Goal: Contribute content: Contribute content

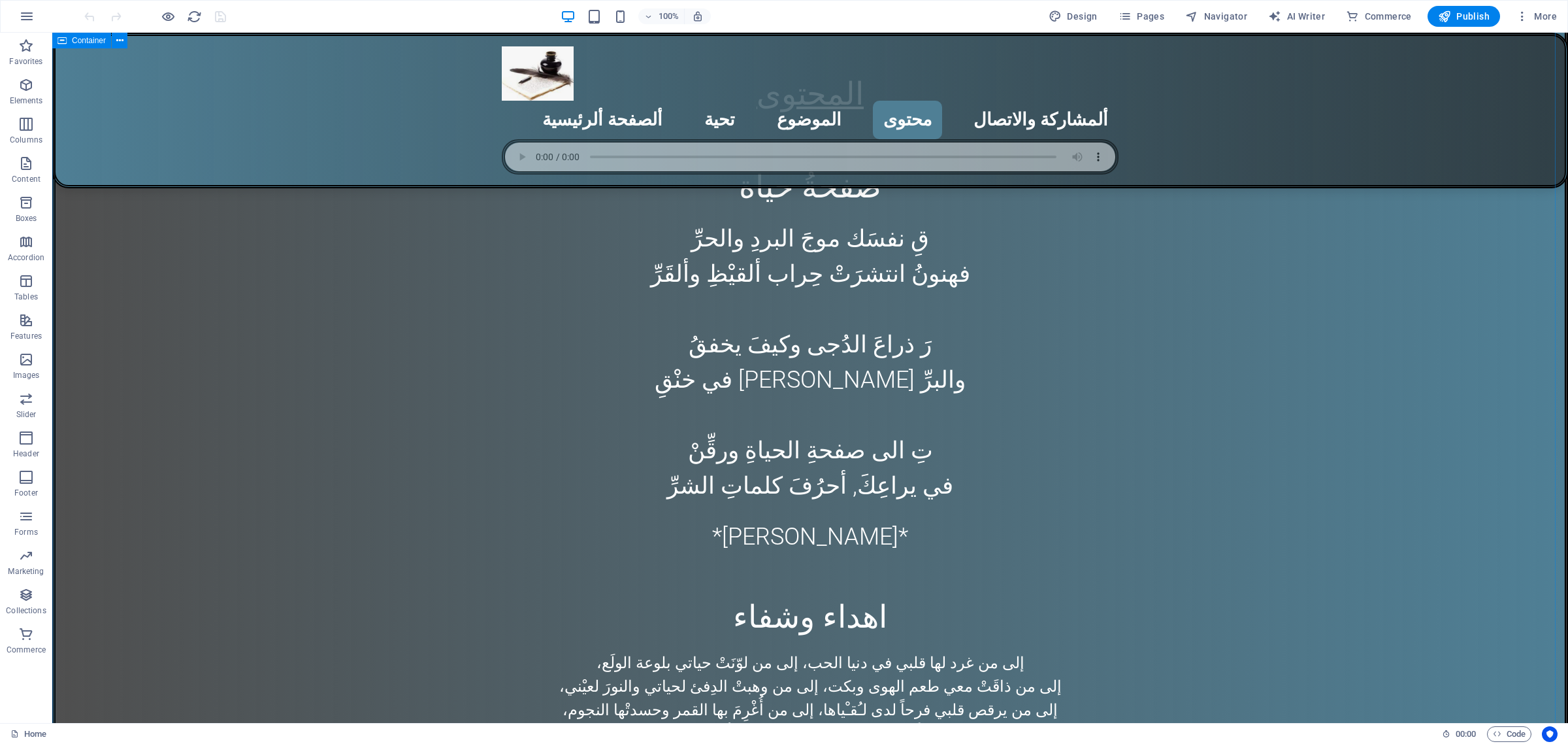
scroll to position [4123, 0]
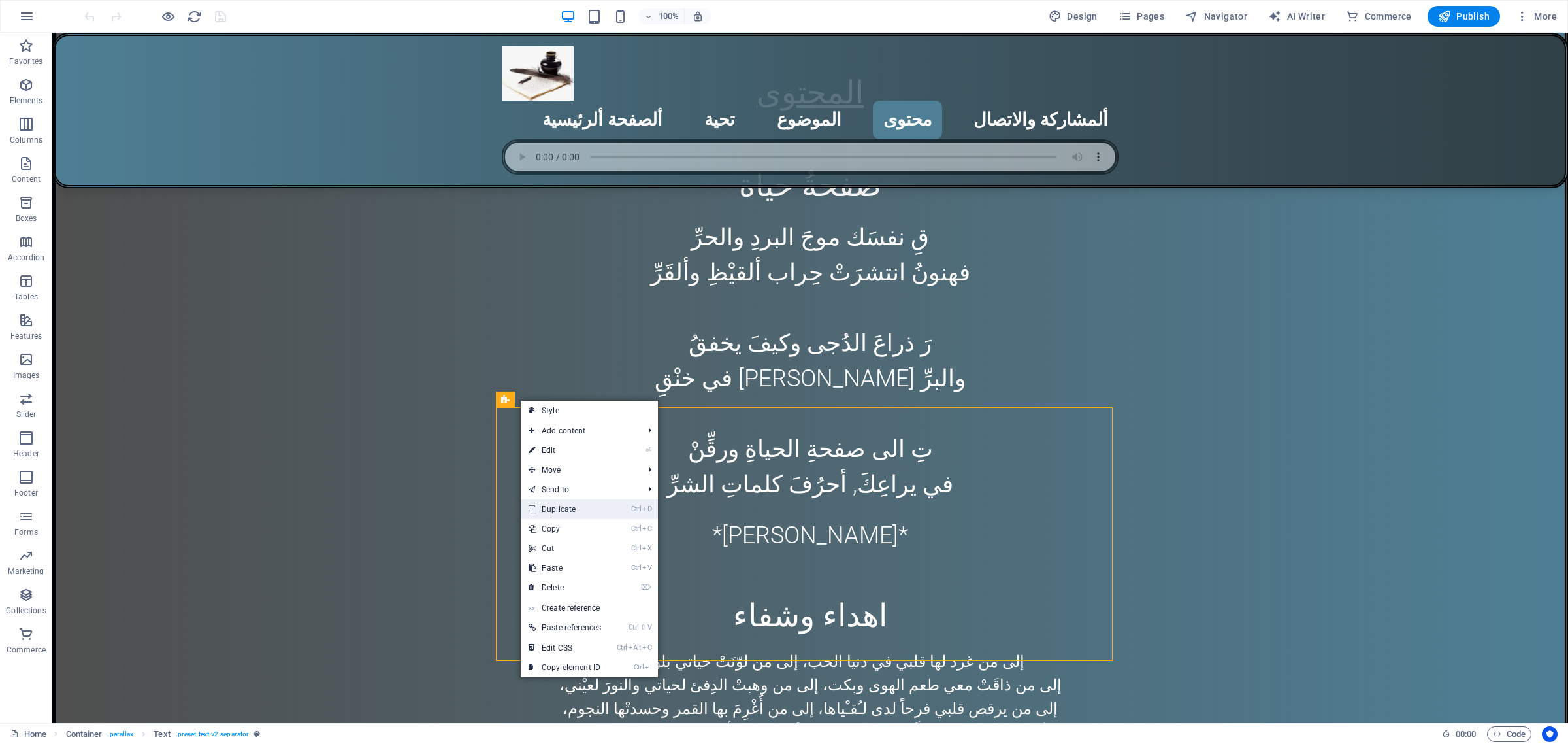
click at [578, 508] on link "Ctrl D Duplicate" at bounding box center [564, 509] width 88 height 19
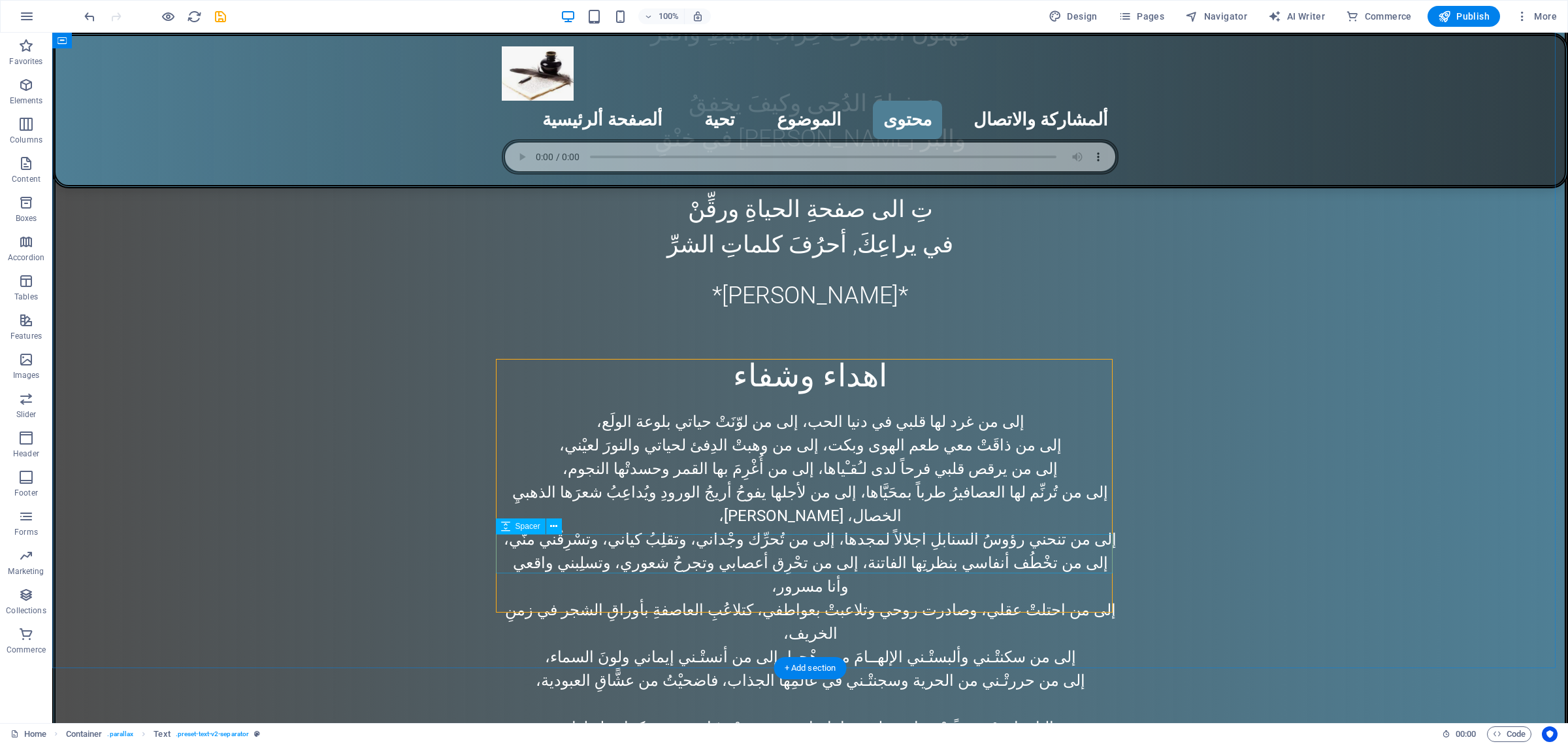
scroll to position [4286, 0]
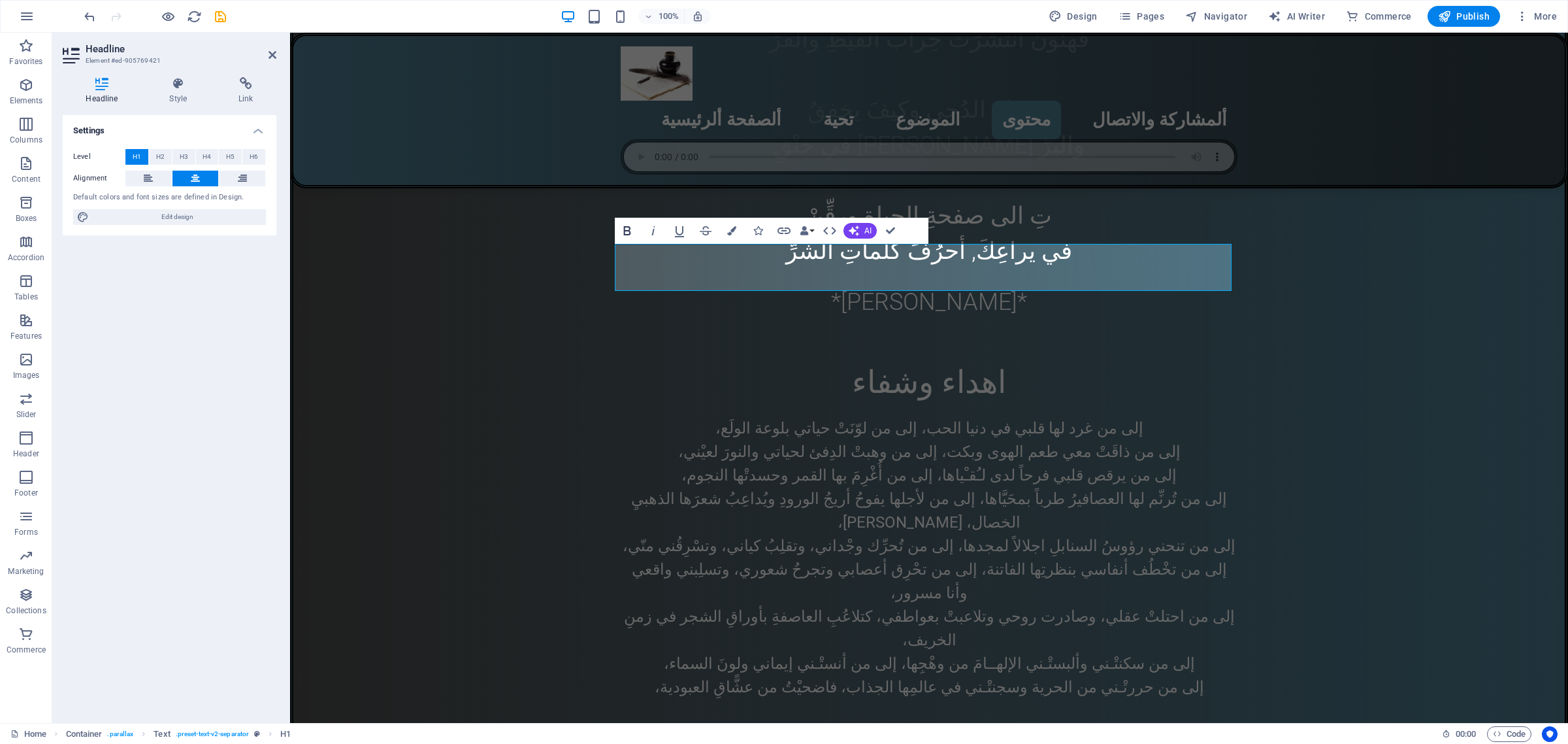
click at [622, 227] on icon "button" at bounding box center [627, 230] width 16 height 16
click at [729, 229] on icon "button" at bounding box center [732, 231] width 9 height 9
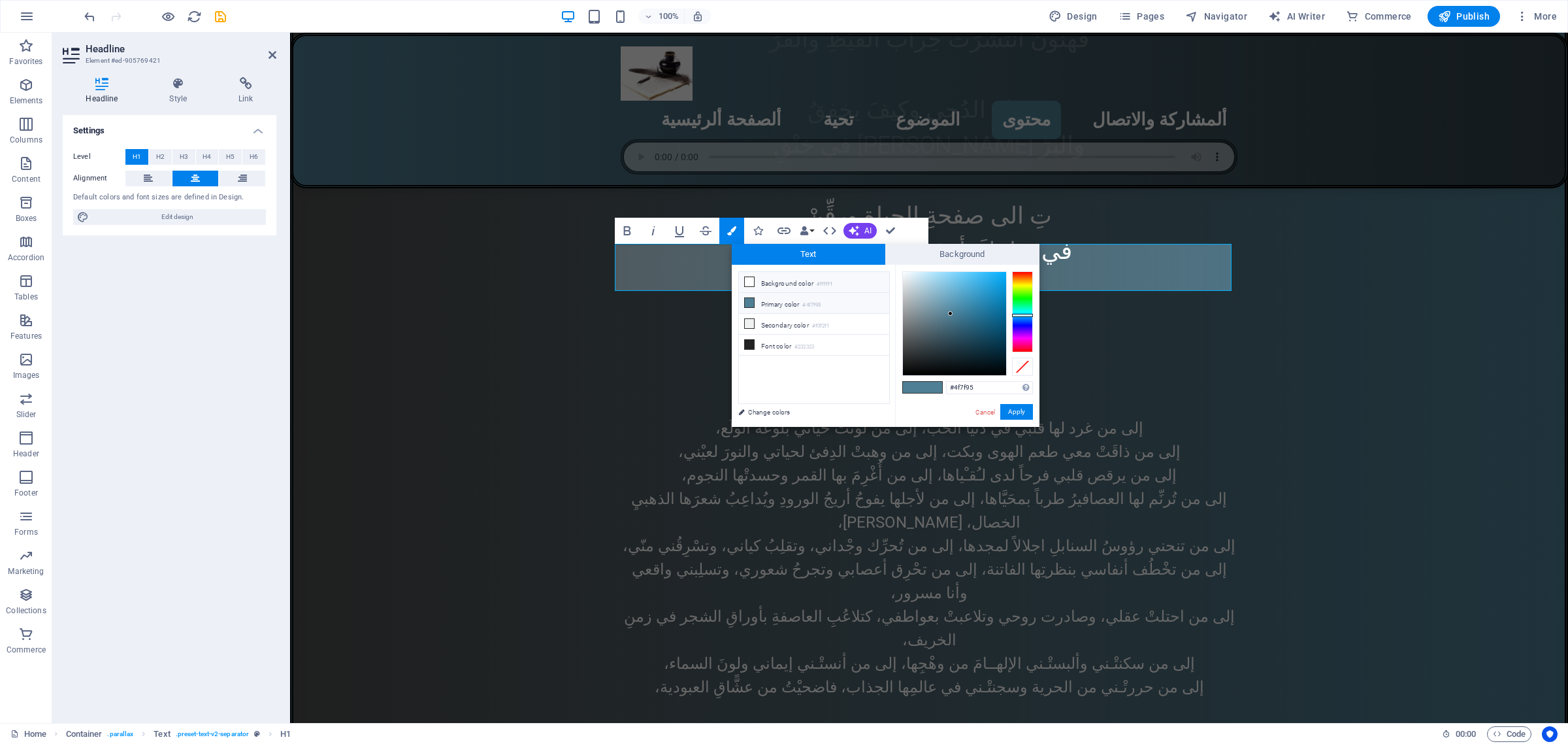
click at [753, 282] on icon at bounding box center [750, 282] width 9 height 9
type input "#ffffff"
click at [1011, 416] on button "Apply" at bounding box center [1017, 412] width 33 height 16
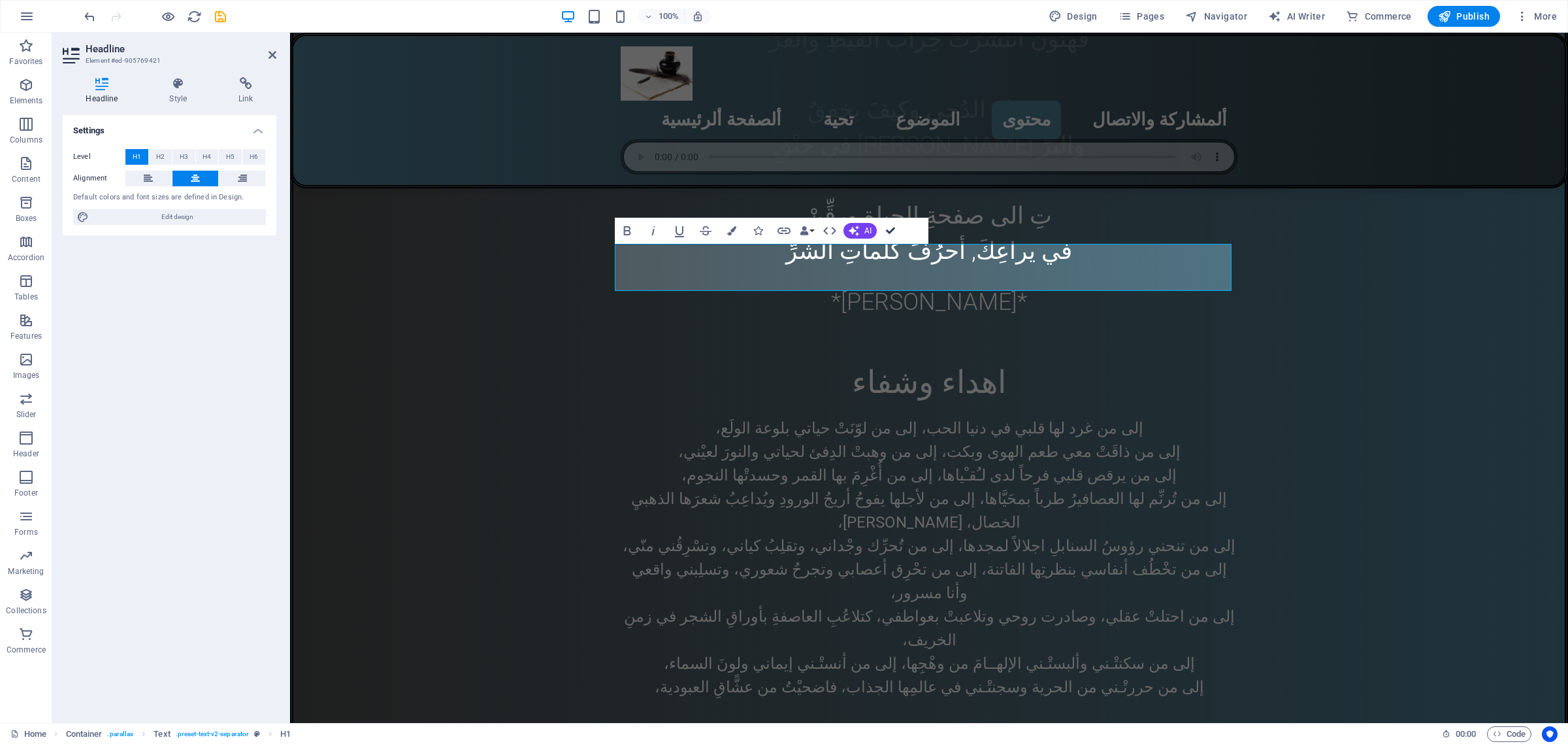
drag, startPoint x: 886, startPoint y: 231, endPoint x: 841, endPoint y: 206, distance: 51.5
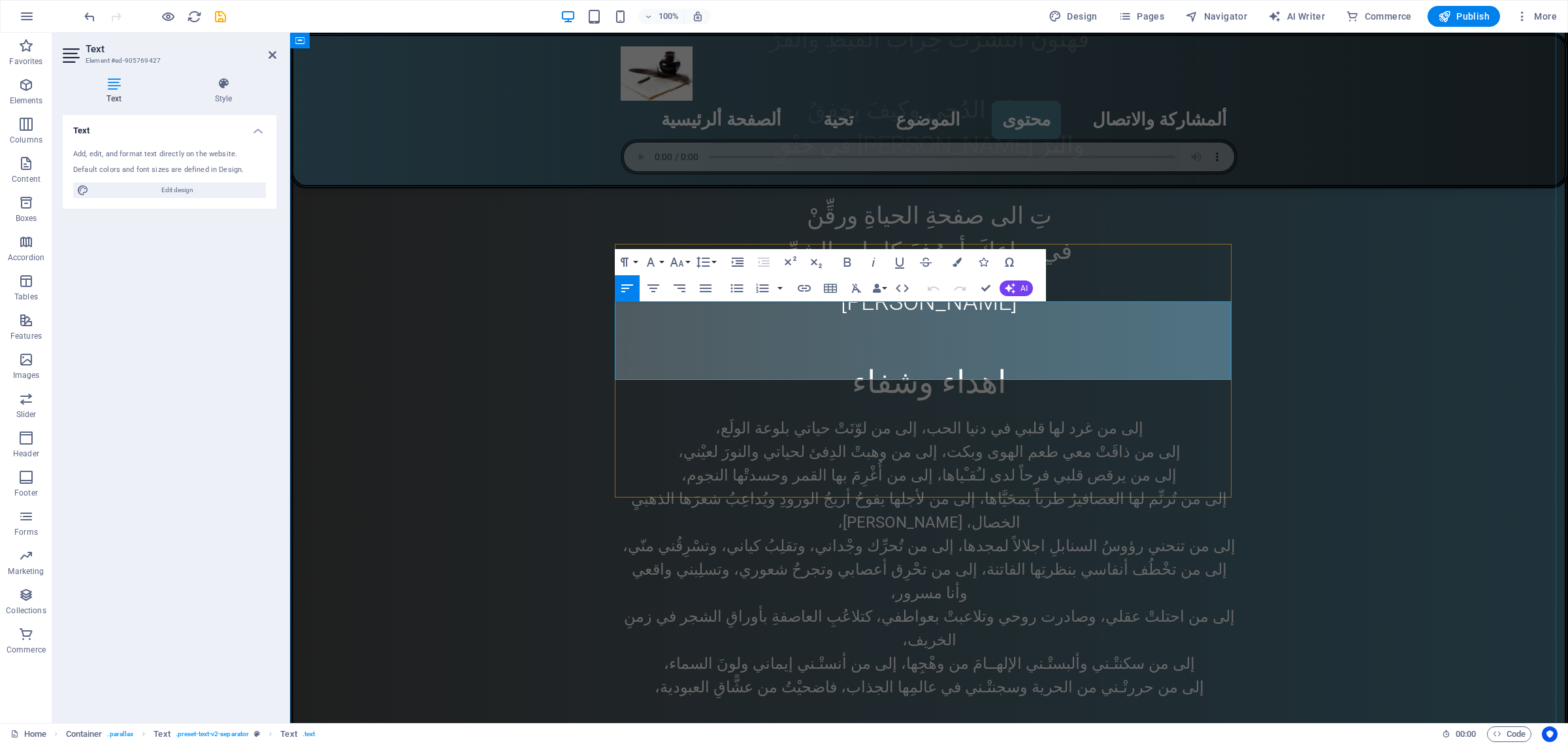
drag, startPoint x: 1000, startPoint y: 371, endPoint x: 615, endPoint y: 311, distance: 389.6
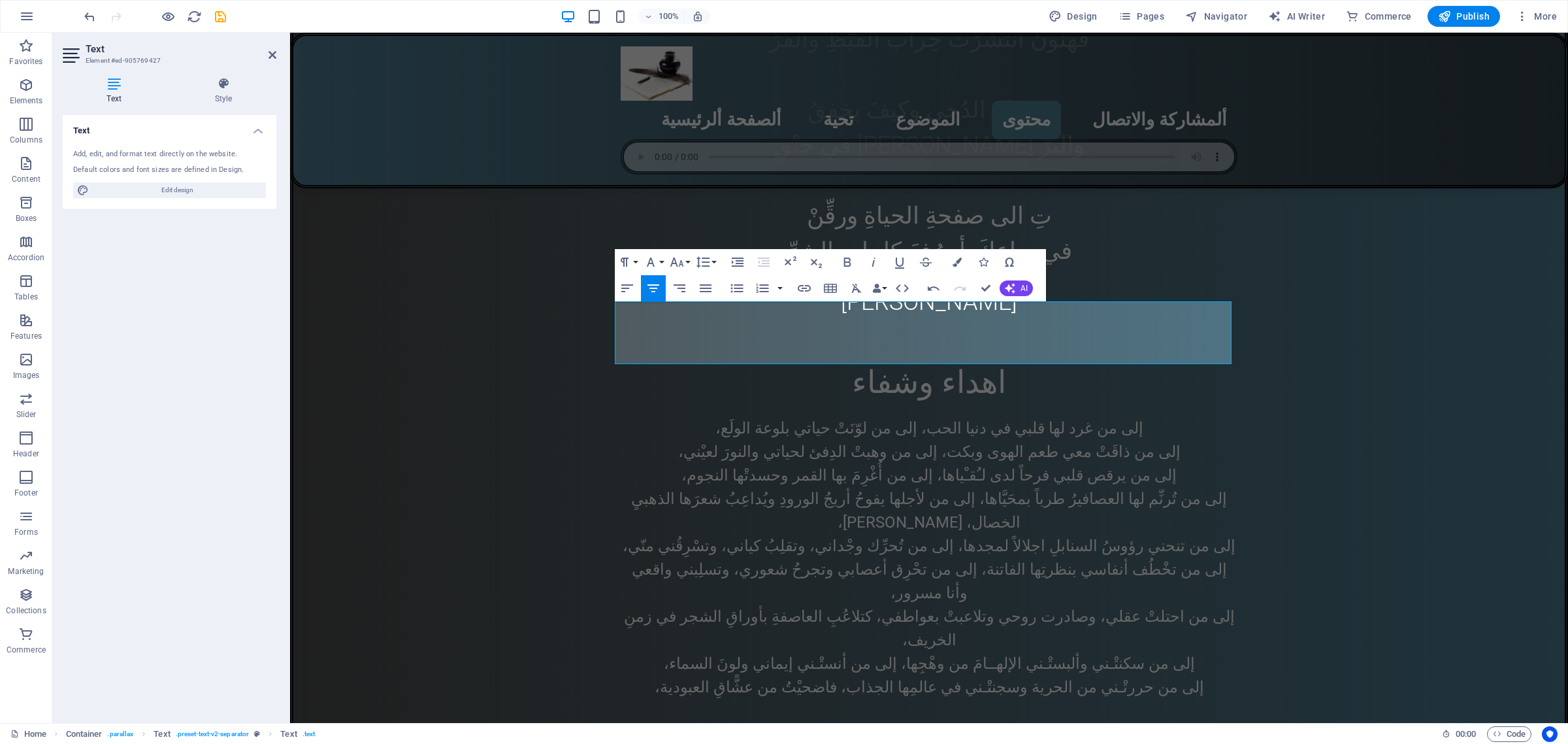
click at [652, 285] on icon "button" at bounding box center [653, 288] width 12 height 8
drag, startPoint x: 879, startPoint y: 358, endPoint x: 956, endPoint y: 309, distance: 91.3
click at [689, 260] on button "Font Size" at bounding box center [679, 261] width 25 height 26
click at [693, 422] on link "24" at bounding box center [690, 425] width 47 height 19
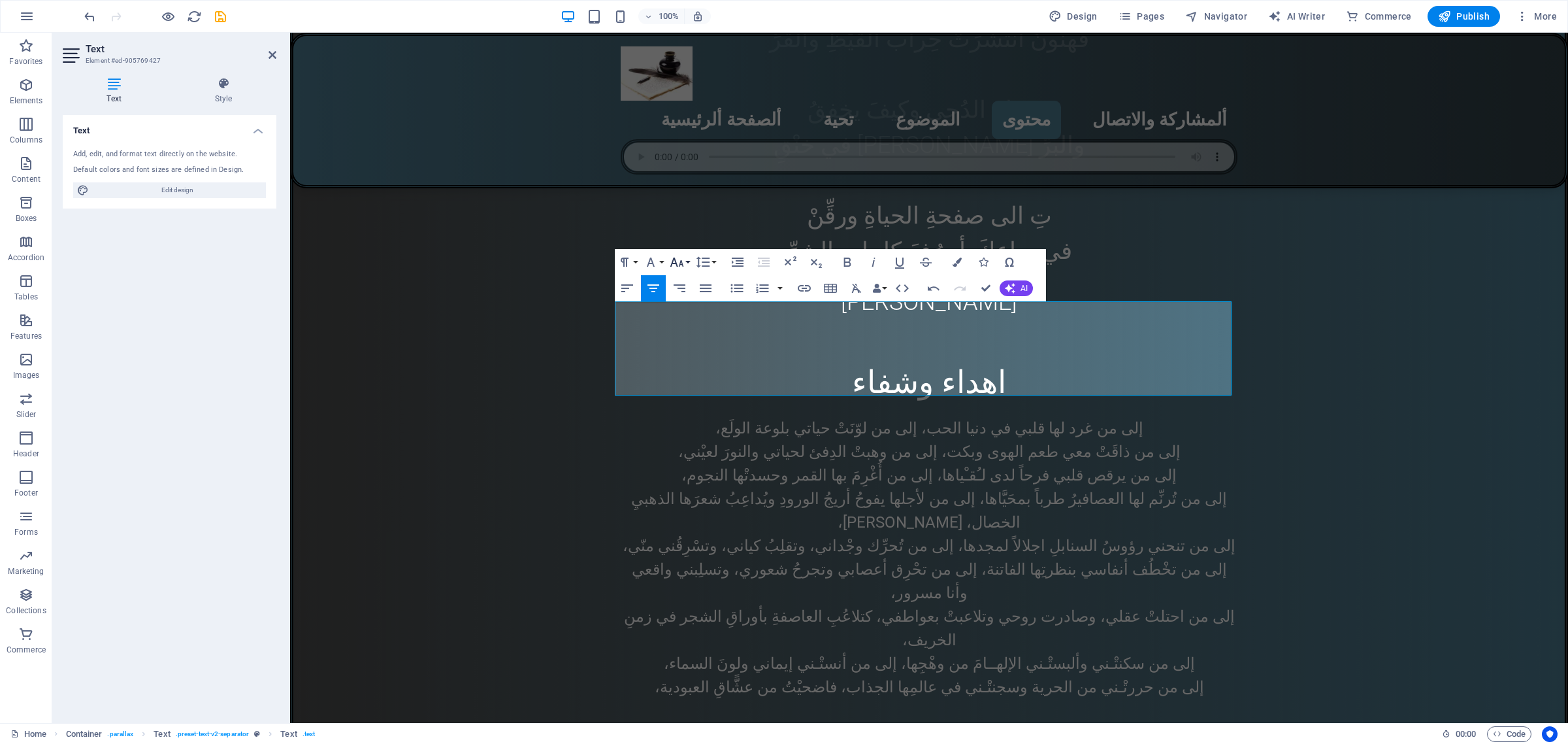
click at [688, 262] on button "Font Size" at bounding box center [679, 261] width 25 height 26
drag, startPoint x: 691, startPoint y: 332, endPoint x: 408, endPoint y: 309, distance: 283.9
click at [691, 332] on link "30" at bounding box center [690, 339] width 47 height 19
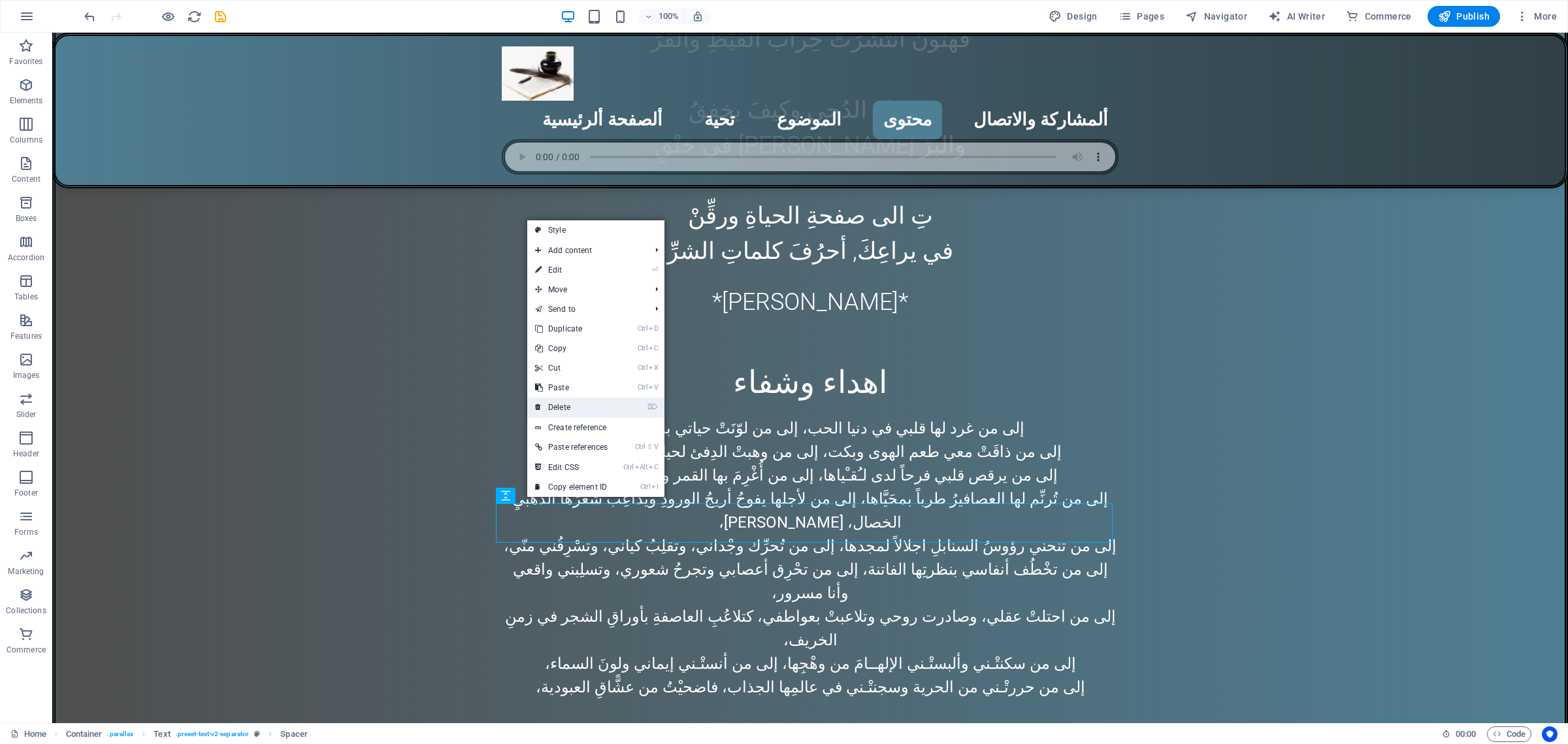
click at [570, 409] on link "⌦ Delete" at bounding box center [571, 407] width 88 height 19
click at [582, 406] on link "⌦ Delete" at bounding box center [571, 401] width 88 height 19
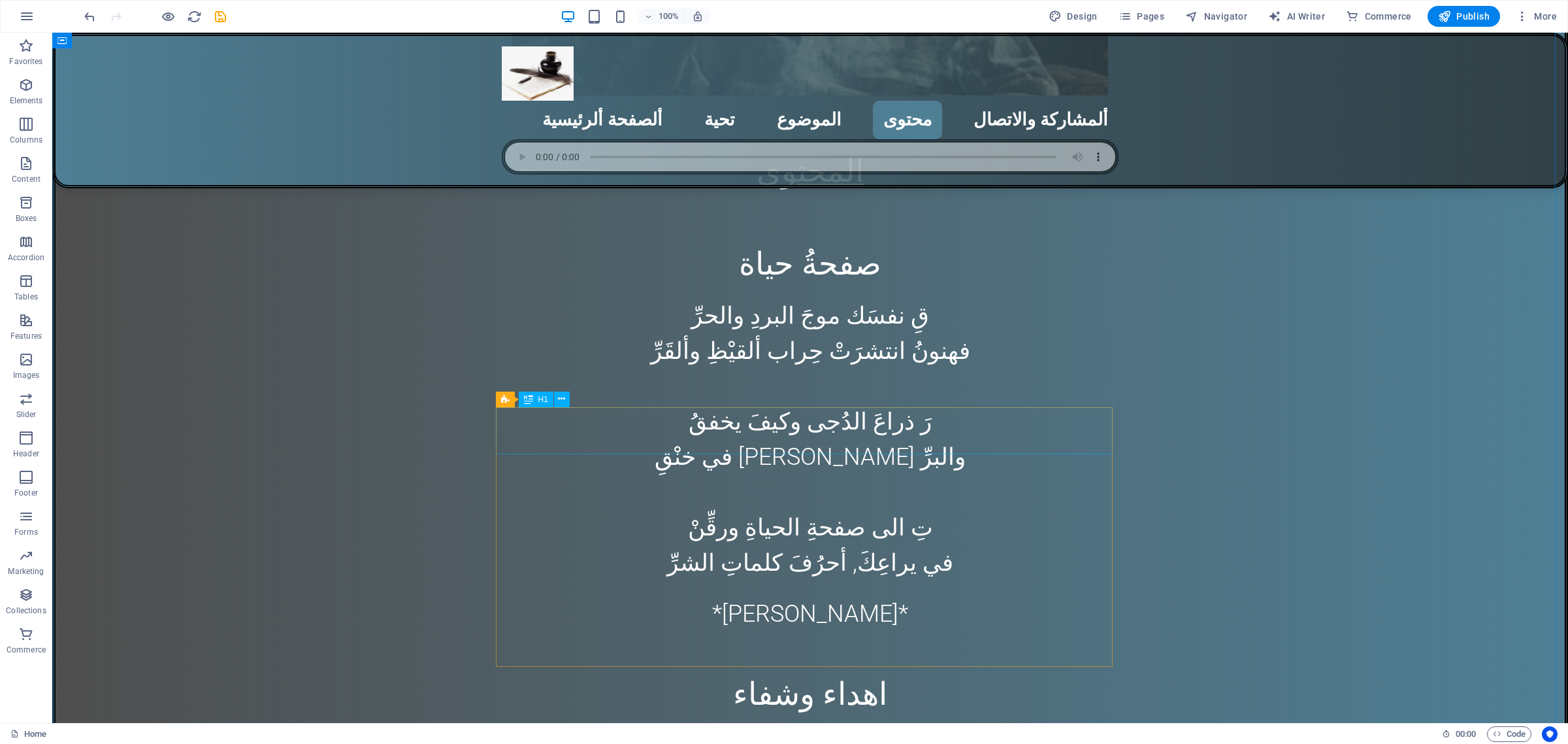
scroll to position [3959, 0]
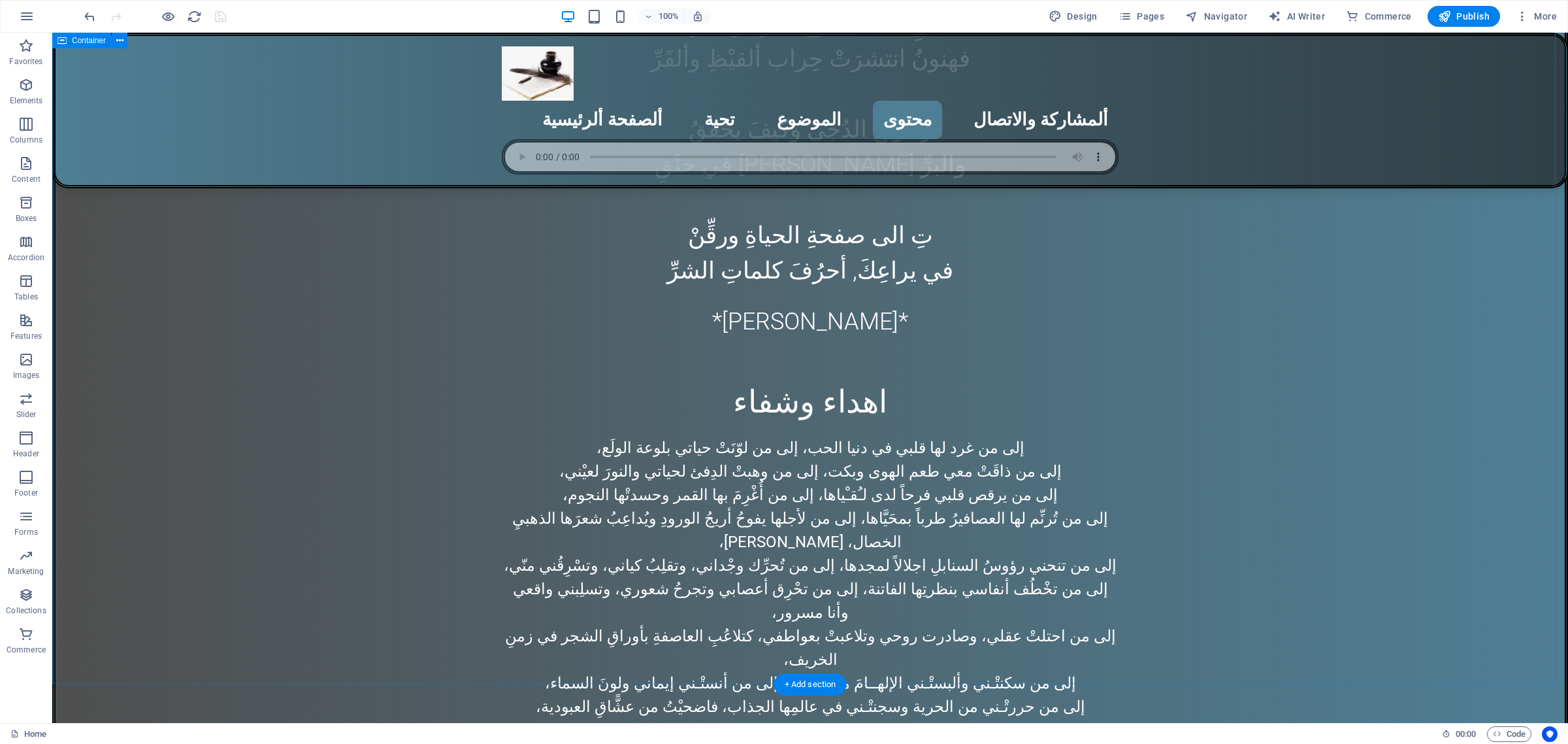
scroll to position [4204, 0]
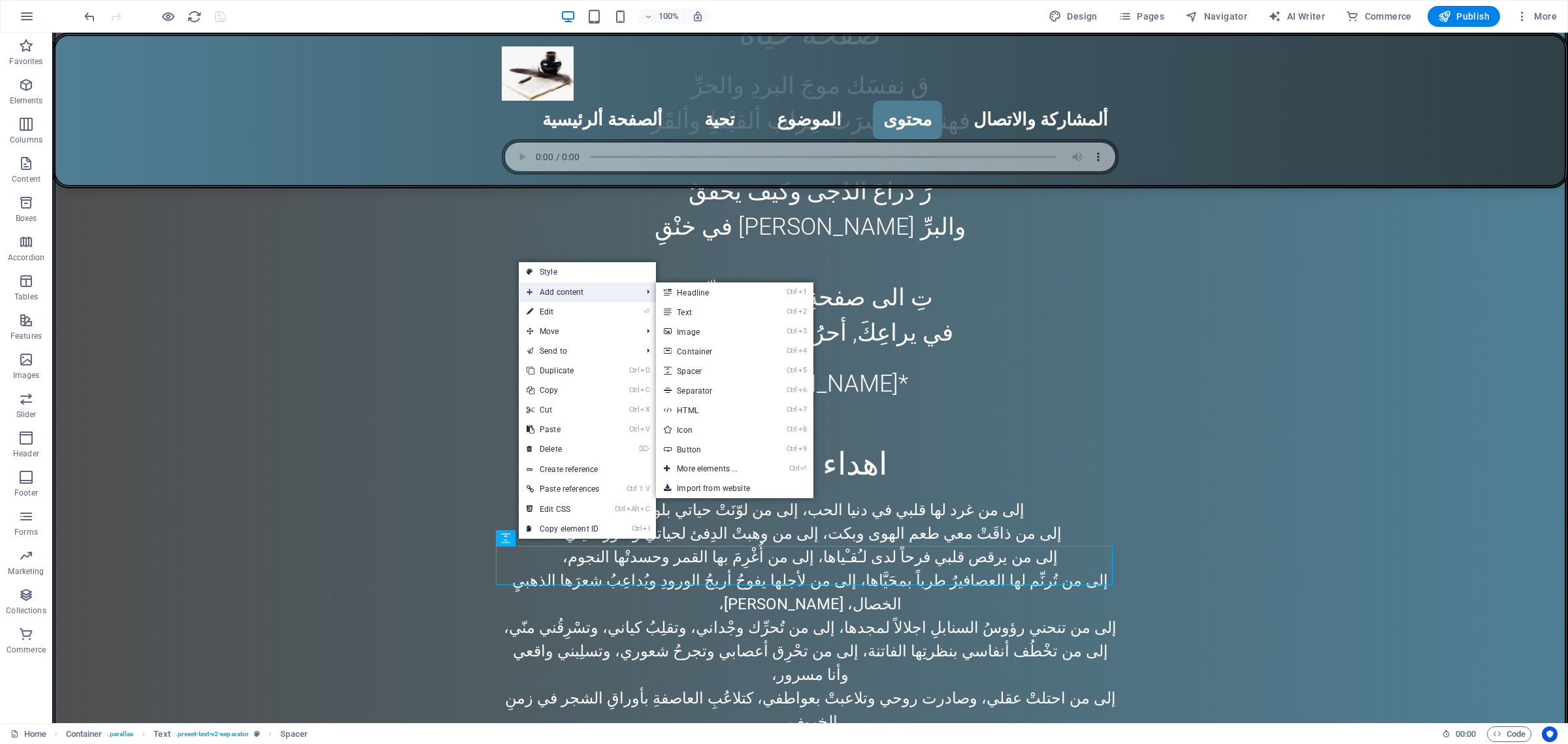
click at [566, 289] on span "Add content" at bounding box center [578, 292] width 118 height 19
click at [713, 468] on link "Ctrl ⏎ More elements ..." at bounding box center [710, 468] width 108 height 19
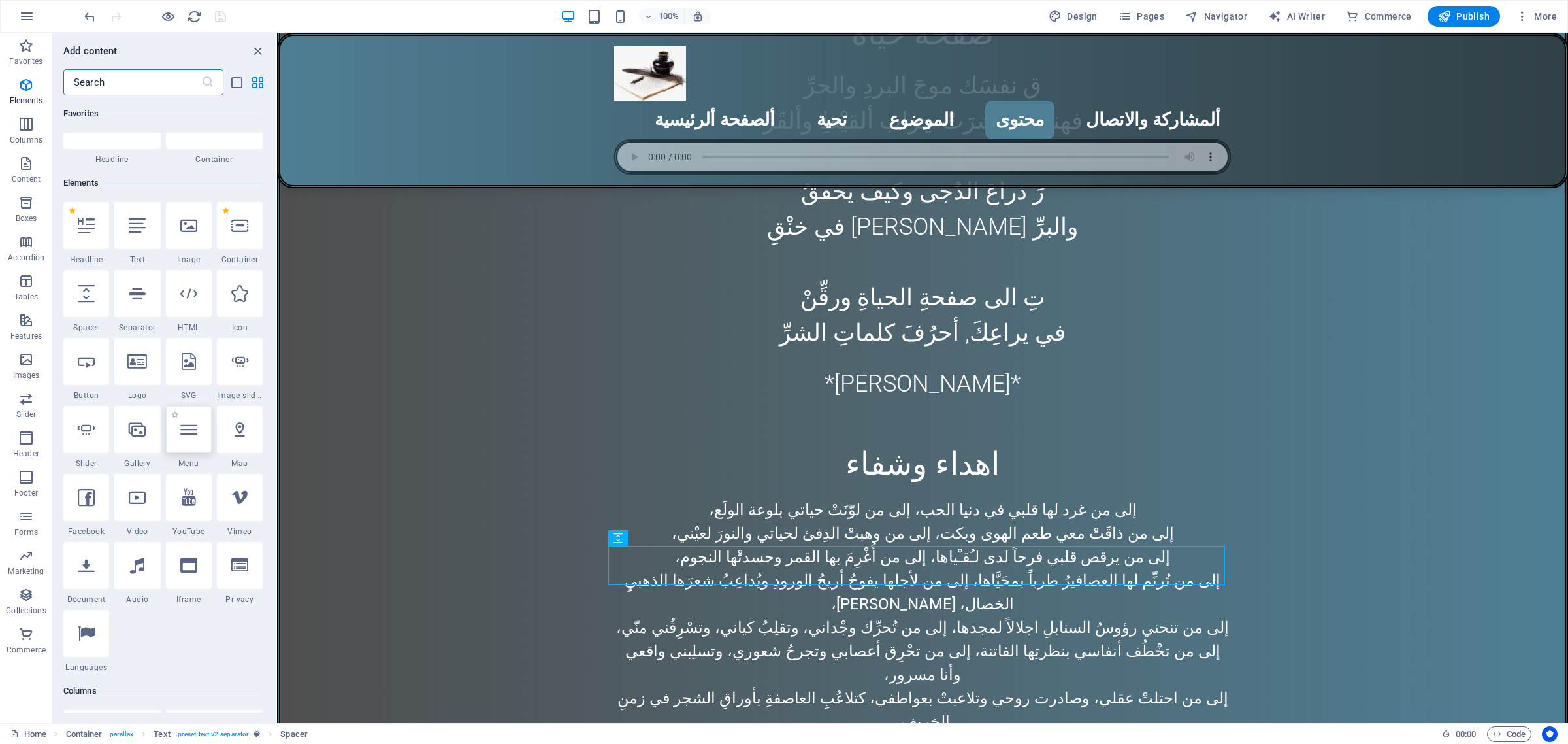
scroll to position [139, 0]
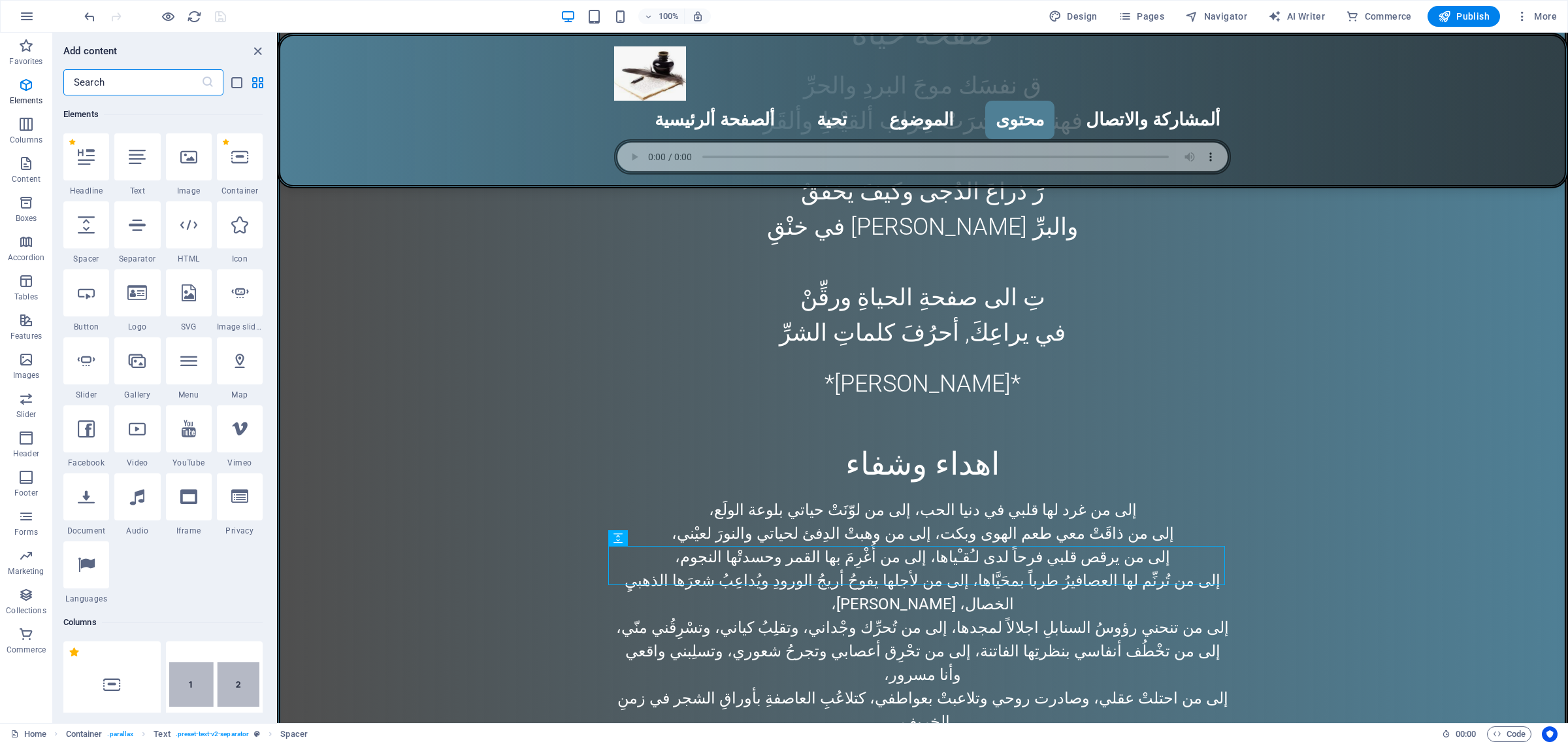
click at [121, 82] on input "text" at bounding box center [132, 82] width 138 height 26
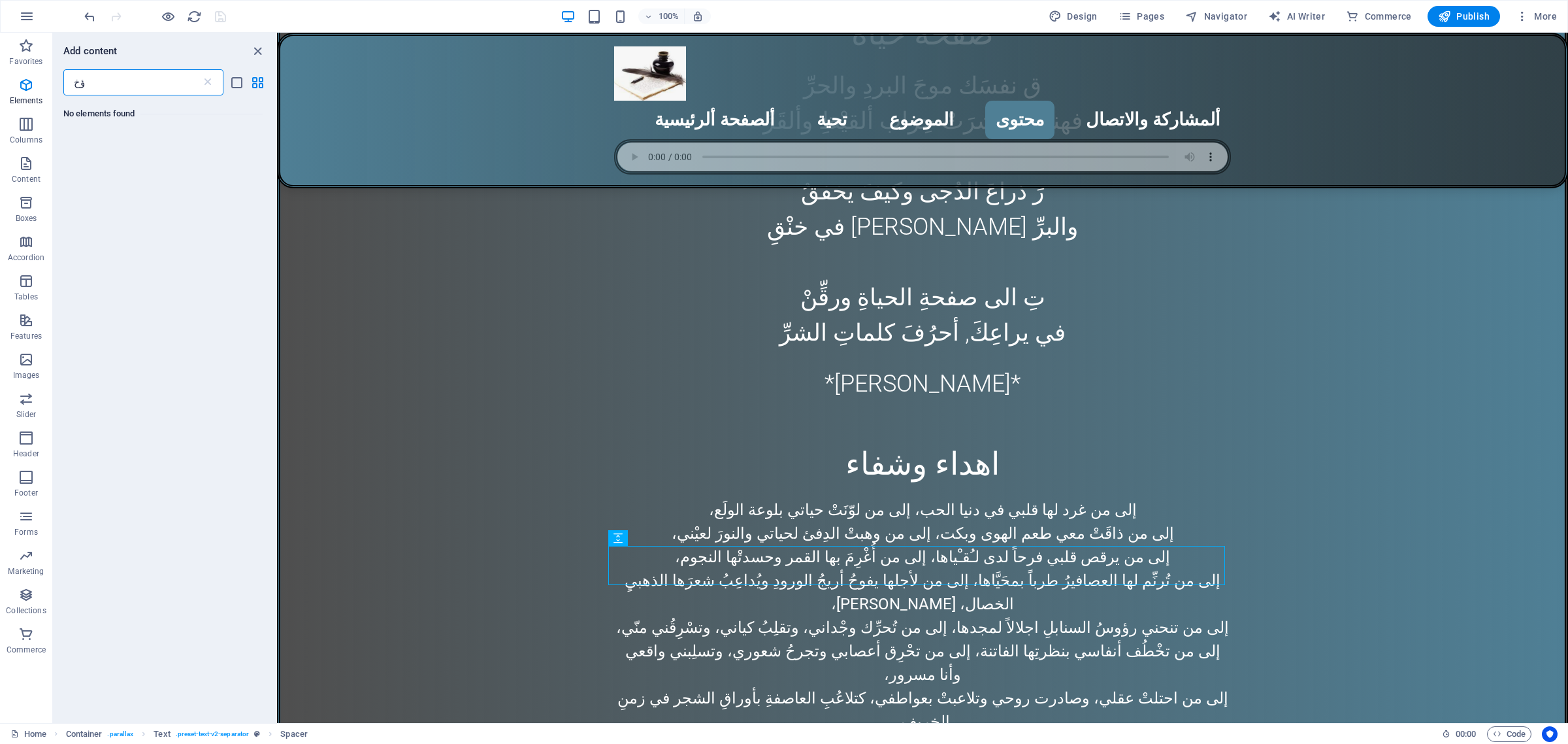
type input "ؤ"
type input "ψ"
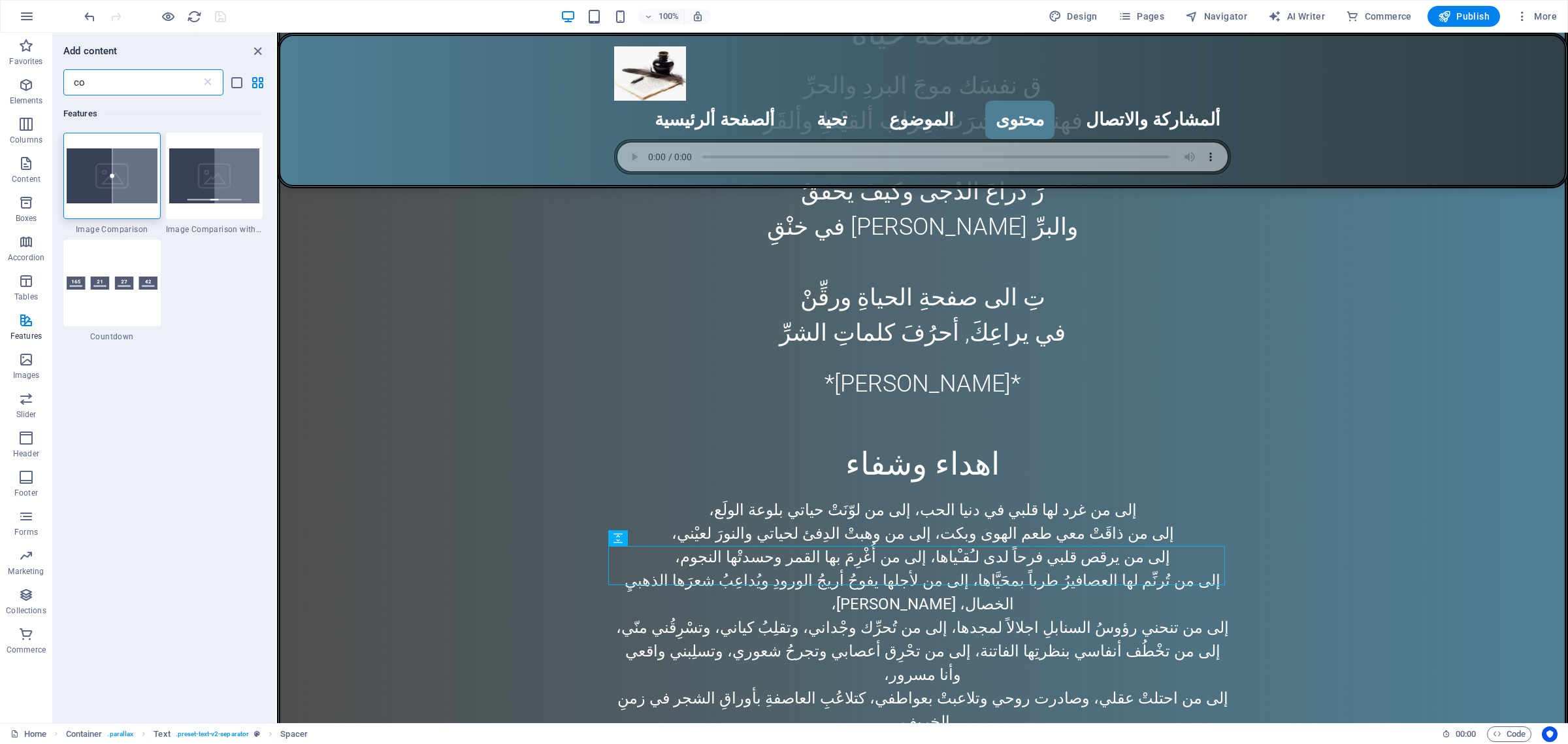
type input "c"
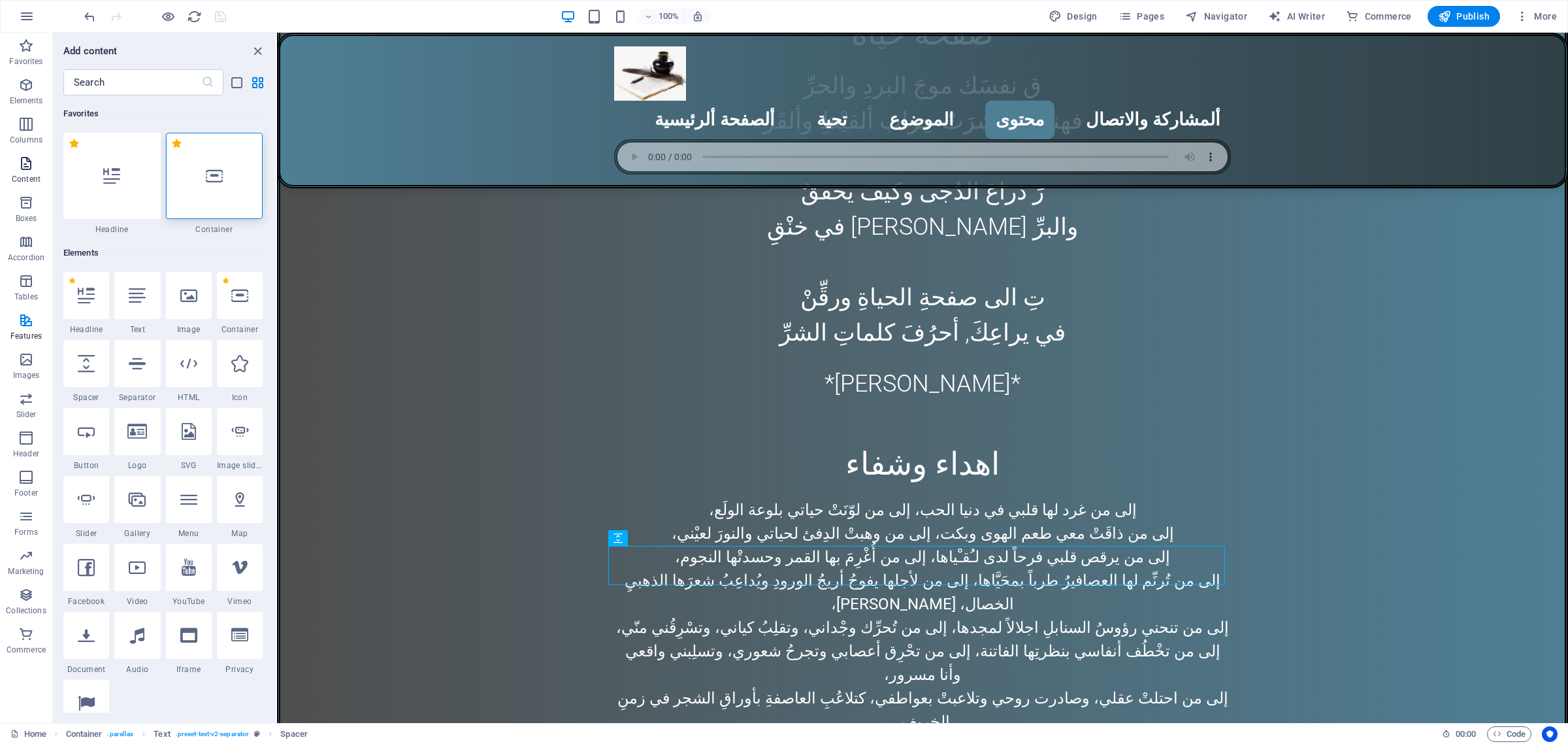
click at [25, 173] on span "Content" at bounding box center [26, 171] width 52 height 31
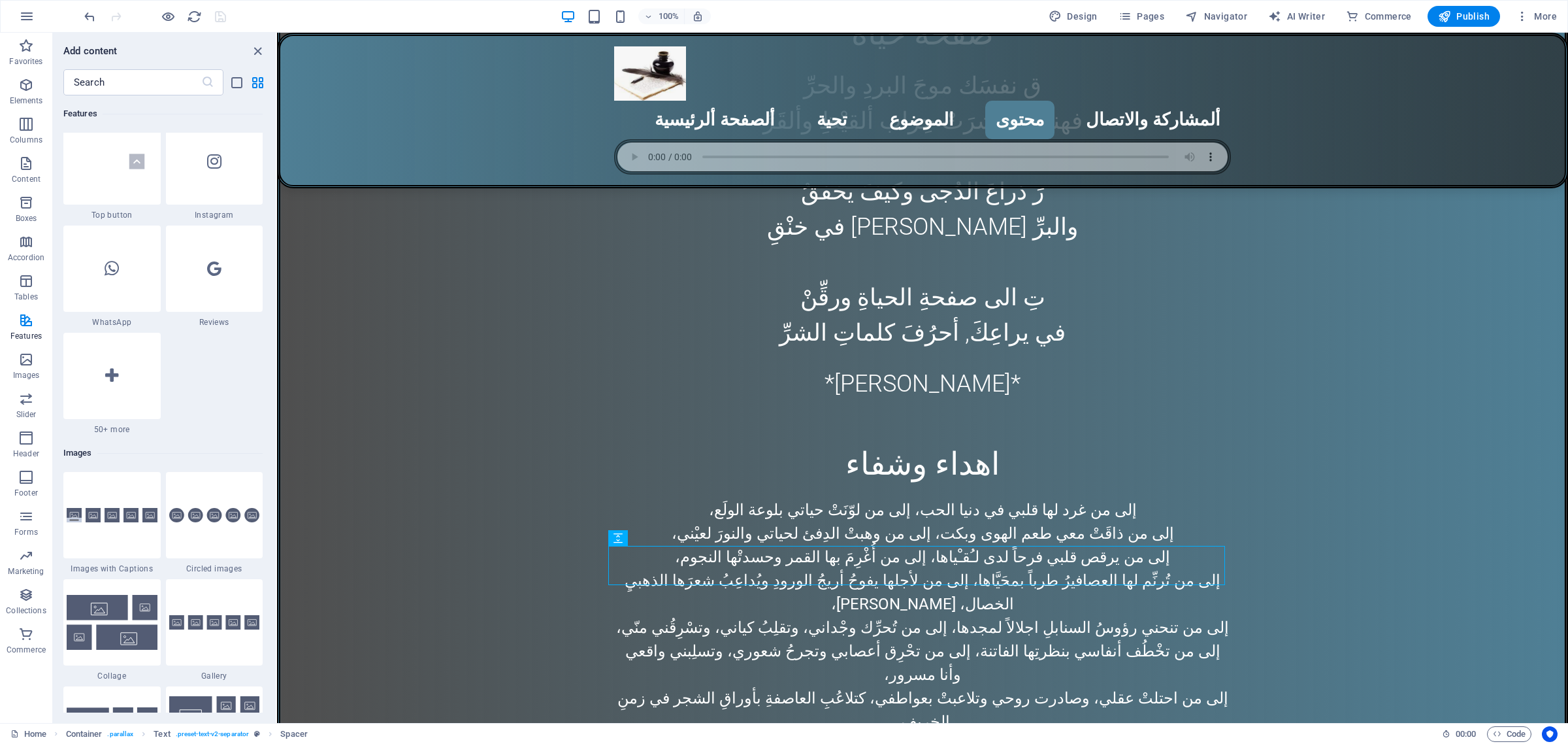
scroll to position [6289, 0]
click at [113, 373] on icon at bounding box center [112, 375] width 13 height 17
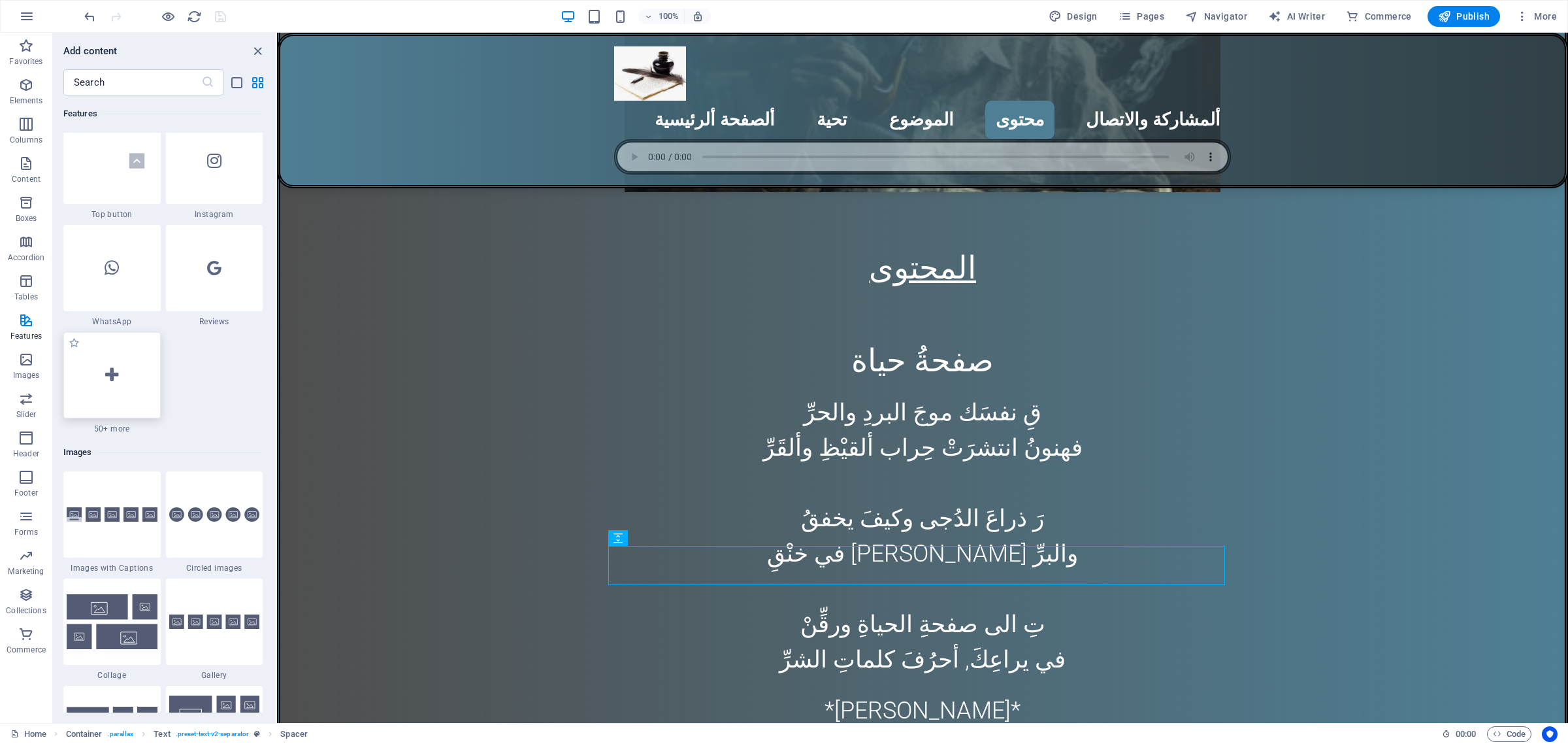
scroll to position [1446, 0]
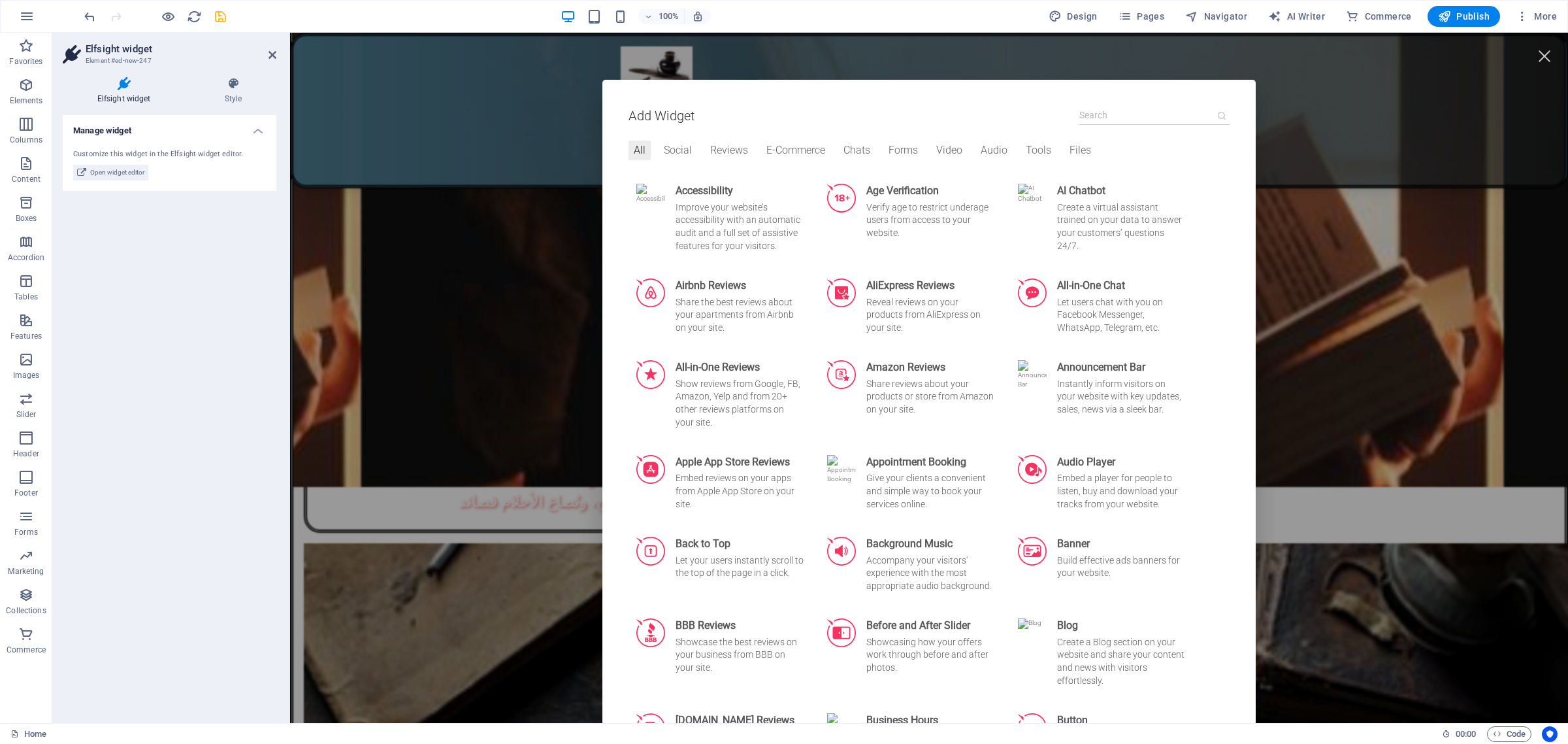
click at [1118, 111] on input at bounding box center [1154, 115] width 150 height 19
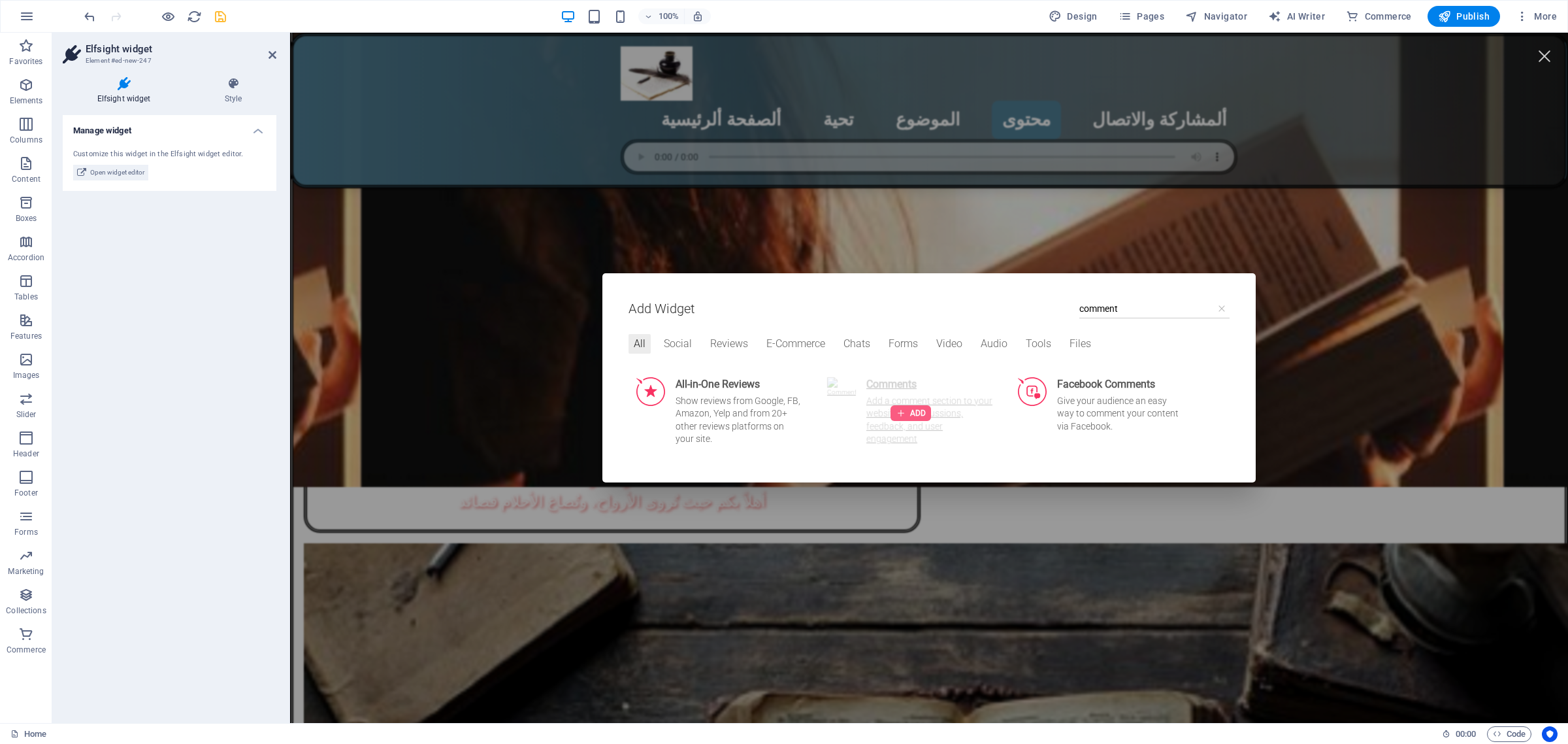
type input "comment"
click at [903, 414] on div at bounding box center [911, 413] width 40 height 16
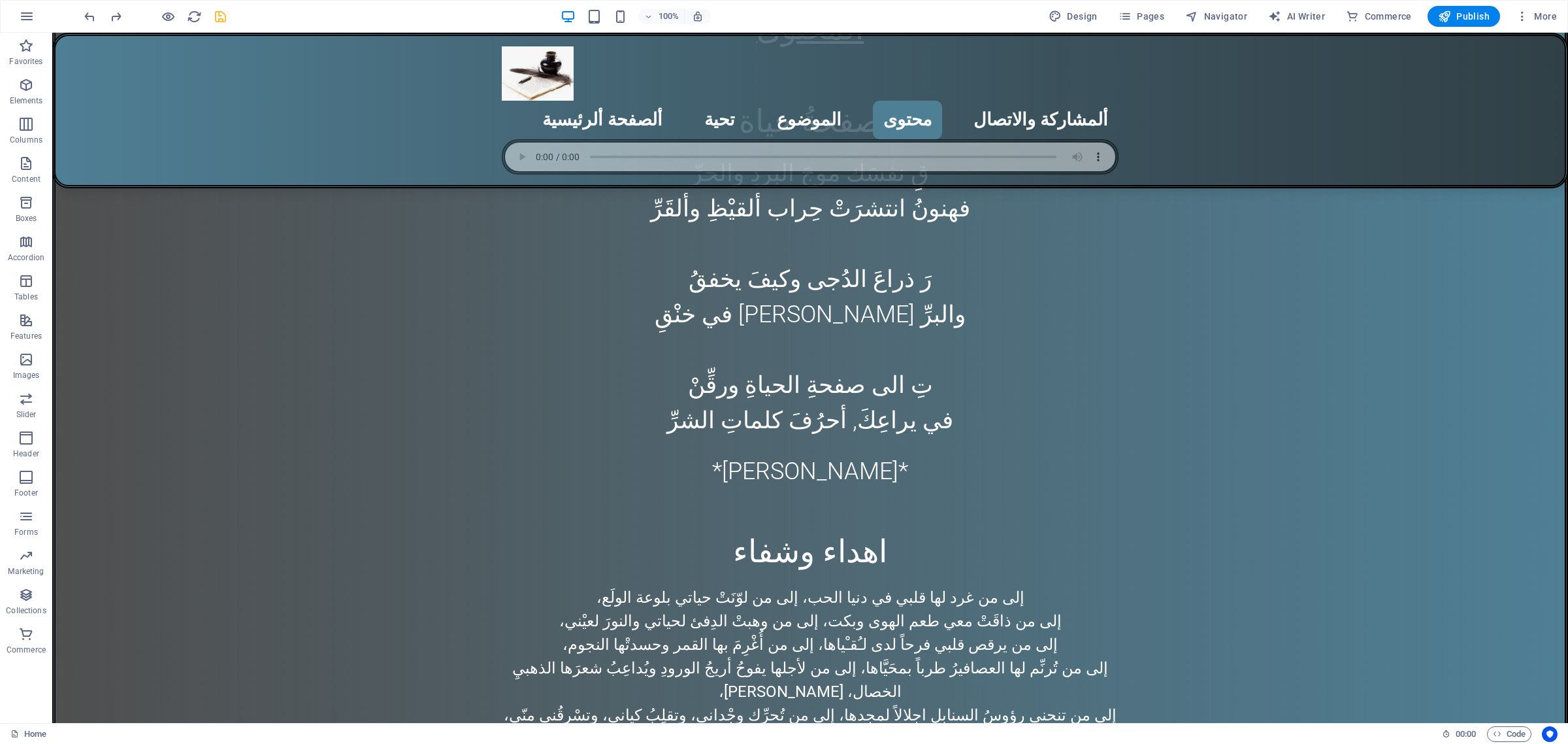
scroll to position [4387, 0]
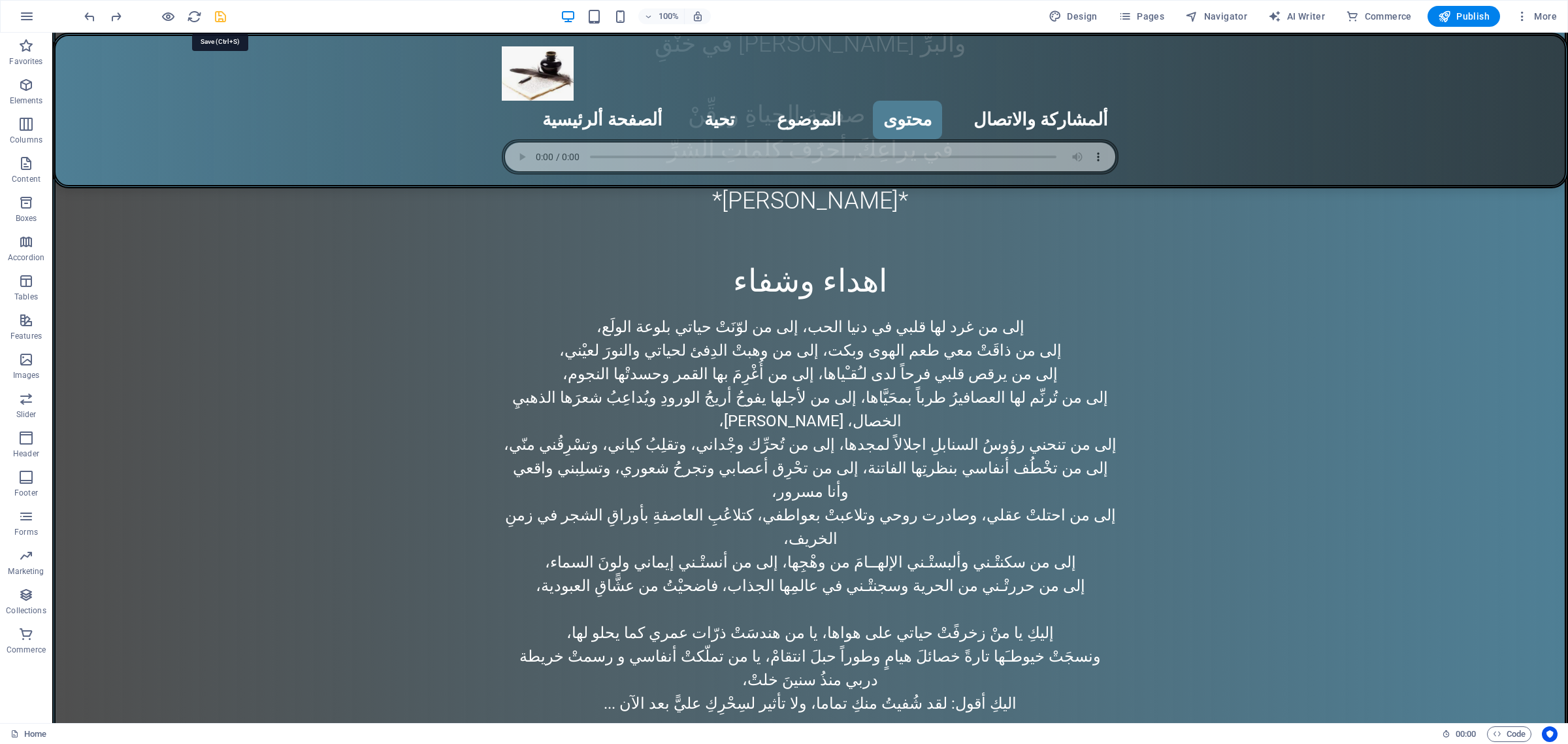
click at [220, 13] on icon "save" at bounding box center [220, 16] width 15 height 15
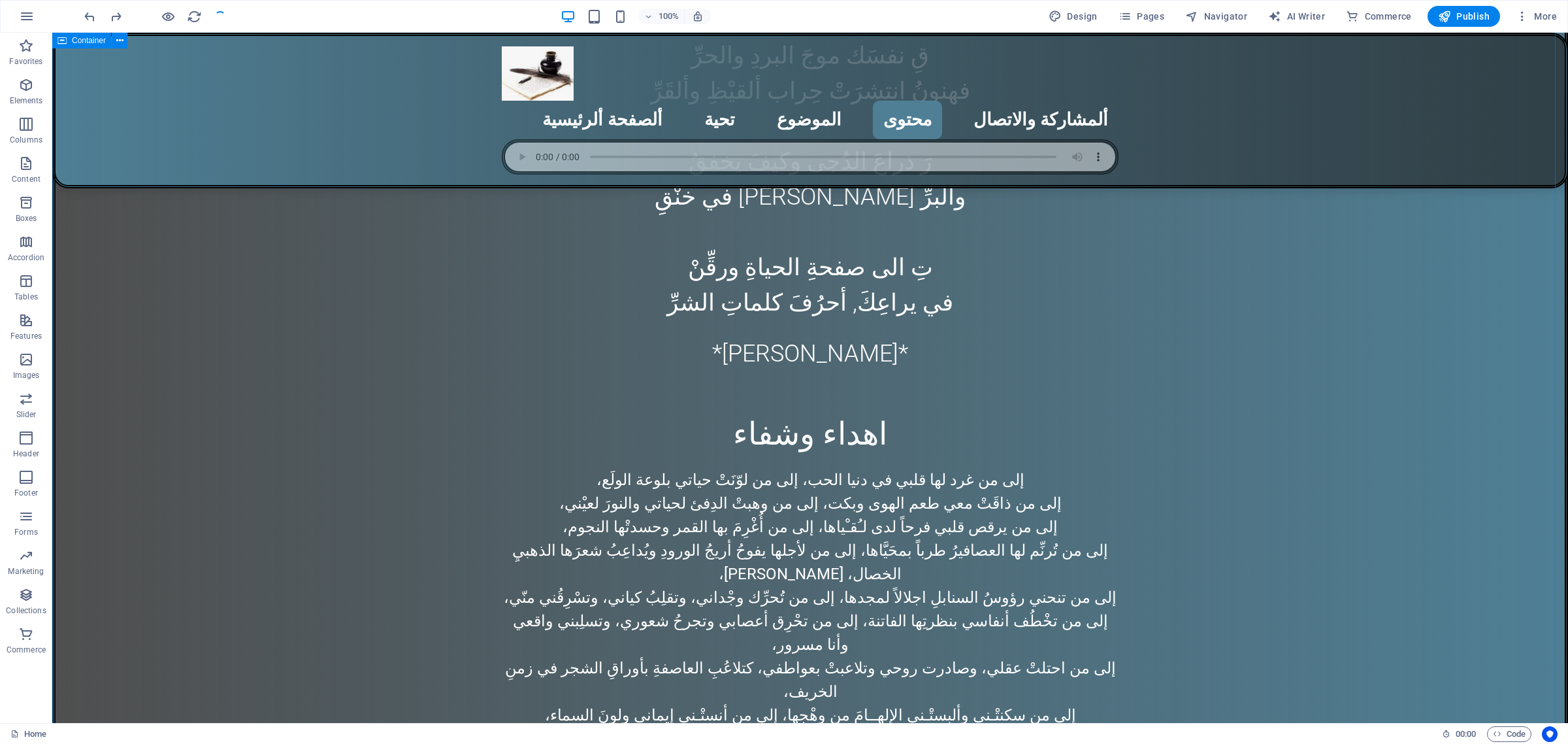
scroll to position [4223, 0]
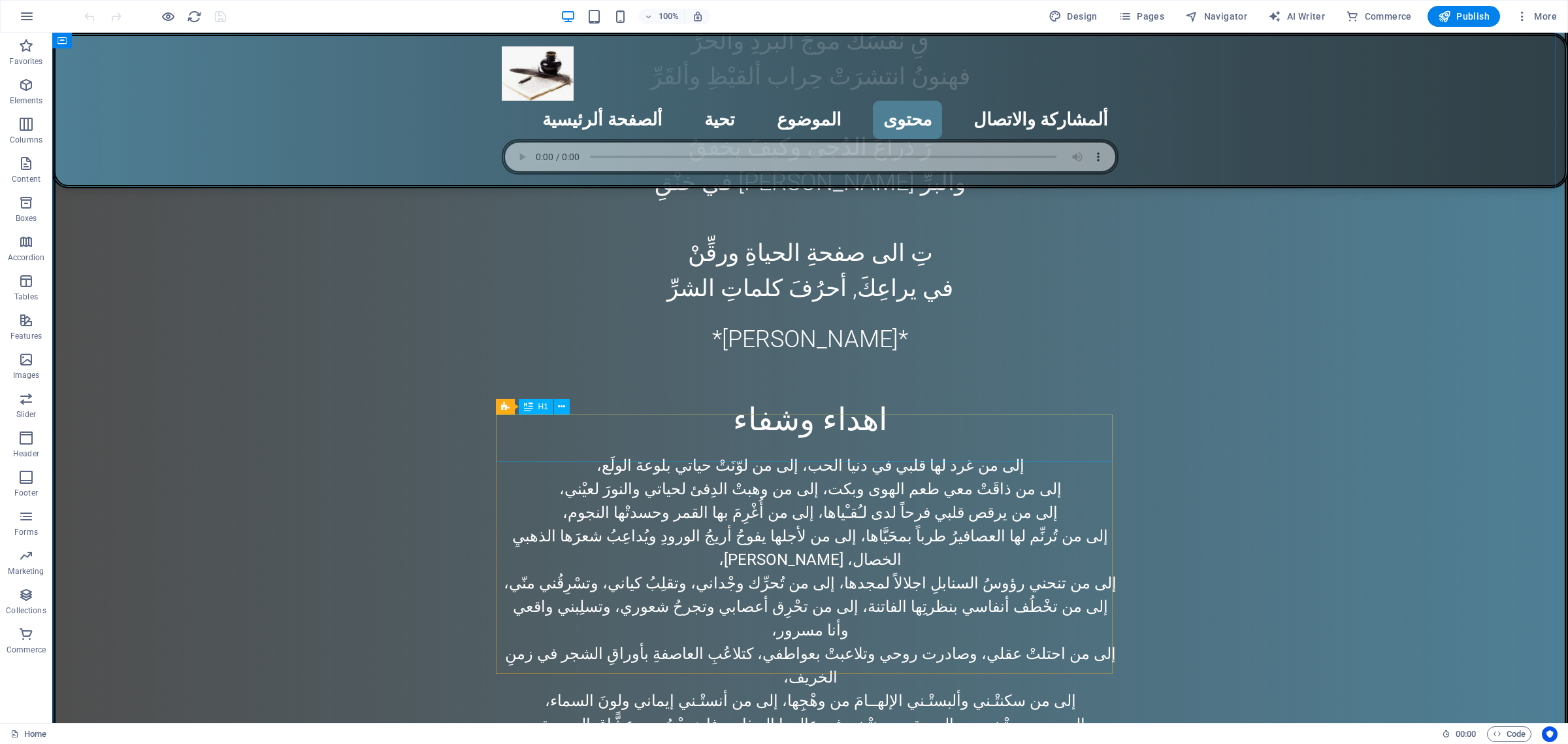
scroll to position [4330, 0]
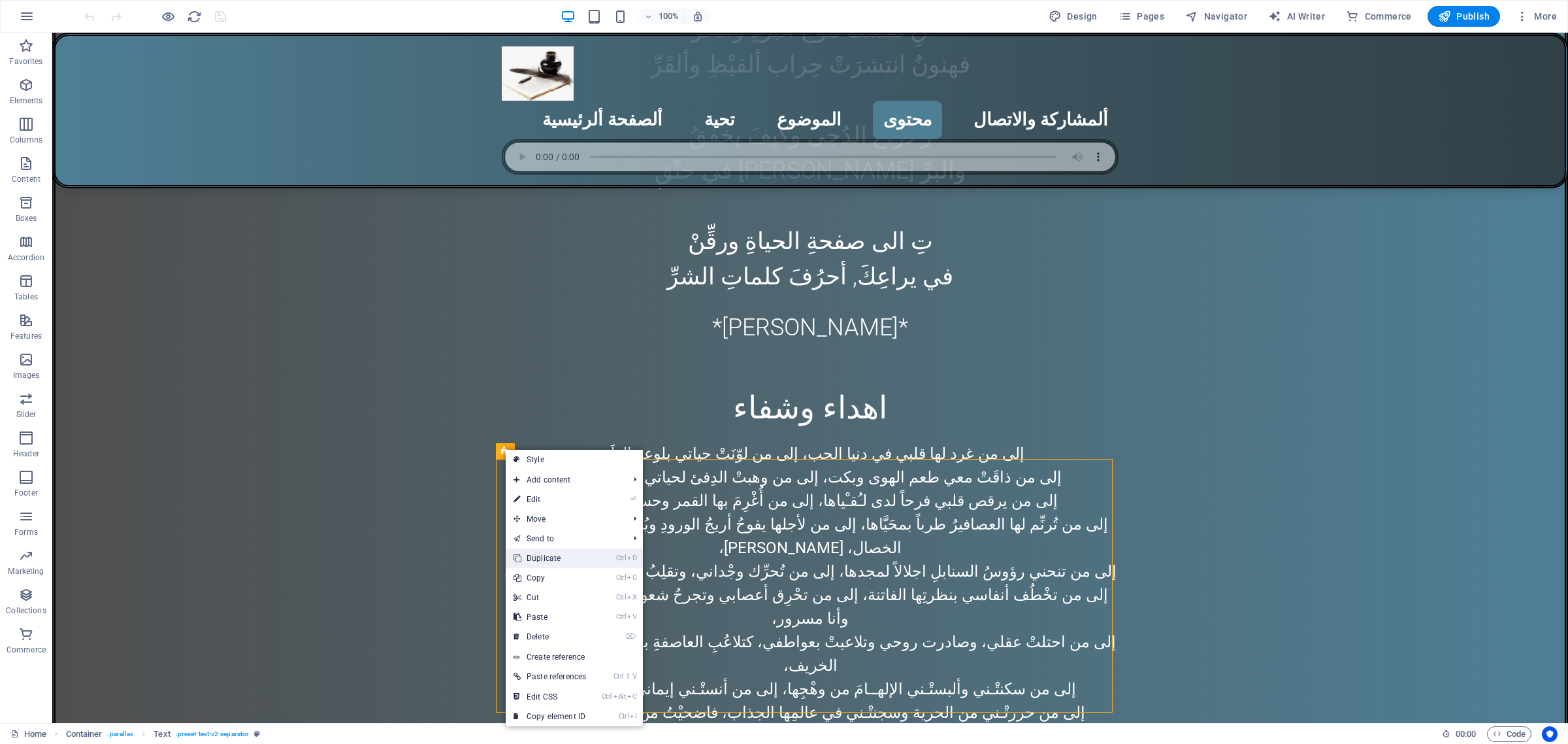
click at [559, 562] on link "Ctrl D Duplicate" at bounding box center [550, 558] width 88 height 19
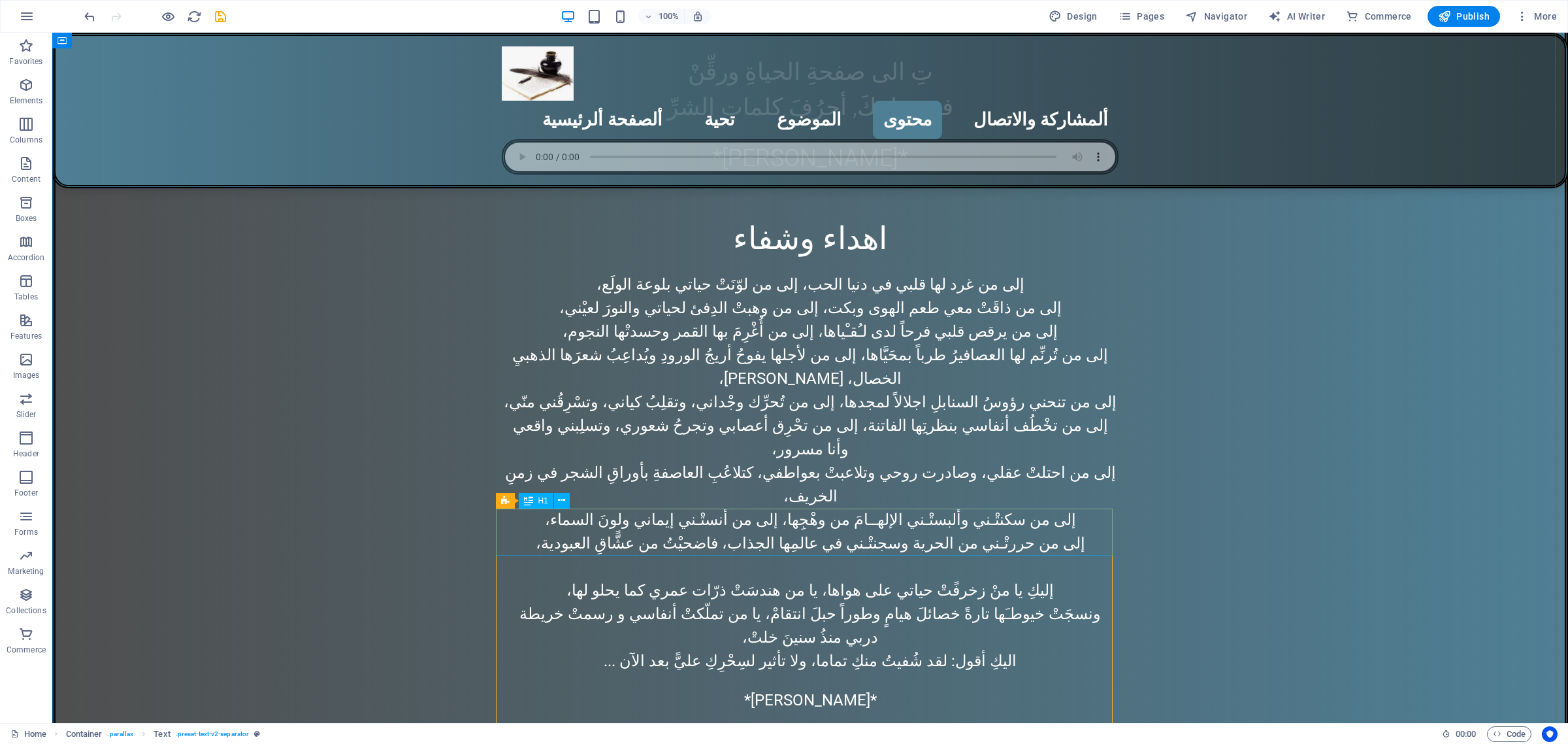
scroll to position [4412, 0]
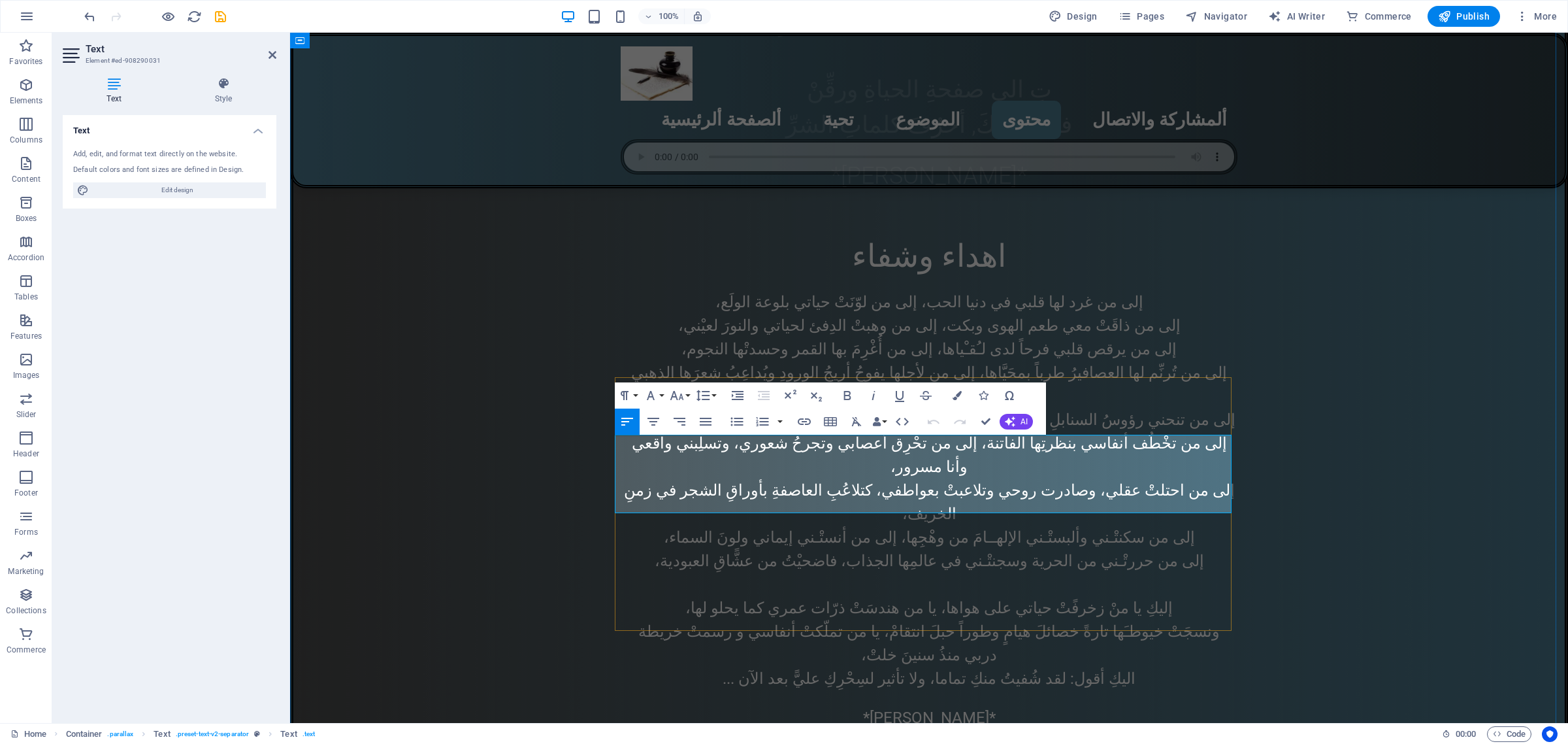
drag, startPoint x: 1017, startPoint y: 506, endPoint x: 615, endPoint y: 441, distance: 407.2
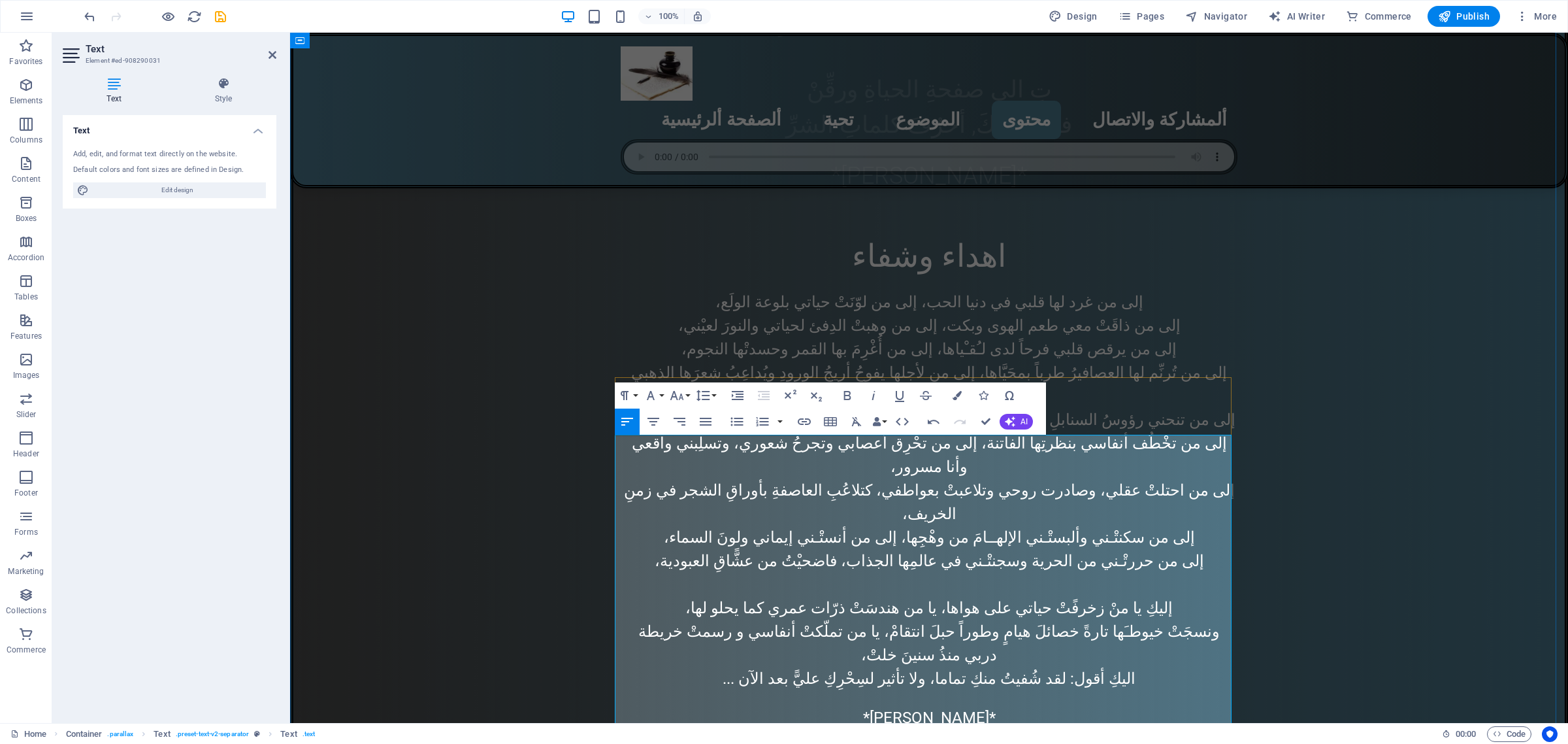
drag, startPoint x: 1199, startPoint y: 442, endPoint x: 1228, endPoint y: 444, distance: 29.1
click at [651, 423] on icon "button" at bounding box center [653, 421] width 16 height 16
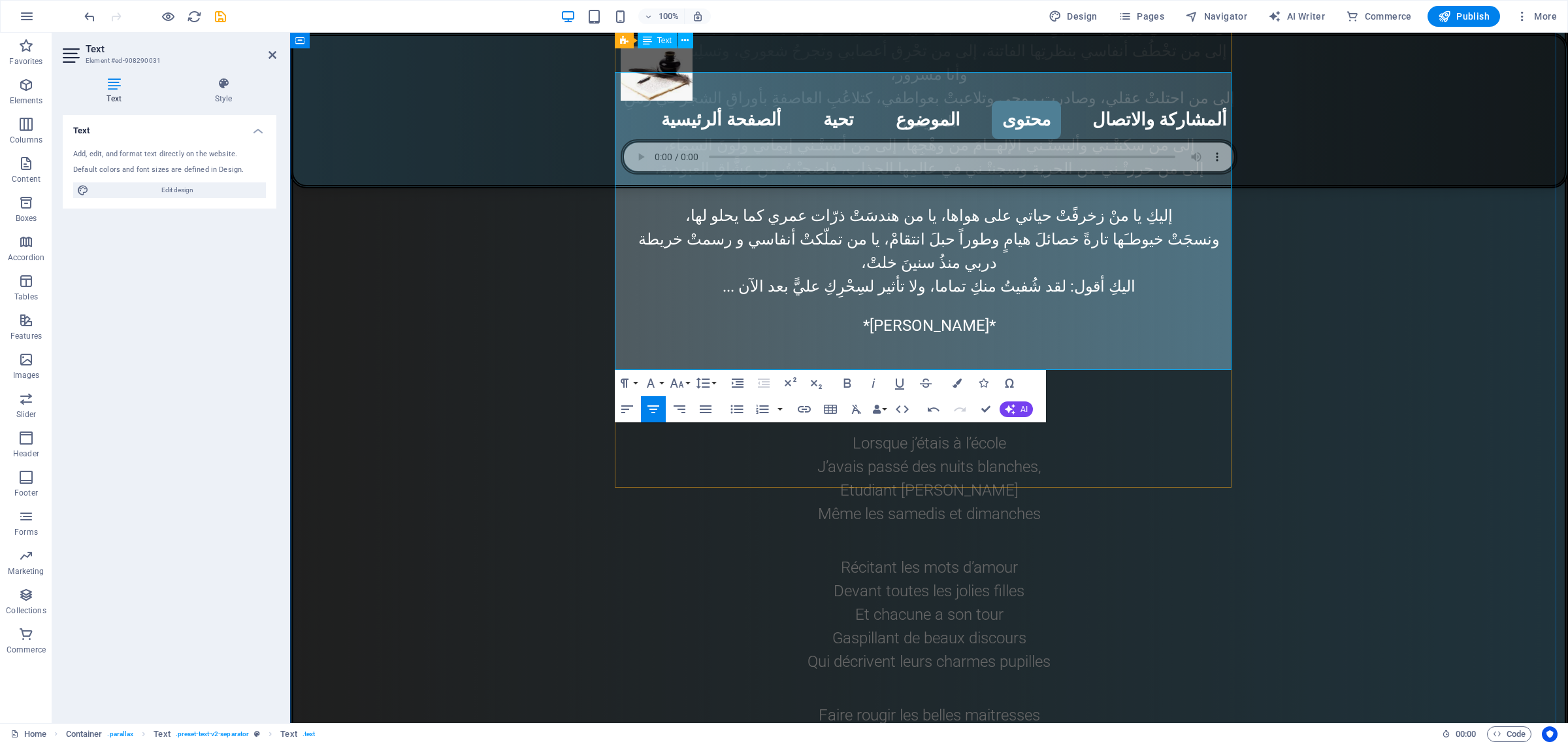
scroll to position [4775, 0]
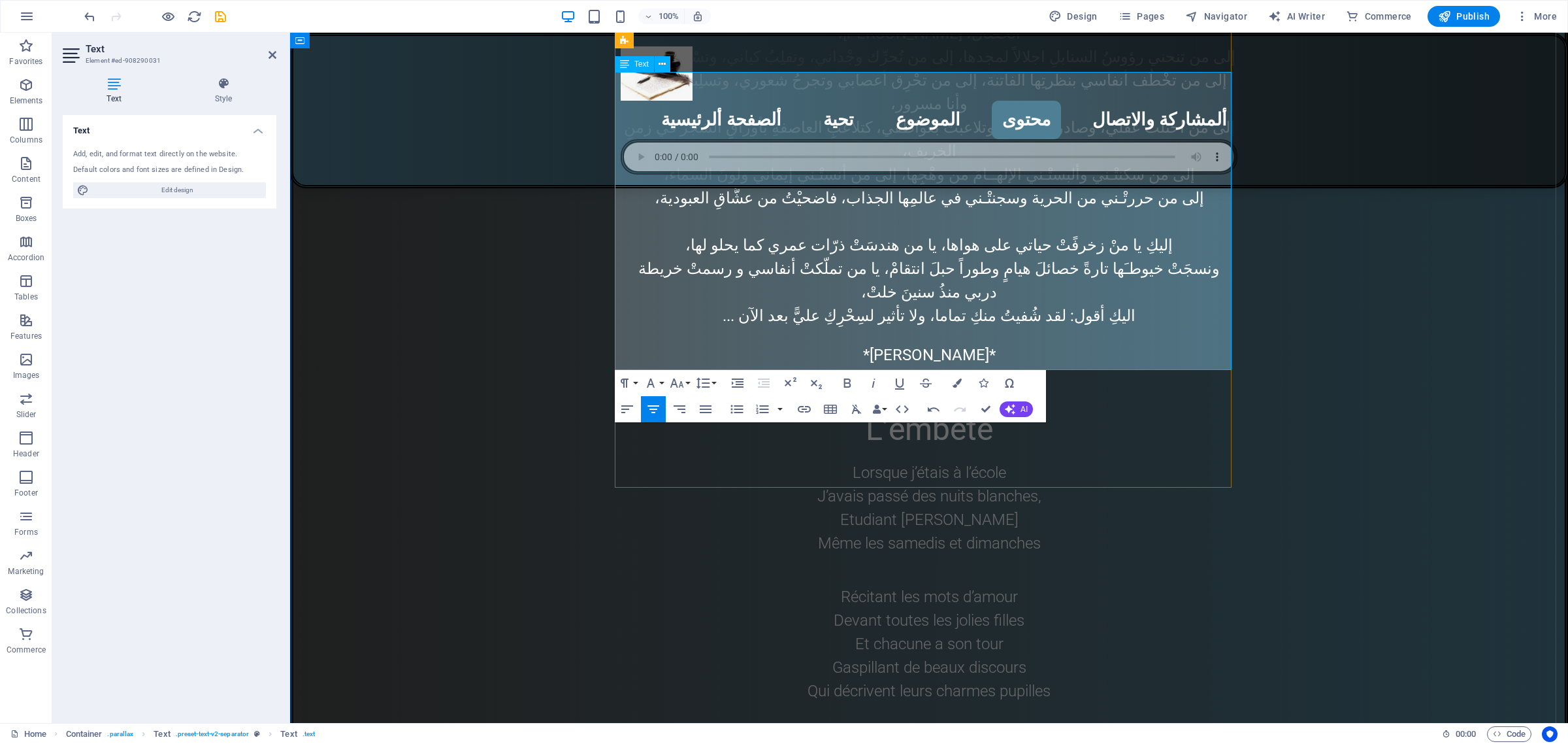
drag, startPoint x: 934, startPoint y: 445, endPoint x: 872, endPoint y: 362, distance: 103.6
click at [687, 384] on button "Font Size" at bounding box center [679, 382] width 25 height 26
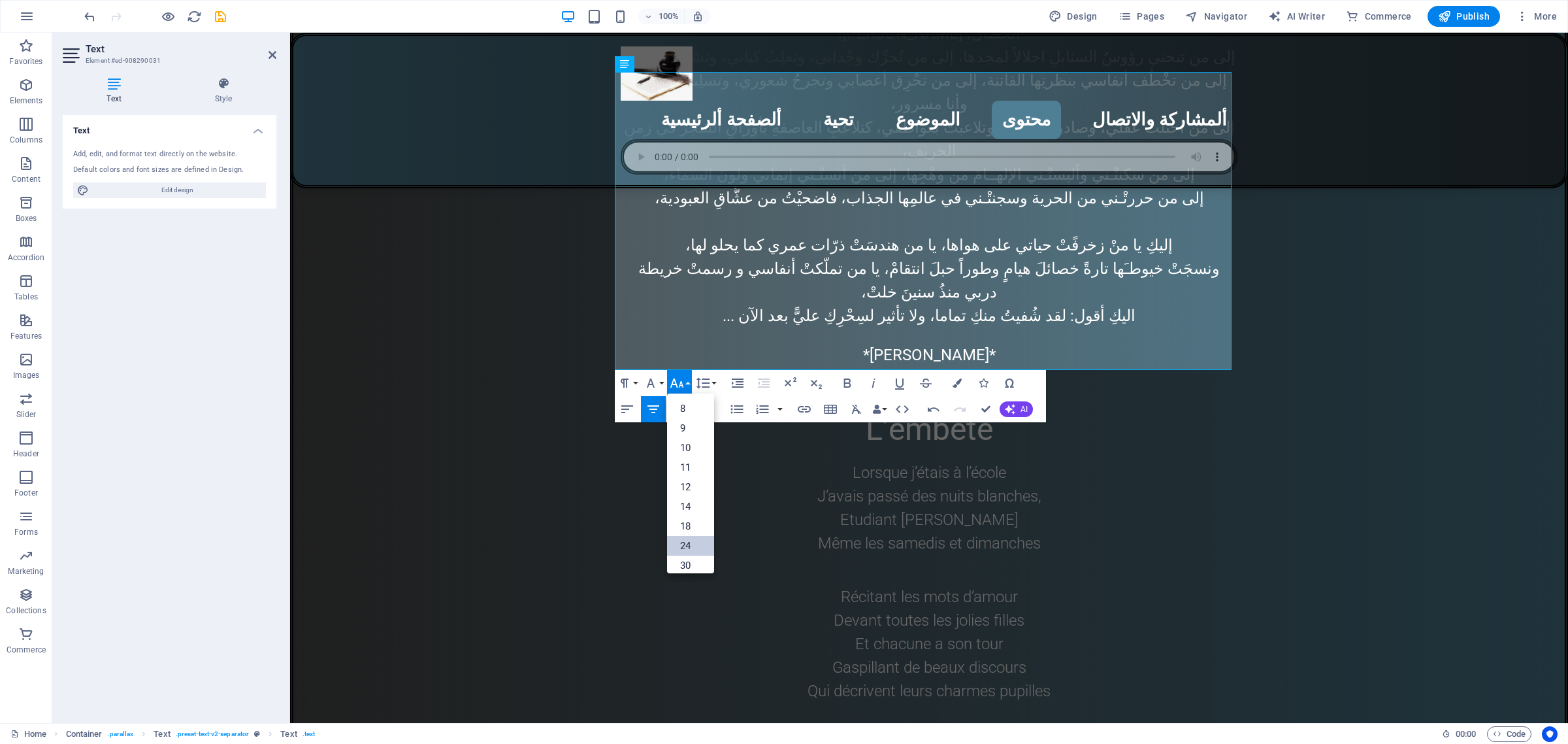
click at [690, 545] on link "24" at bounding box center [690, 546] width 47 height 19
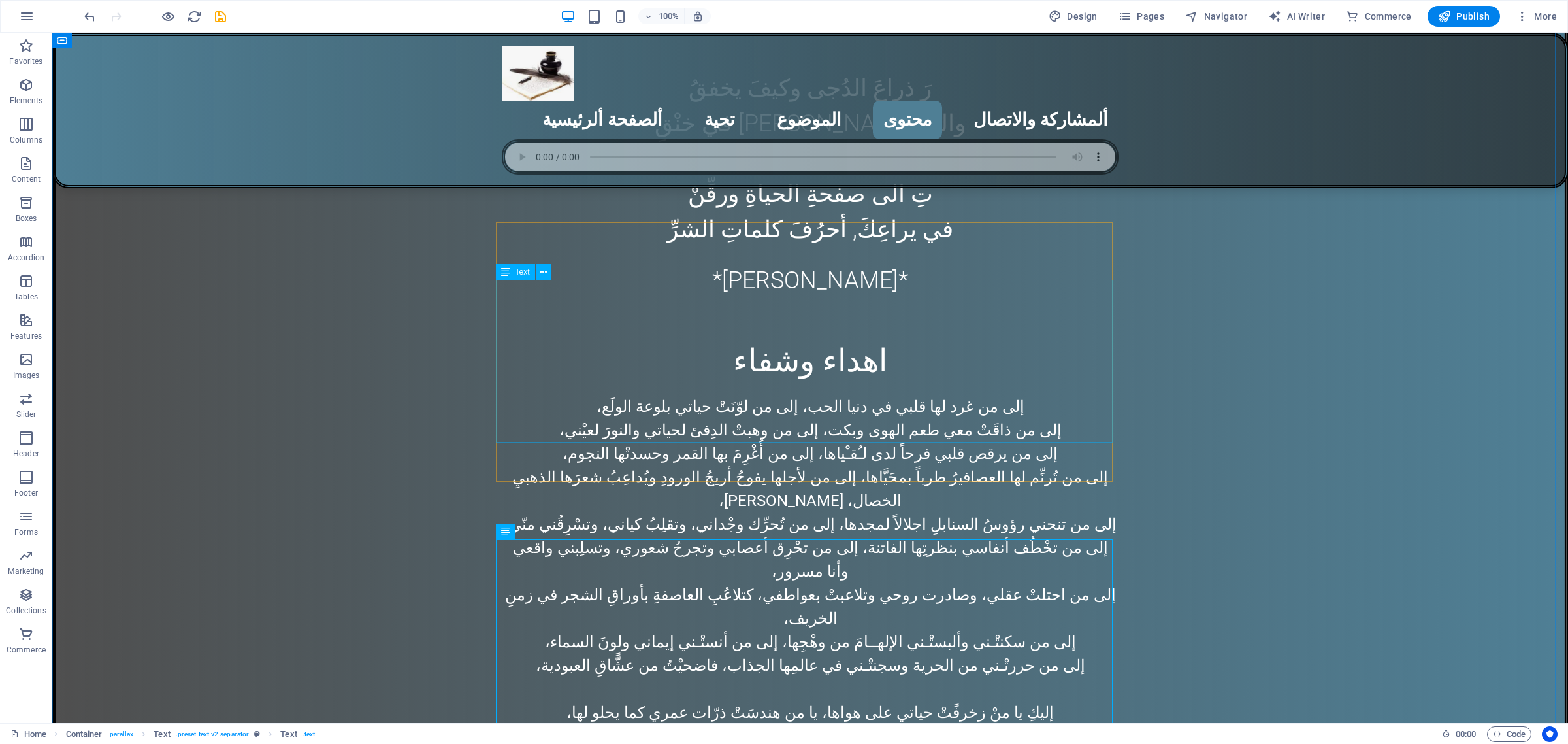
scroll to position [4285, 0]
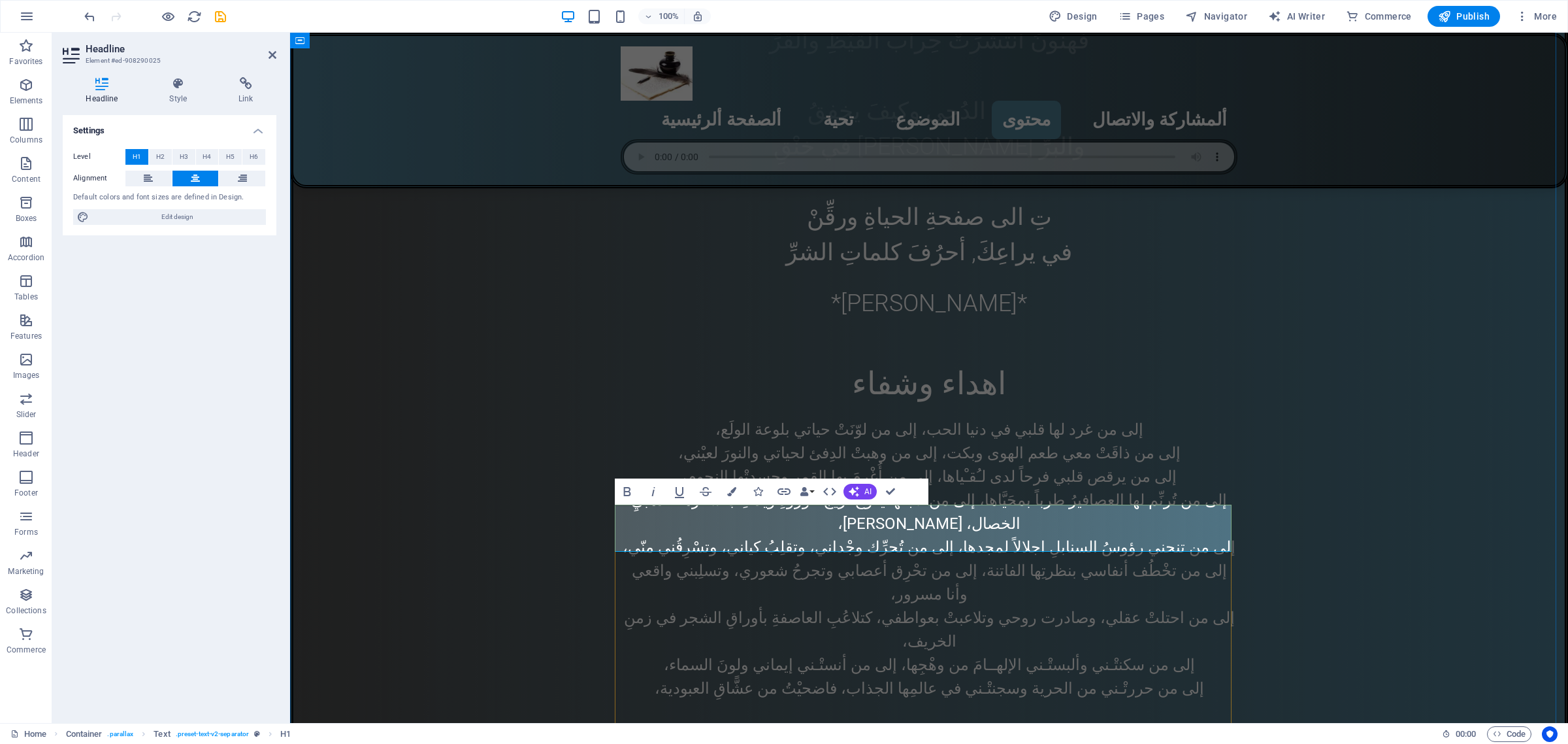
drag, startPoint x: 895, startPoint y: 531, endPoint x: 955, endPoint y: 533, distance: 60.0
click at [729, 494] on icon "button" at bounding box center [732, 492] width 9 height 9
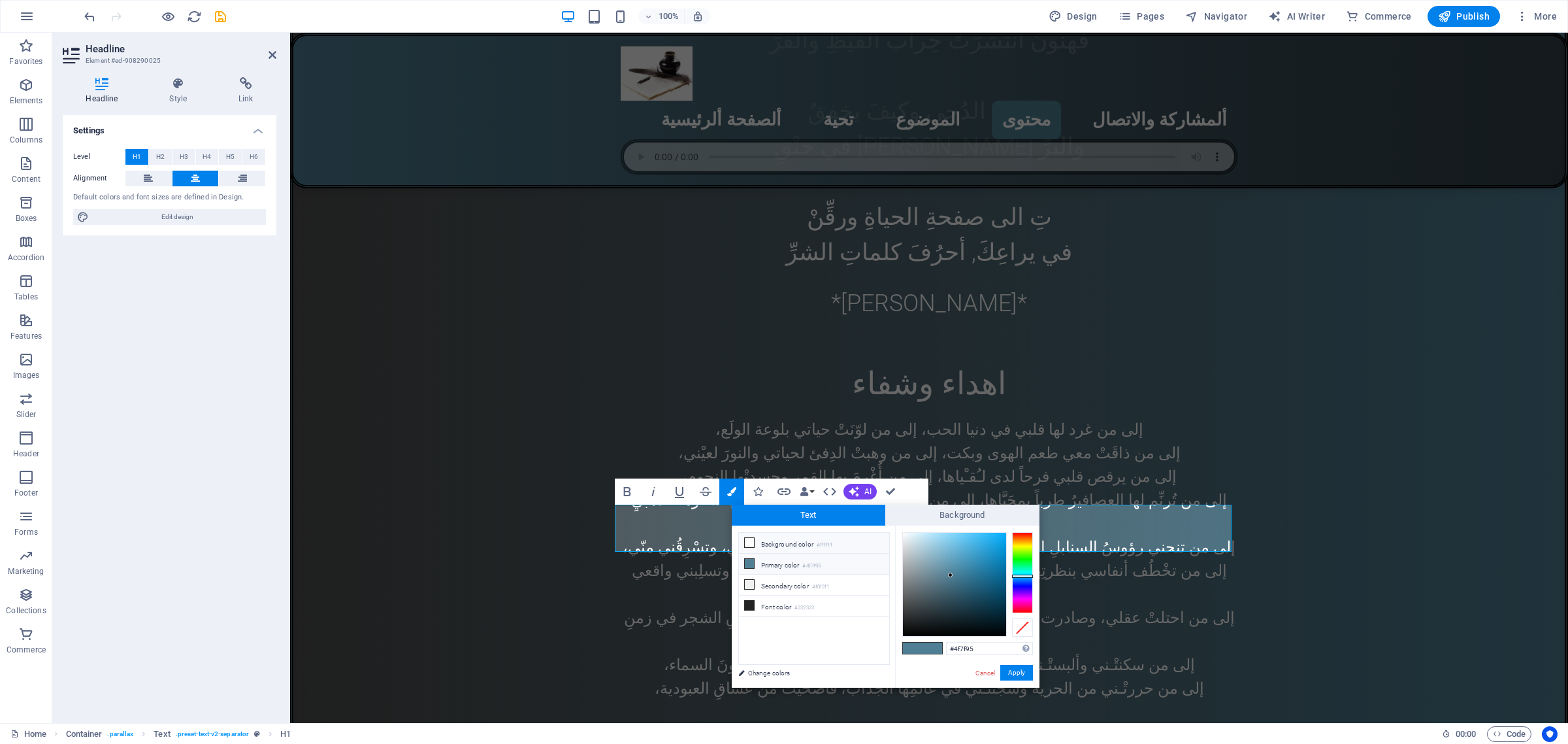
click at [753, 541] on icon at bounding box center [750, 542] width 9 height 9
type input "#ffffff"
click at [1021, 672] on button "Apply" at bounding box center [1017, 672] width 33 height 16
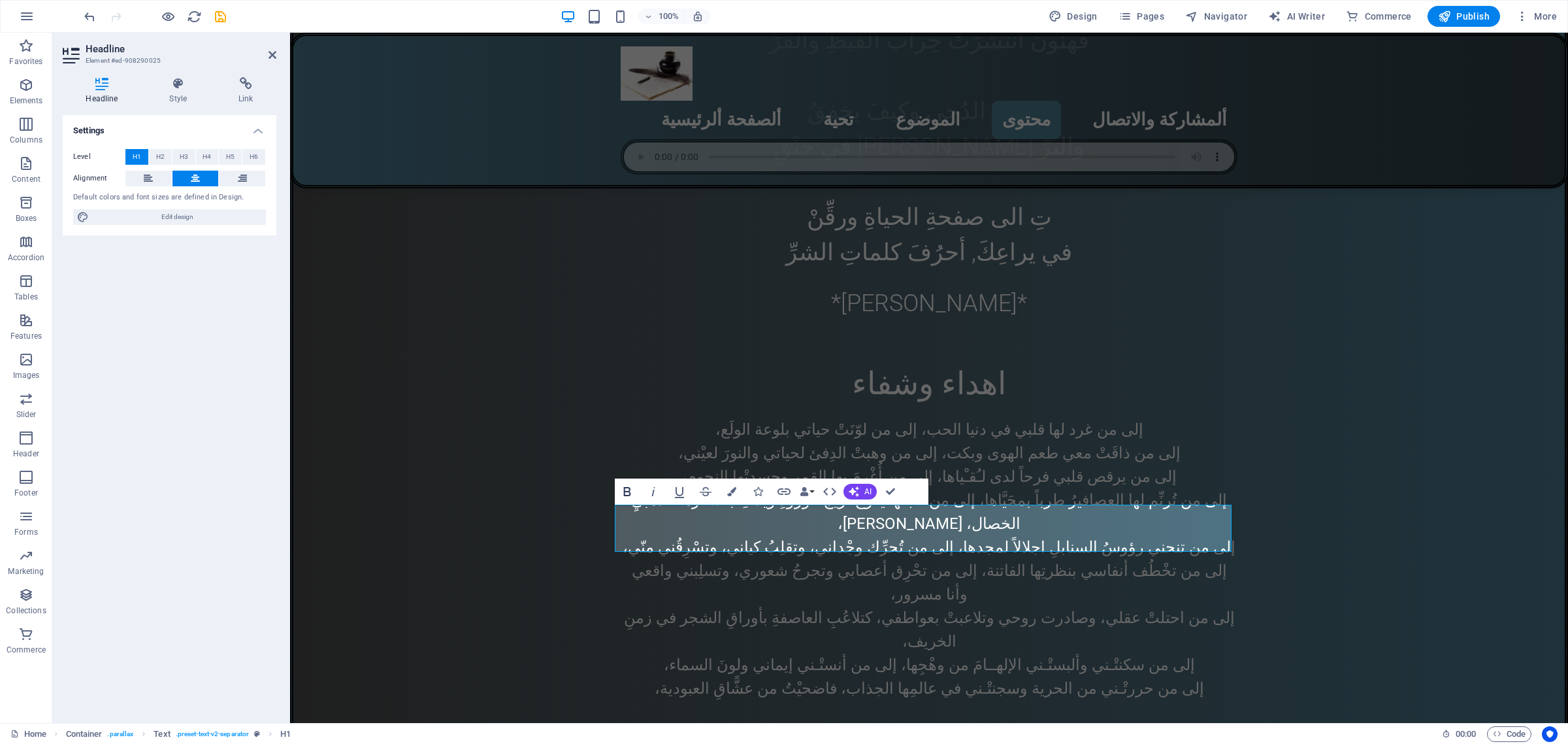
click at [625, 495] on icon "button" at bounding box center [627, 492] width 7 height 9
click at [627, 484] on icon "button" at bounding box center [627, 492] width 16 height 16
click at [629, 491] on icon "button" at bounding box center [627, 492] width 7 height 9
click at [732, 489] on icon "button" at bounding box center [732, 492] width 9 height 9
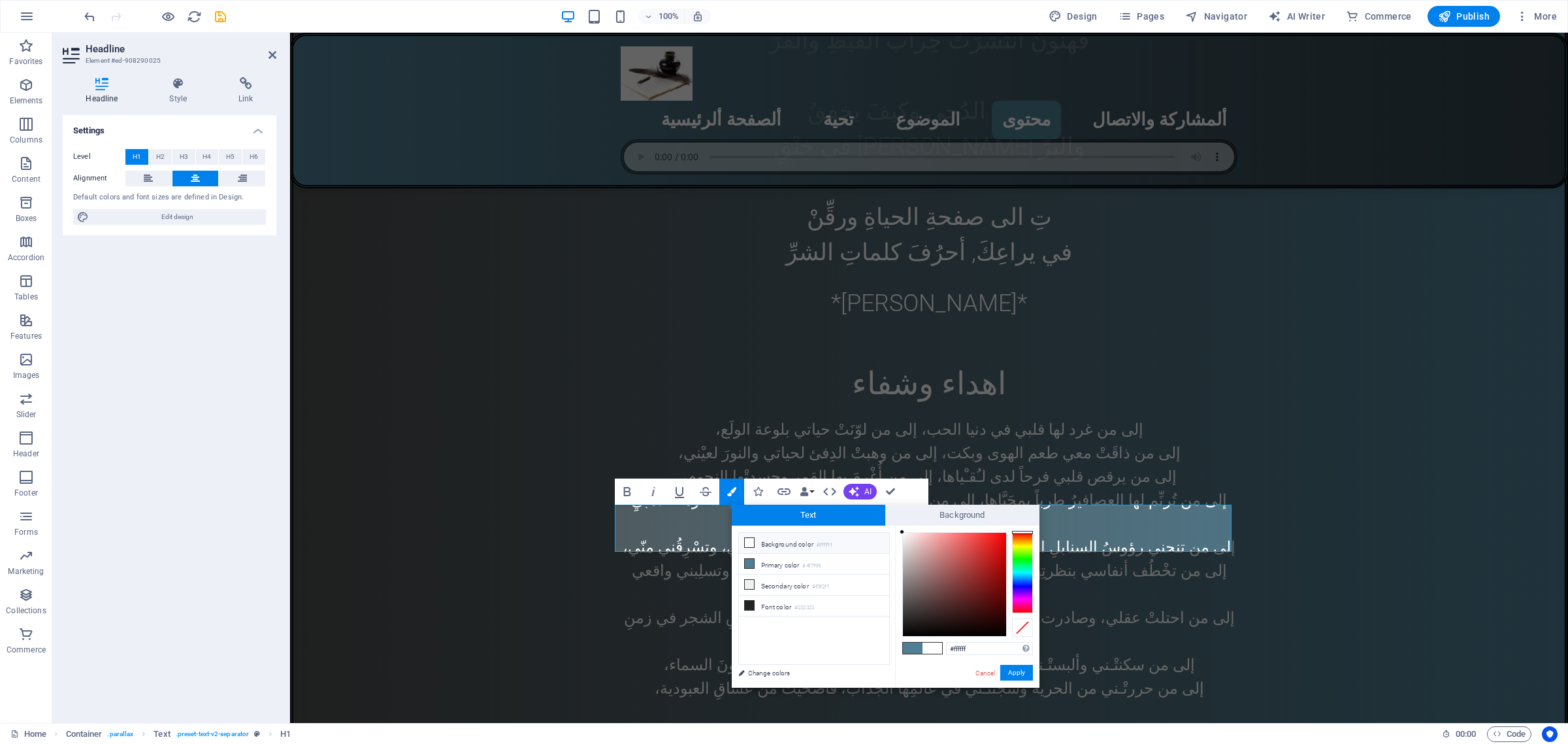
click at [748, 544] on icon at bounding box center [750, 542] width 9 height 9
click at [1021, 673] on button "Apply" at bounding box center [1017, 672] width 33 height 16
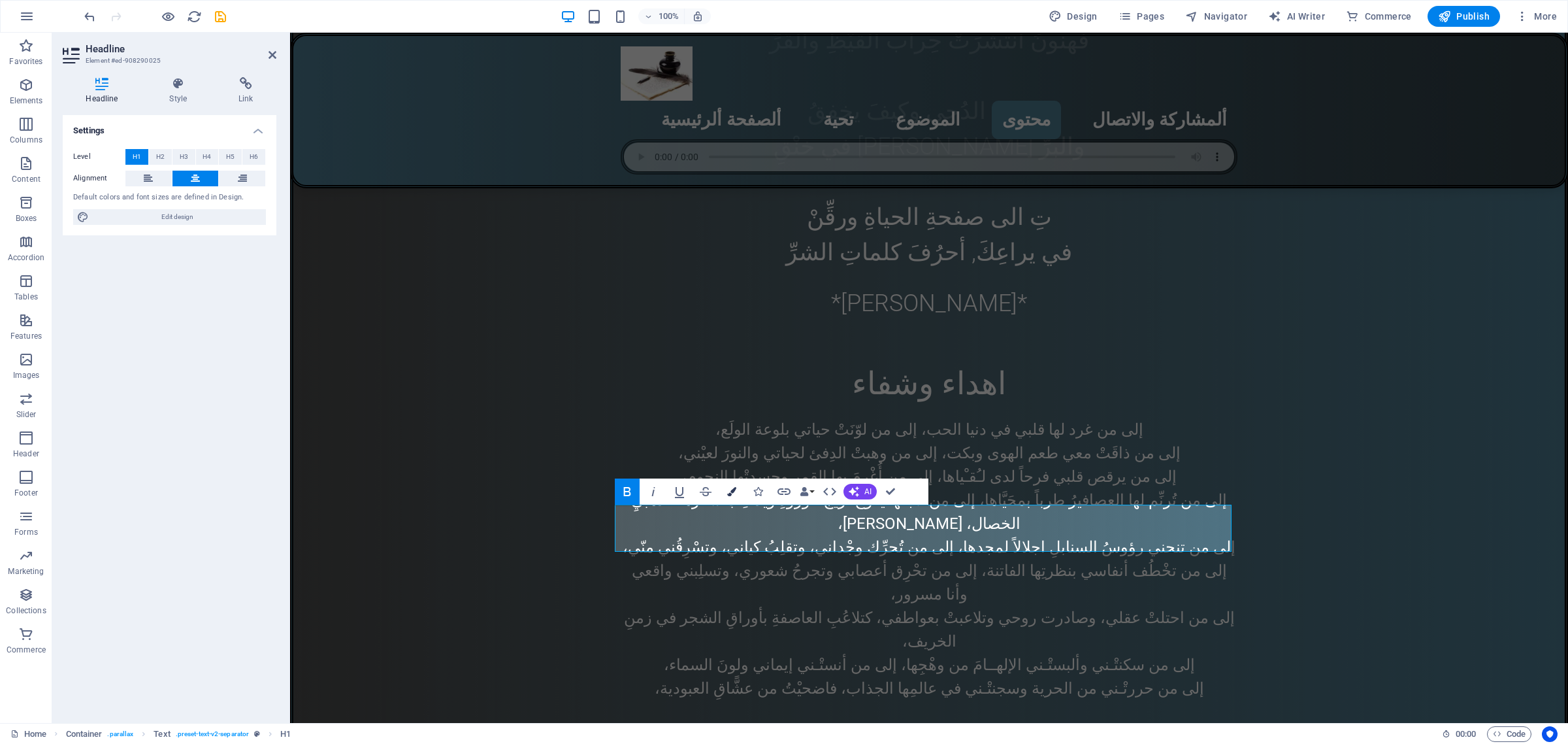
click at [729, 489] on icon "button" at bounding box center [732, 492] width 9 height 9
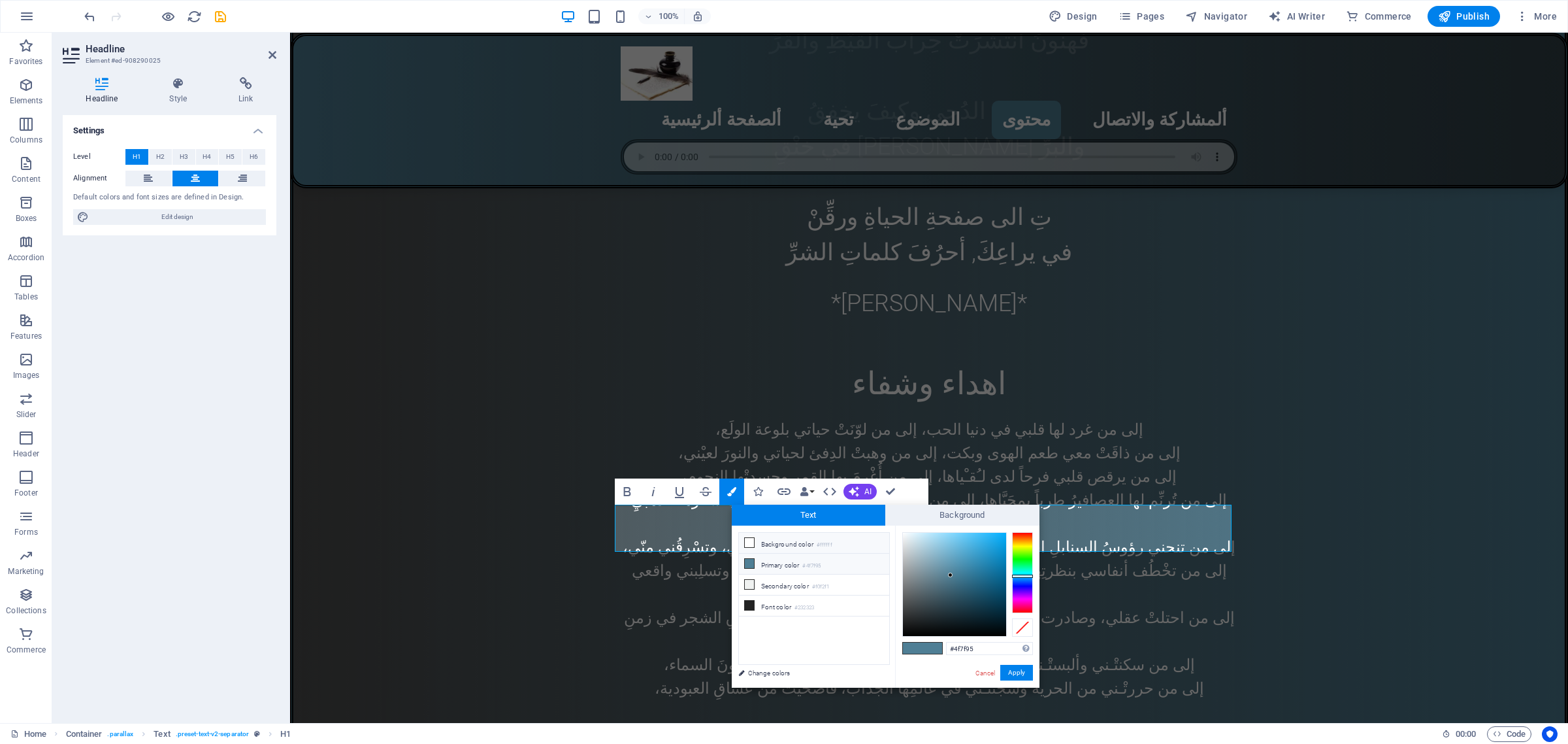
click at [748, 540] on icon at bounding box center [750, 542] width 9 height 9
type input "#ffffff"
click at [1017, 673] on button "Apply" at bounding box center [1017, 672] width 33 height 16
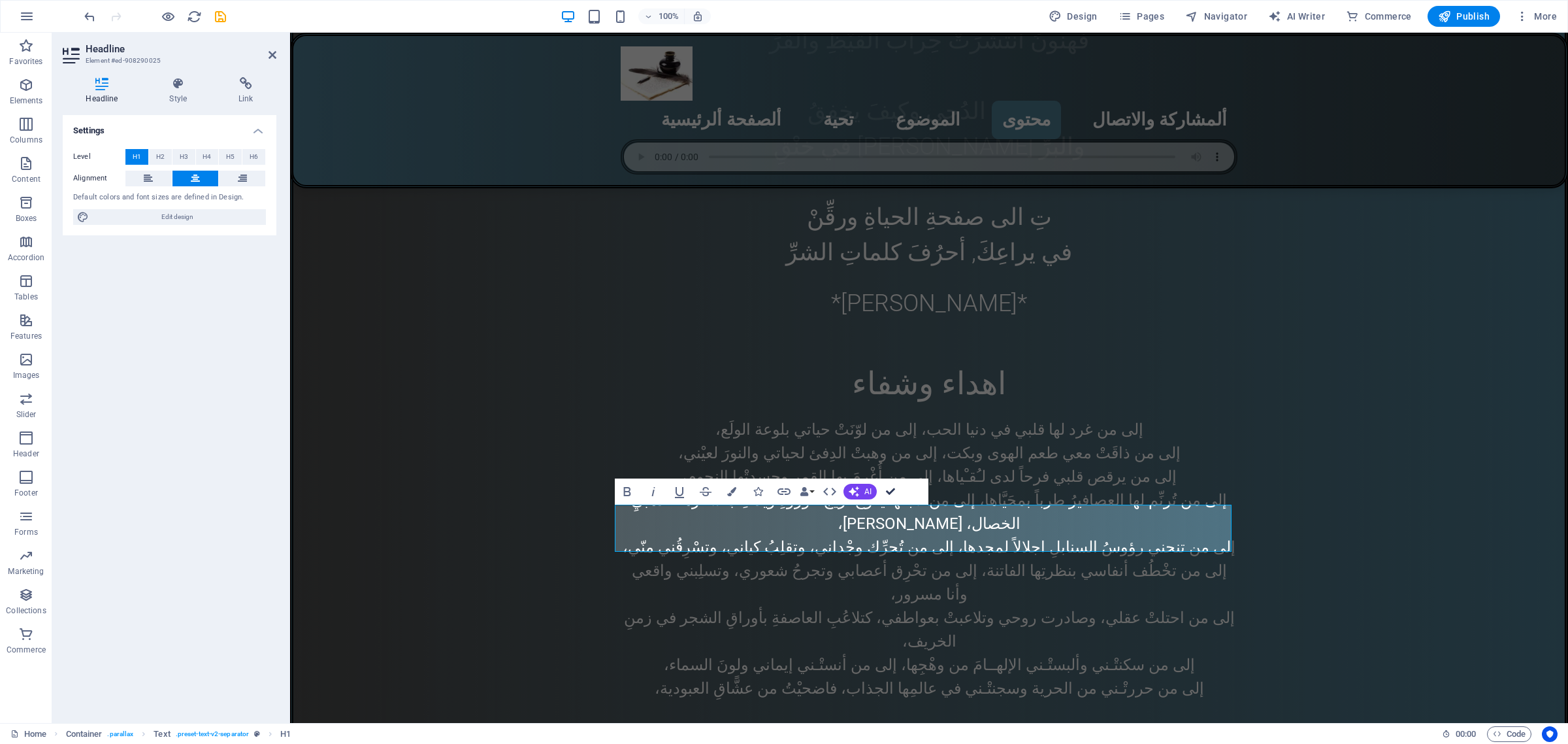
drag, startPoint x: 886, startPoint y: 490, endPoint x: 840, endPoint y: 514, distance: 51.9
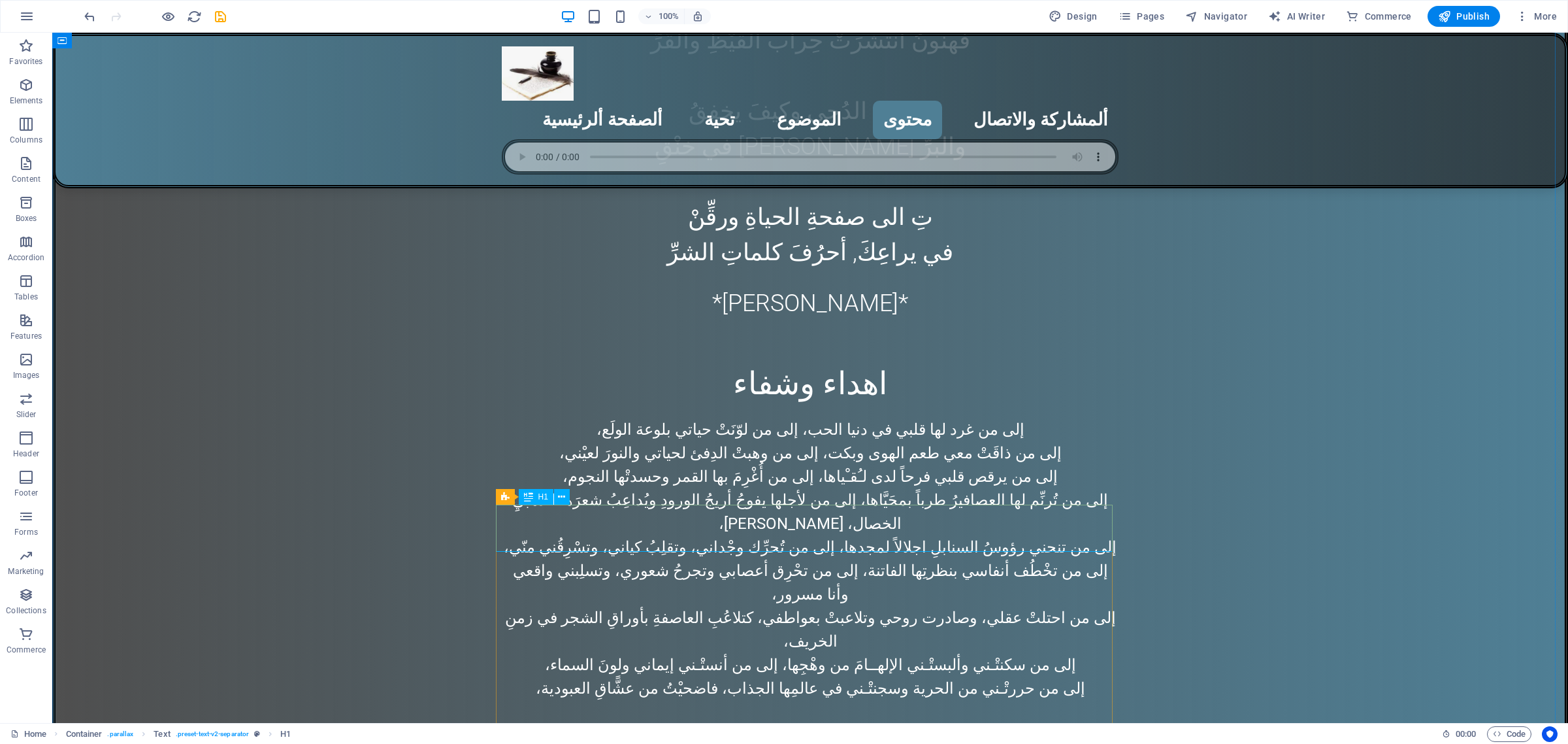
drag, startPoint x: 803, startPoint y: 518, endPoint x: 597, endPoint y: 554, distance: 209.1
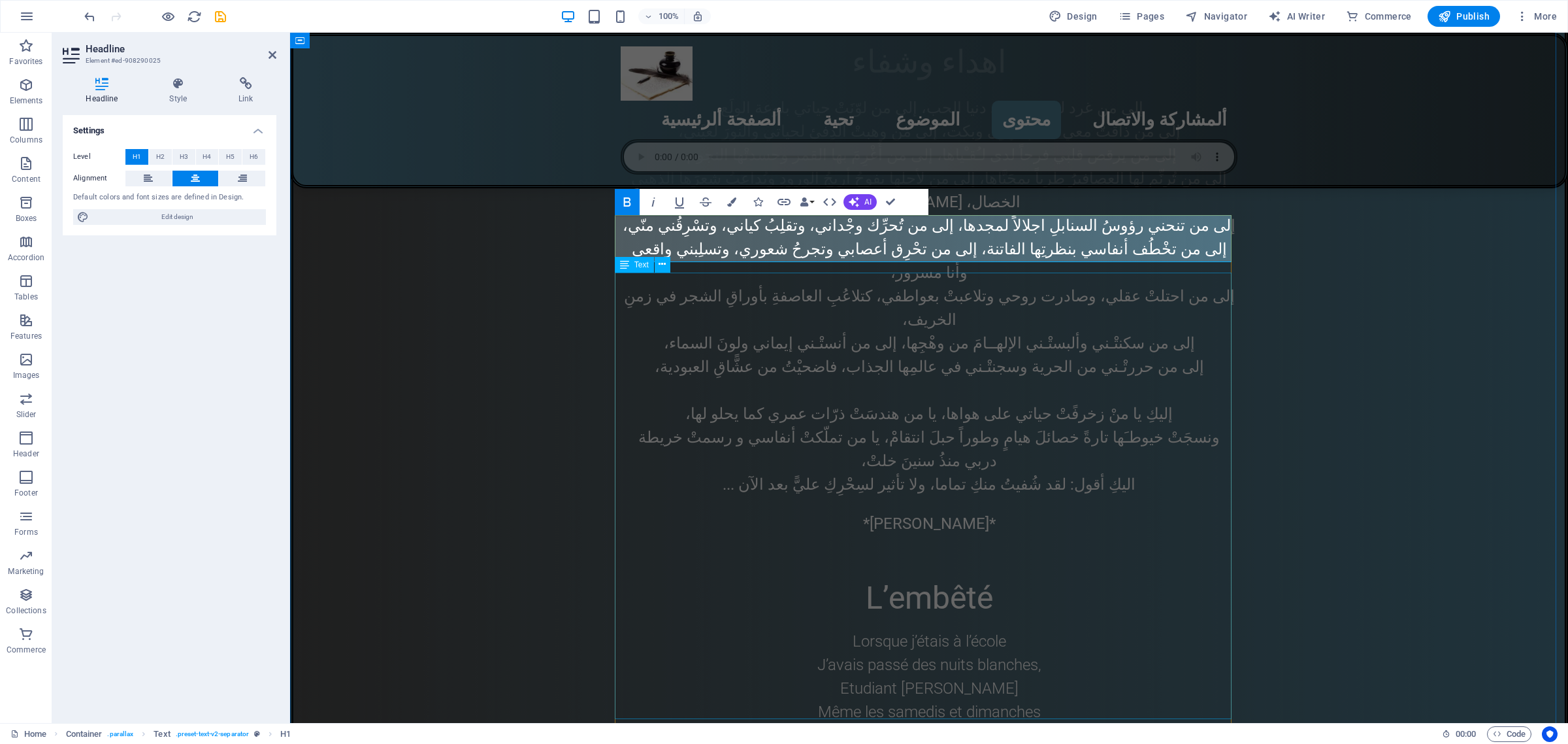
scroll to position [4775, 0]
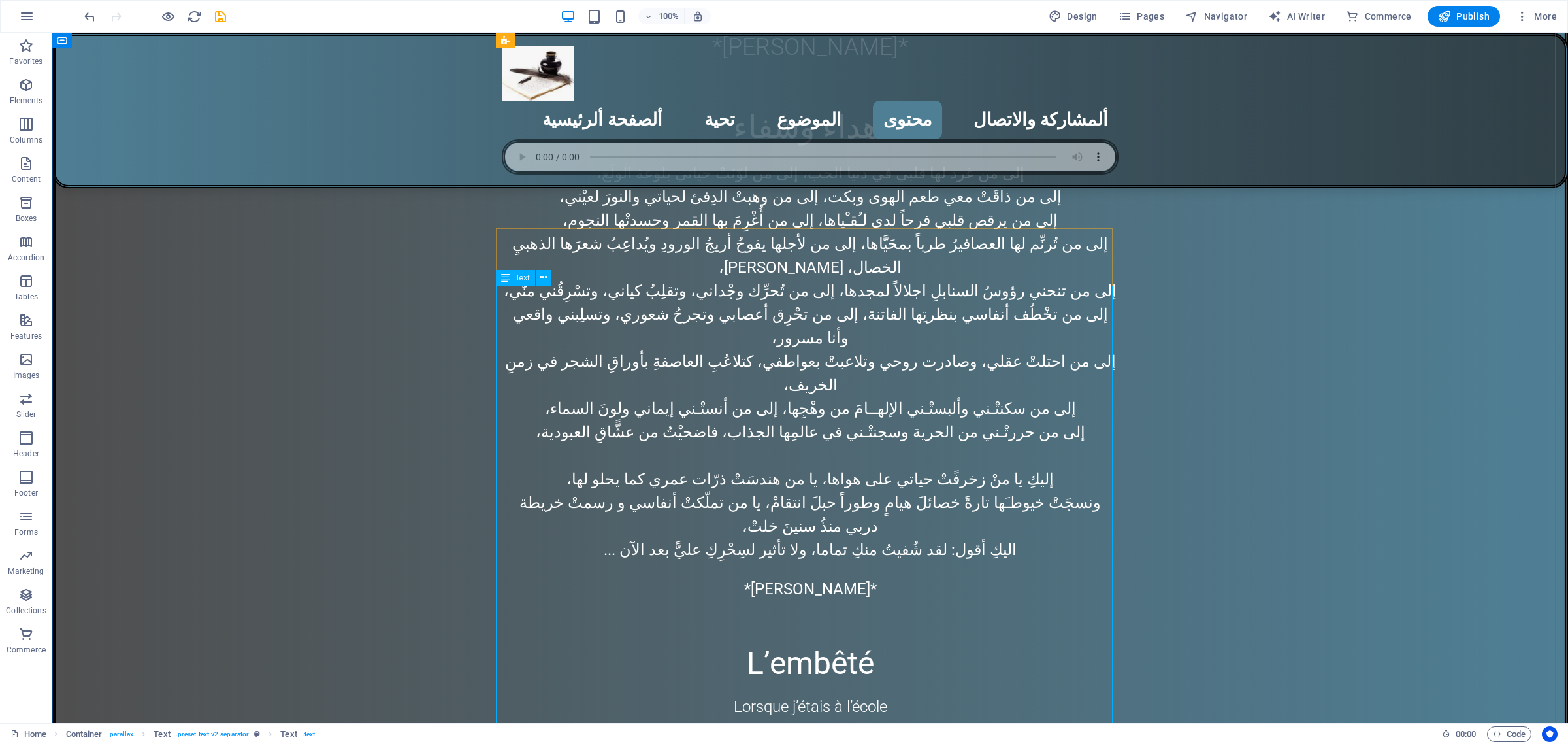
scroll to position [4530, 0]
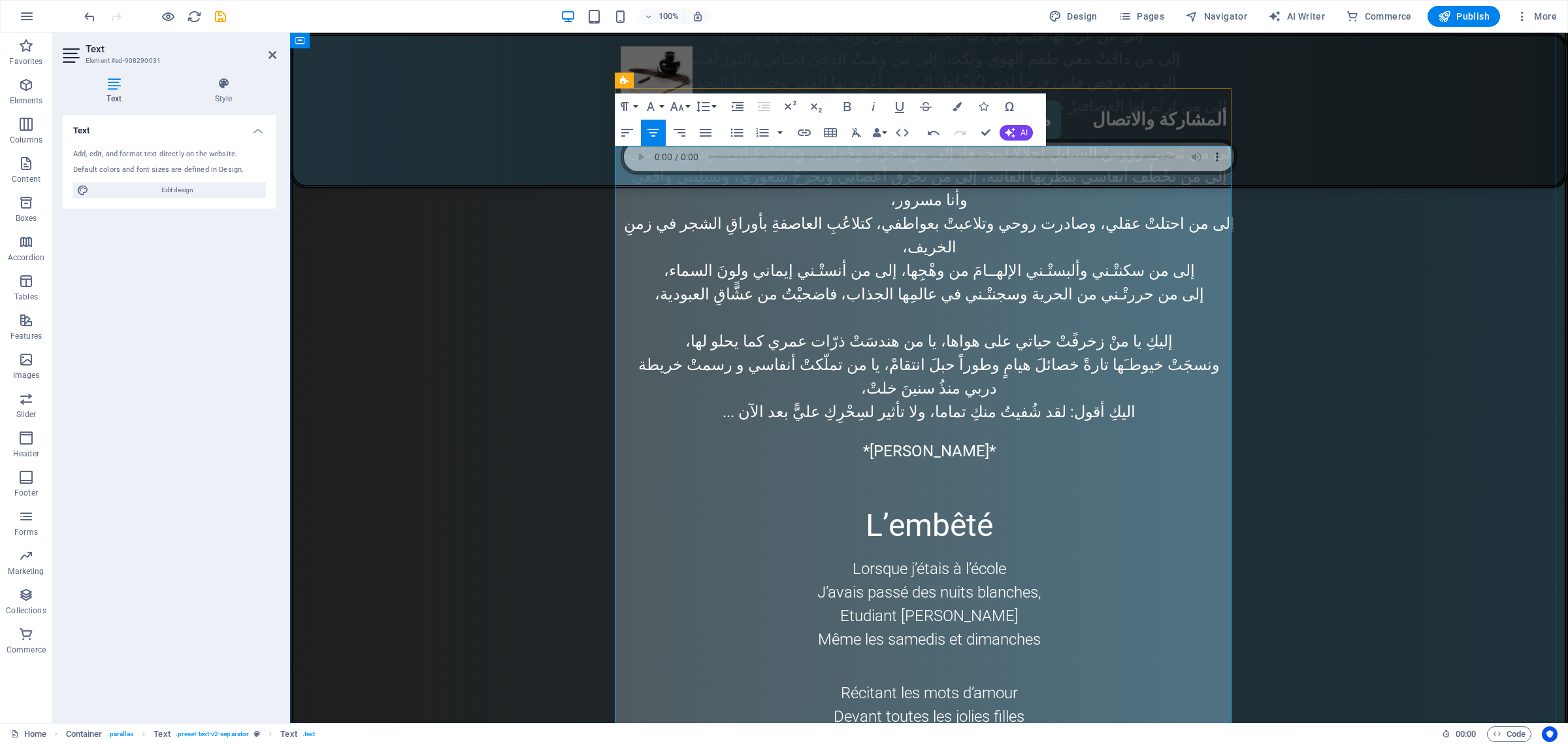
scroll to position [4701, 0]
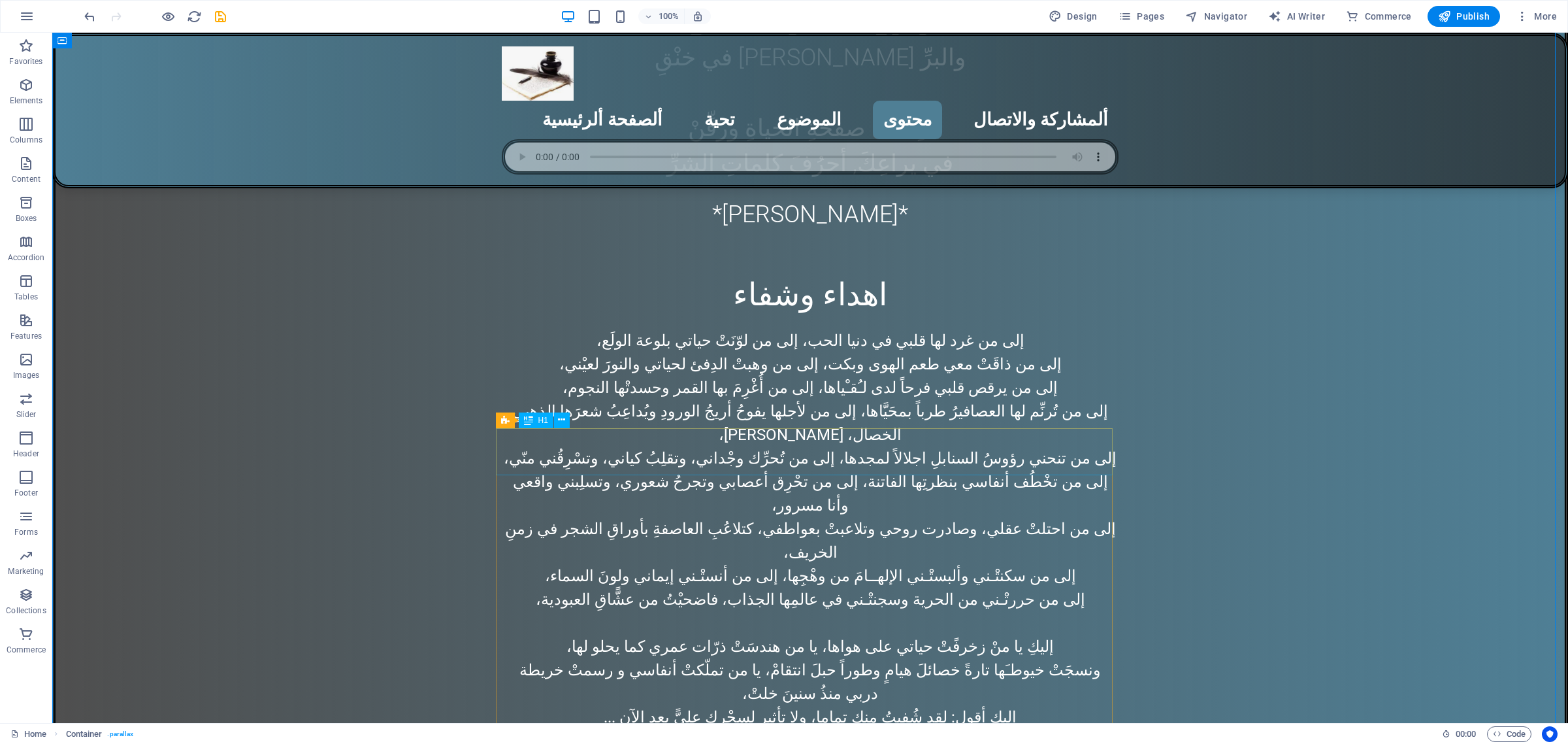
scroll to position [4374, 0]
click at [461, 439] on icon "save" at bounding box center [758, 460] width 595 height 42
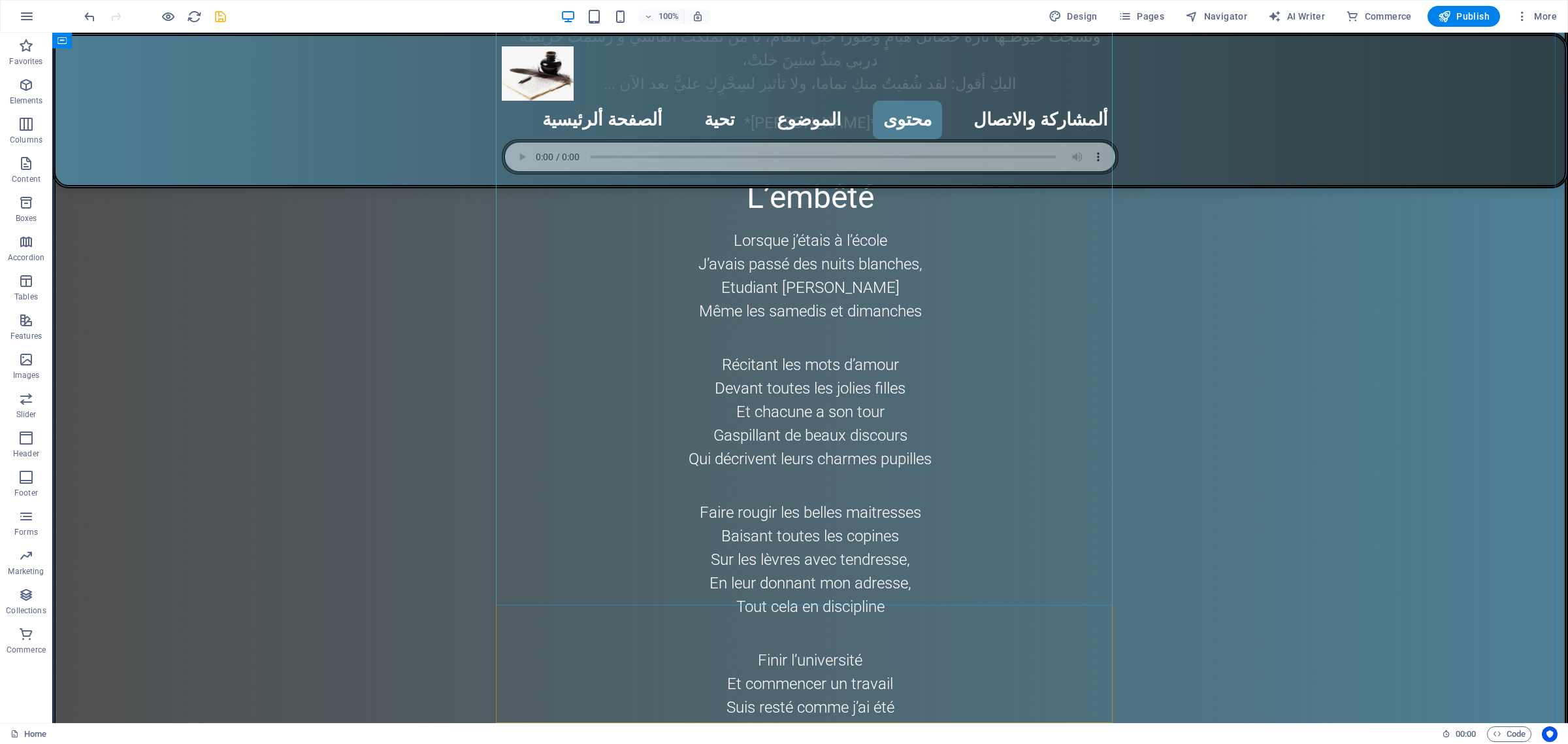
scroll to position [5028, 0]
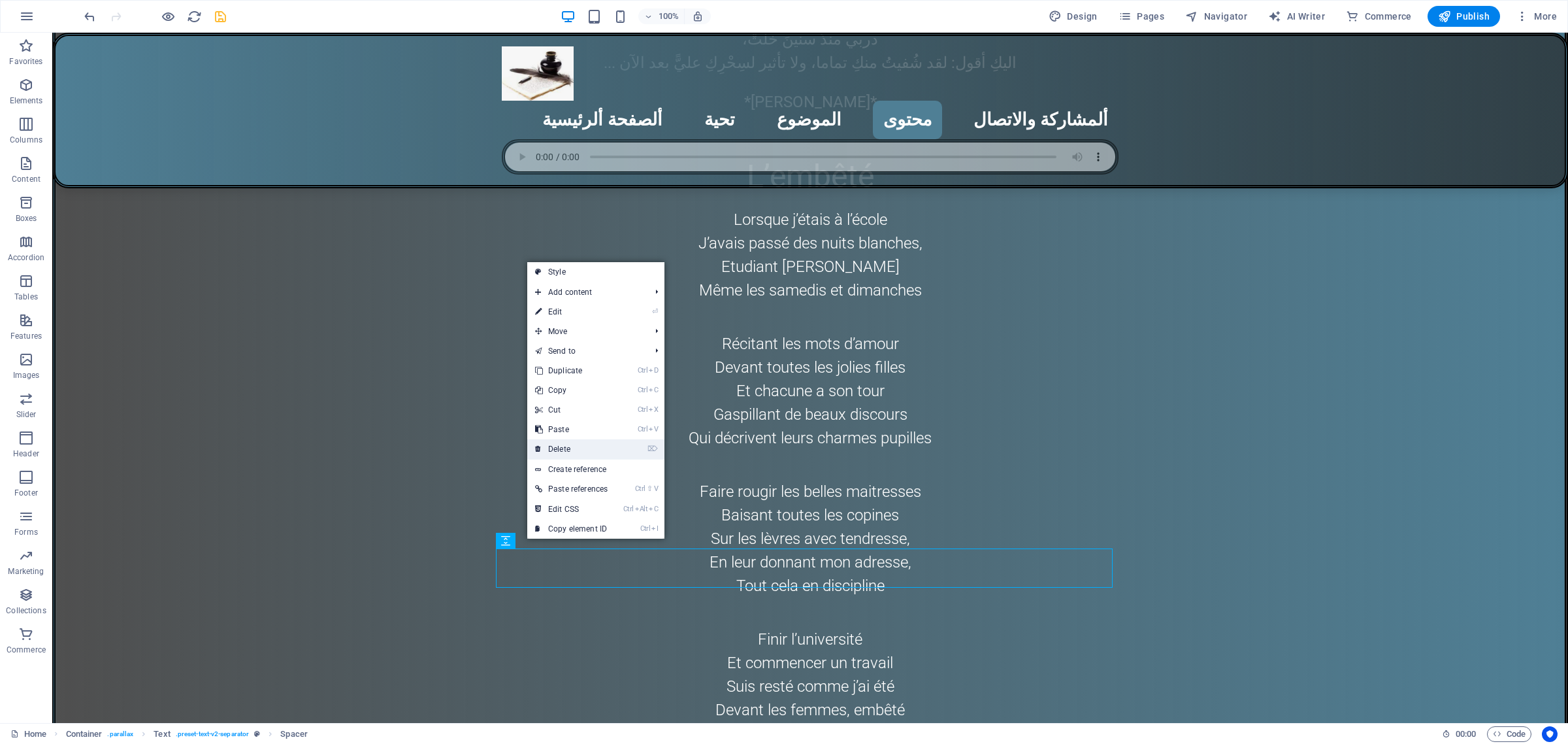
click at [598, 447] on link "⌦ Delete" at bounding box center [571, 449] width 88 height 19
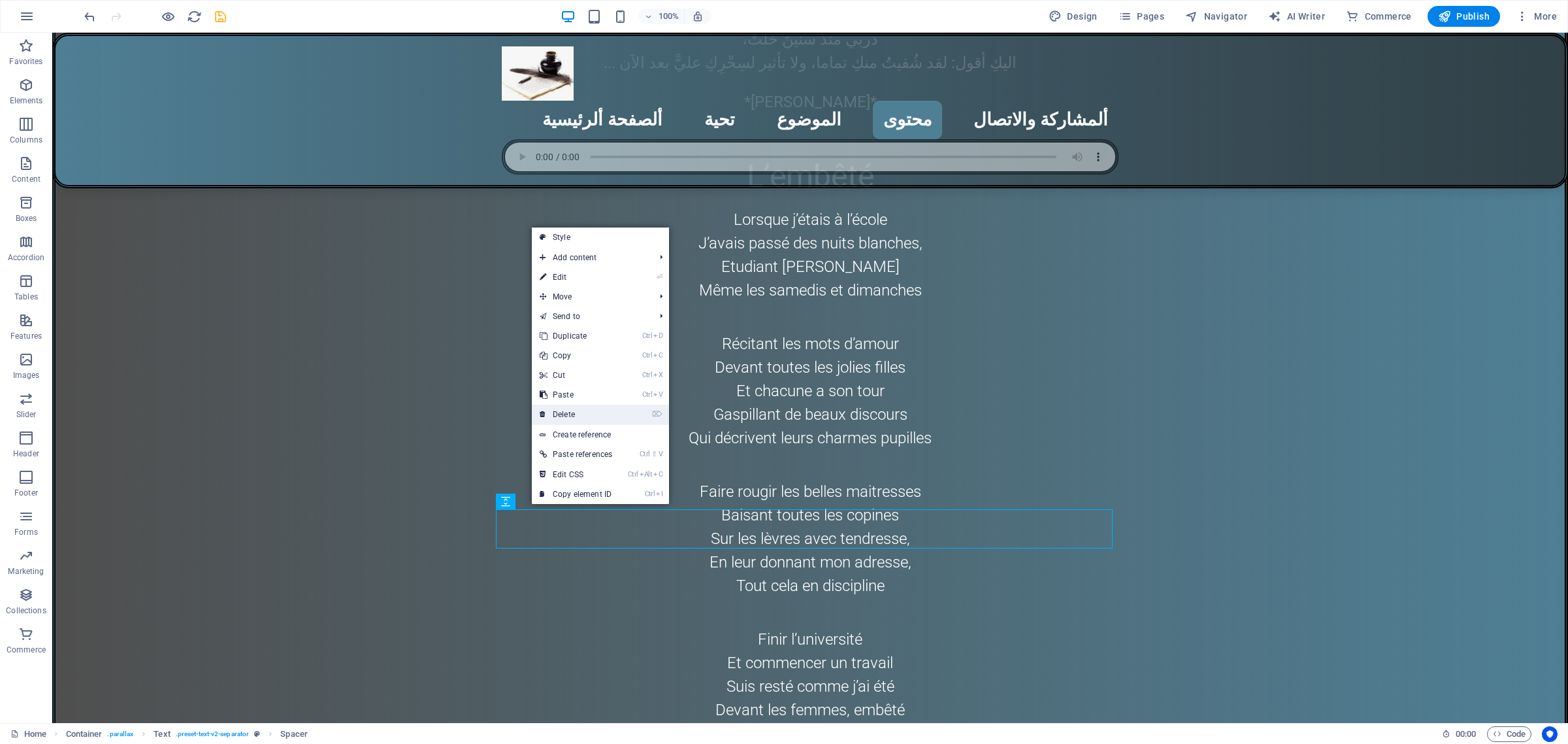
click at [573, 414] on link "⌦ Delete" at bounding box center [576, 415] width 88 height 19
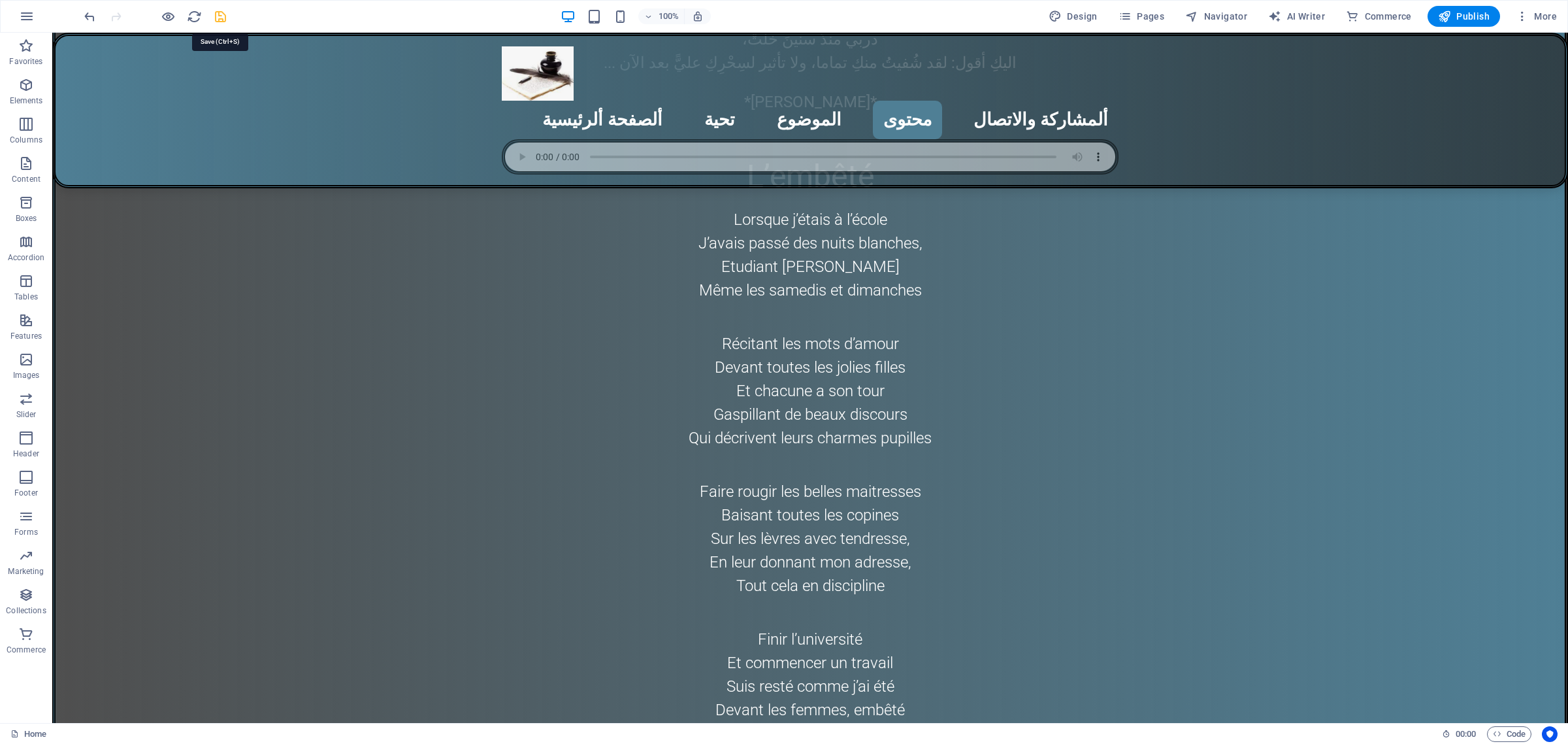
click at [220, 18] on icon "save" at bounding box center [220, 16] width 15 height 15
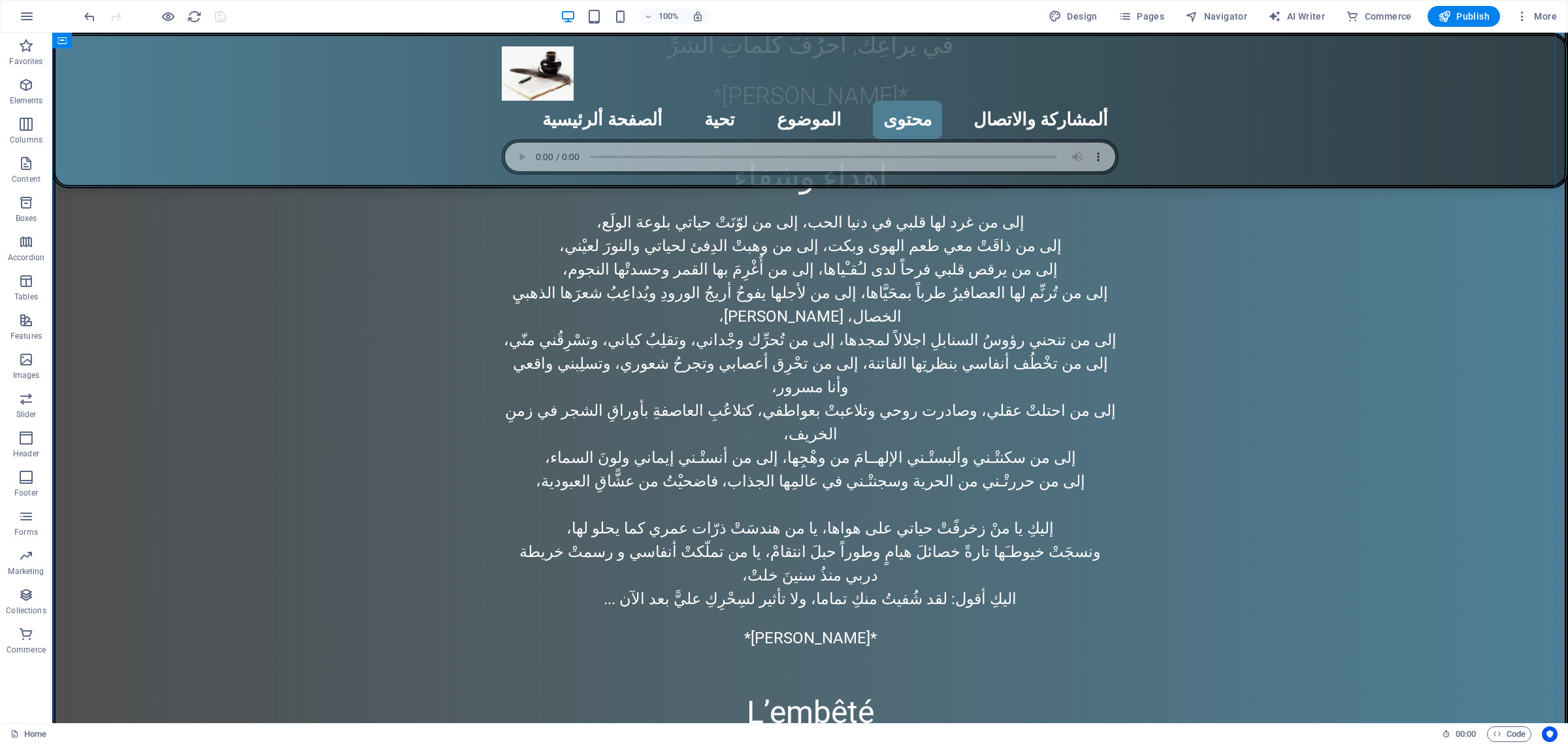
scroll to position [4374, 0]
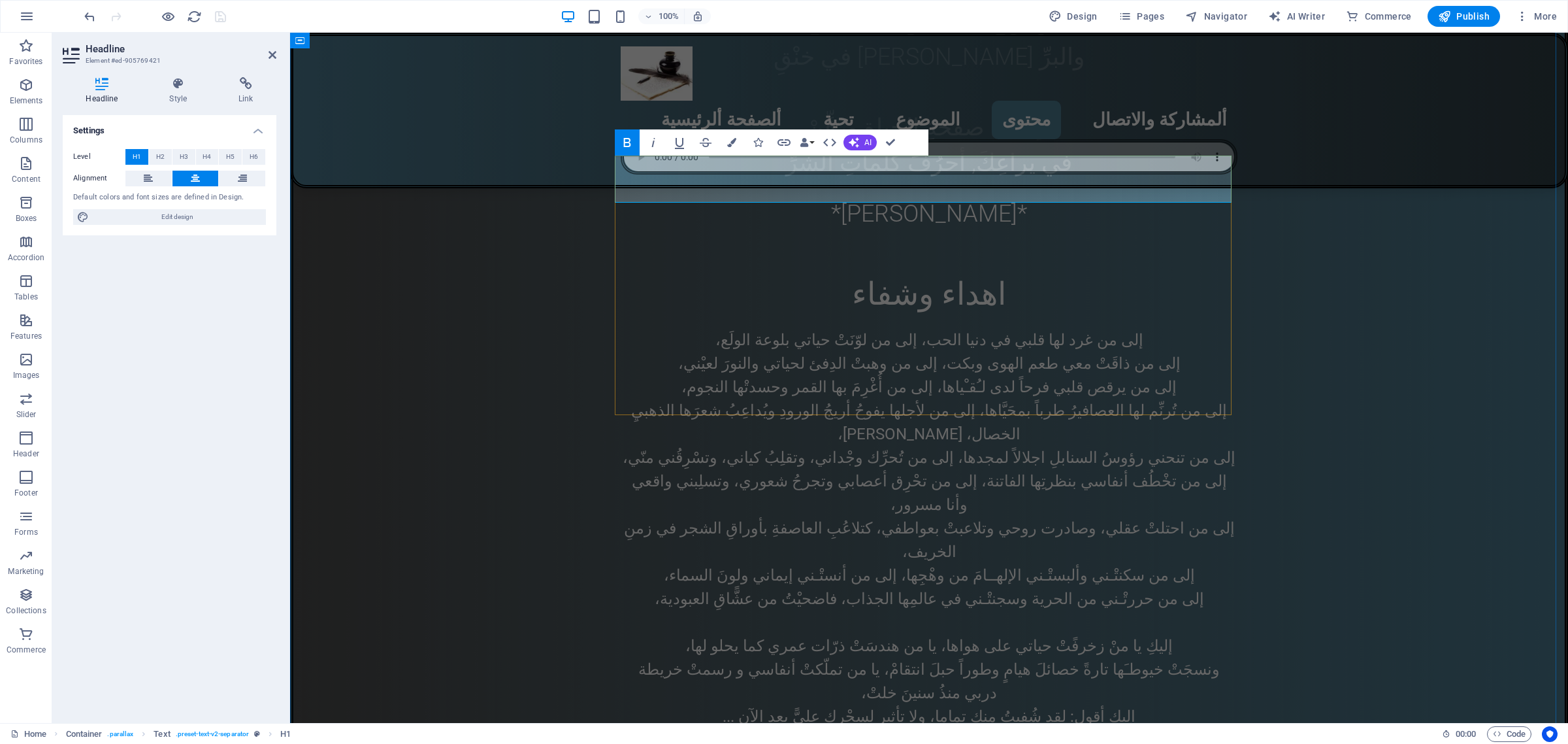
copy strong "خواطر"
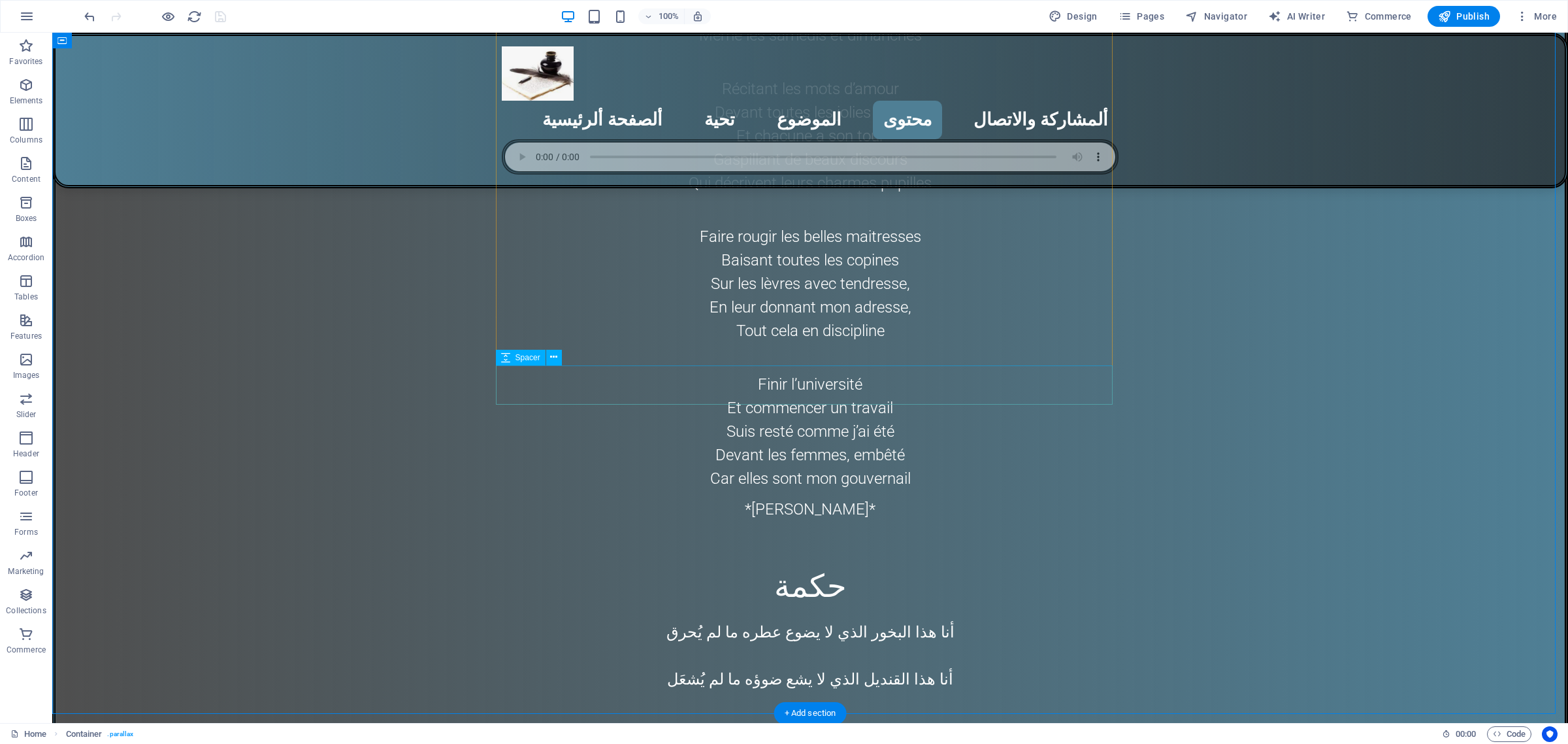
scroll to position [5109, 0]
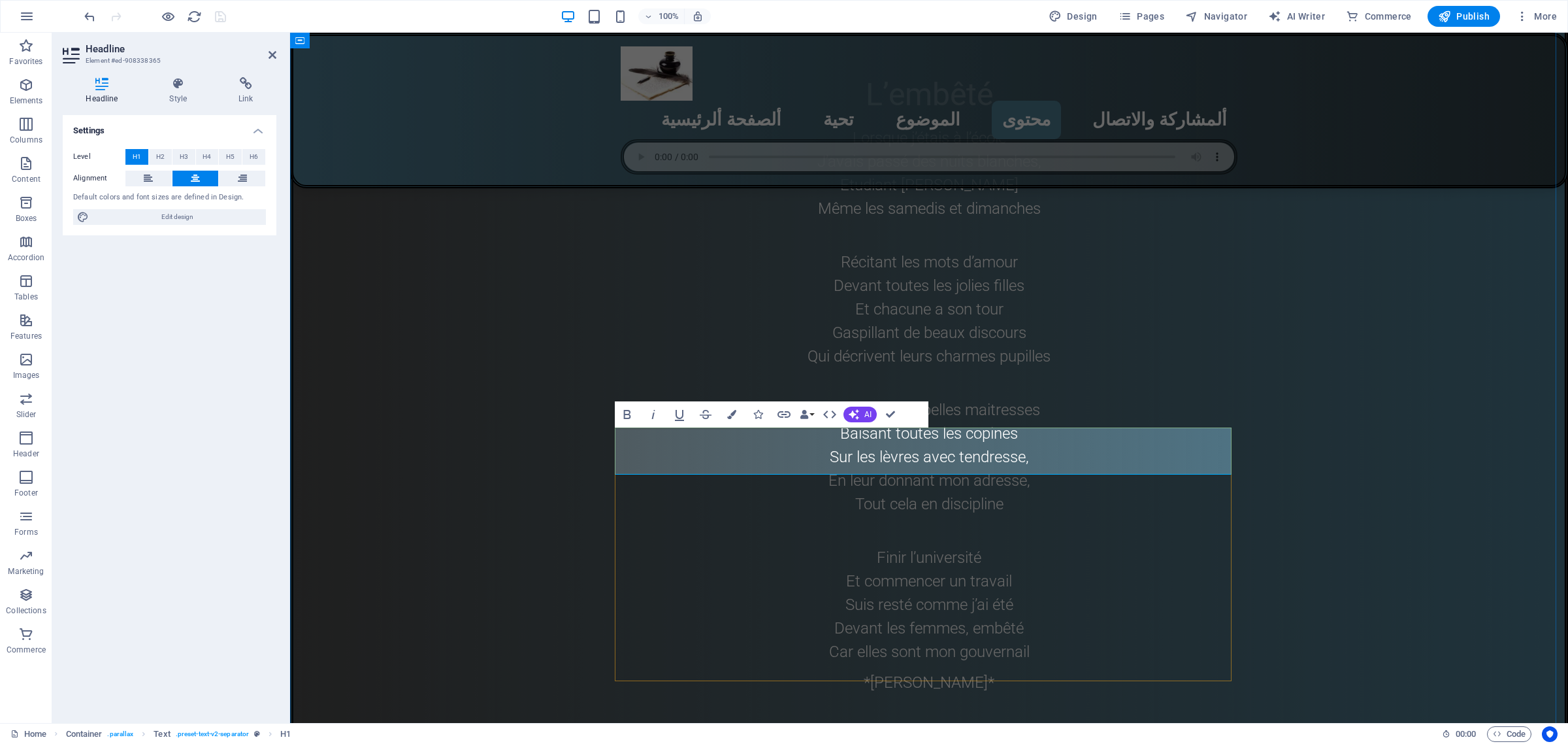
drag, startPoint x: 877, startPoint y: 458, endPoint x: 977, endPoint y: 464, distance: 100.2
click at [729, 417] on icon "button" at bounding box center [732, 415] width 9 height 9
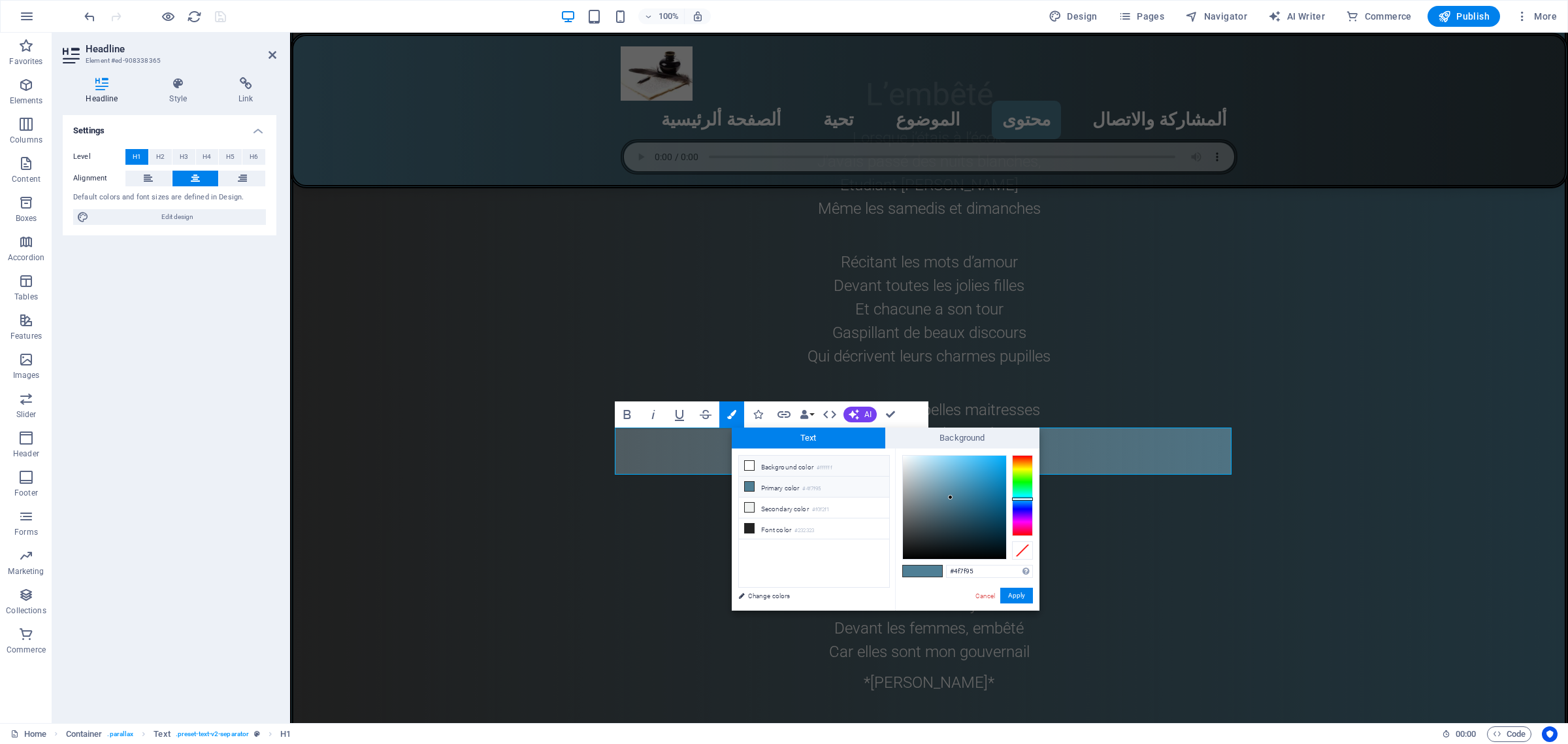
click at [750, 465] on icon at bounding box center [750, 465] width 9 height 9
type input "#ffffff"
drag, startPoint x: 1013, startPoint y: 593, endPoint x: 662, endPoint y: 477, distance: 369.7
click at [1013, 593] on button "Apply" at bounding box center [1017, 595] width 33 height 16
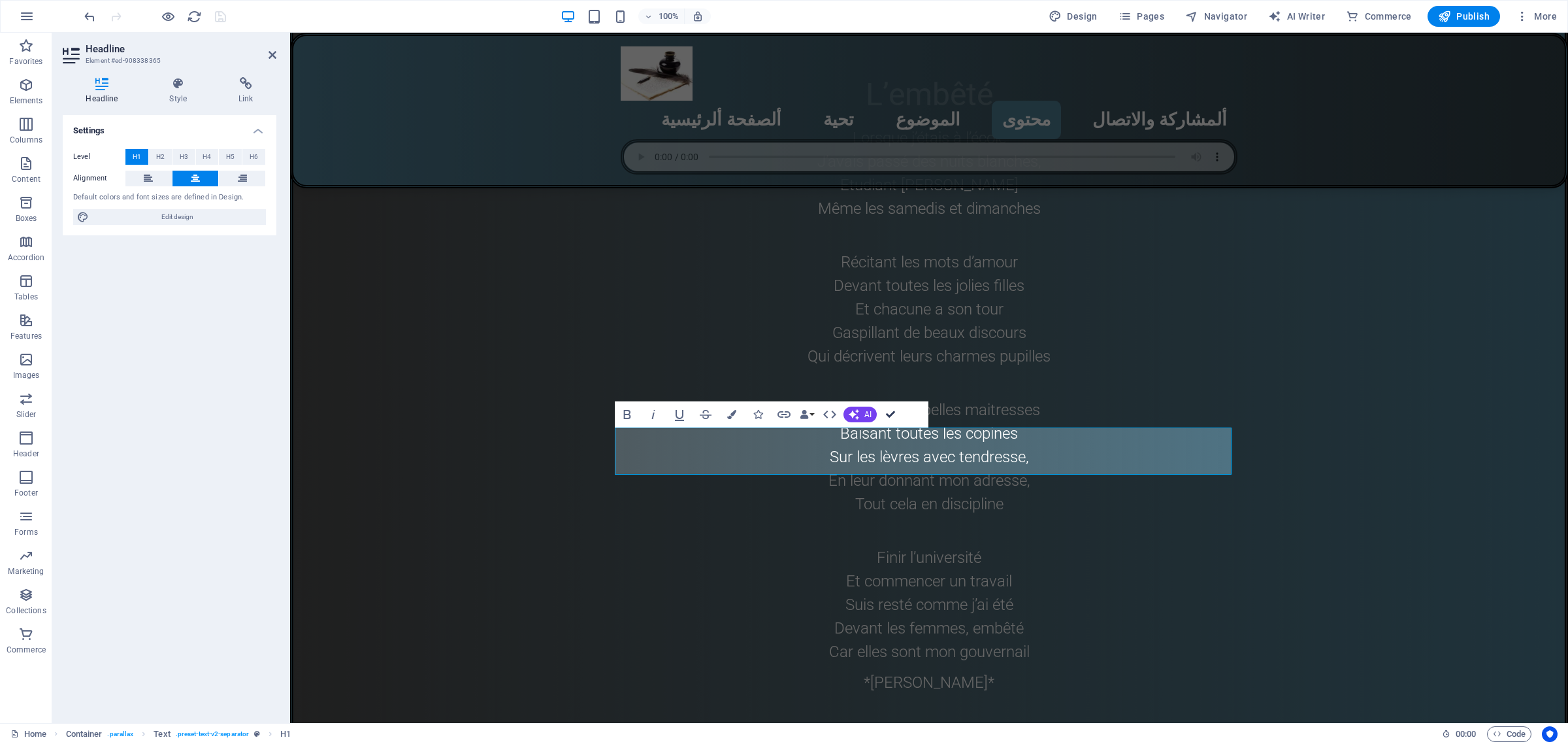
drag, startPoint x: 889, startPoint y: 413, endPoint x: 872, endPoint y: 497, distance: 85.7
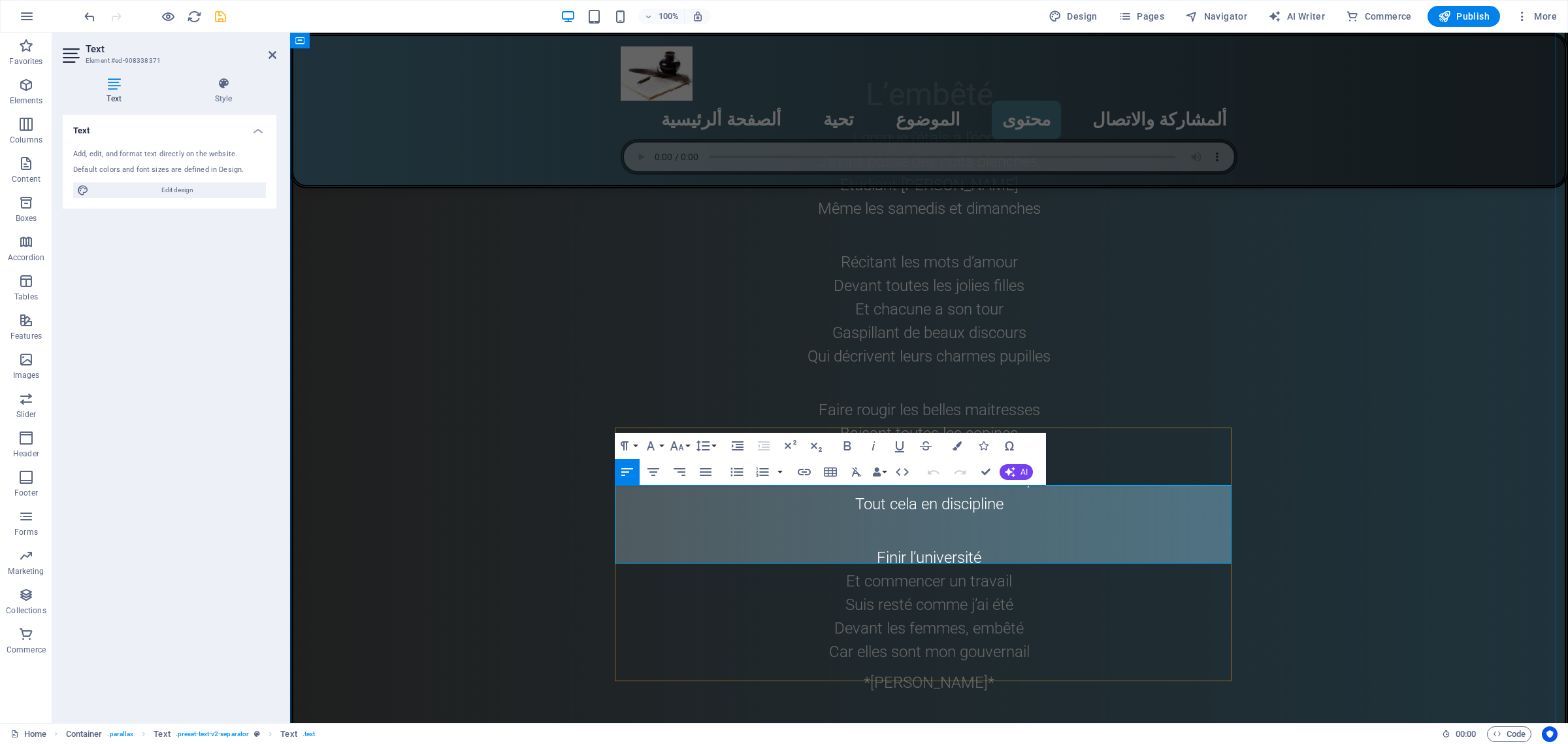
drag, startPoint x: 1031, startPoint y: 557, endPoint x: 615, endPoint y: 498, distance: 420.2
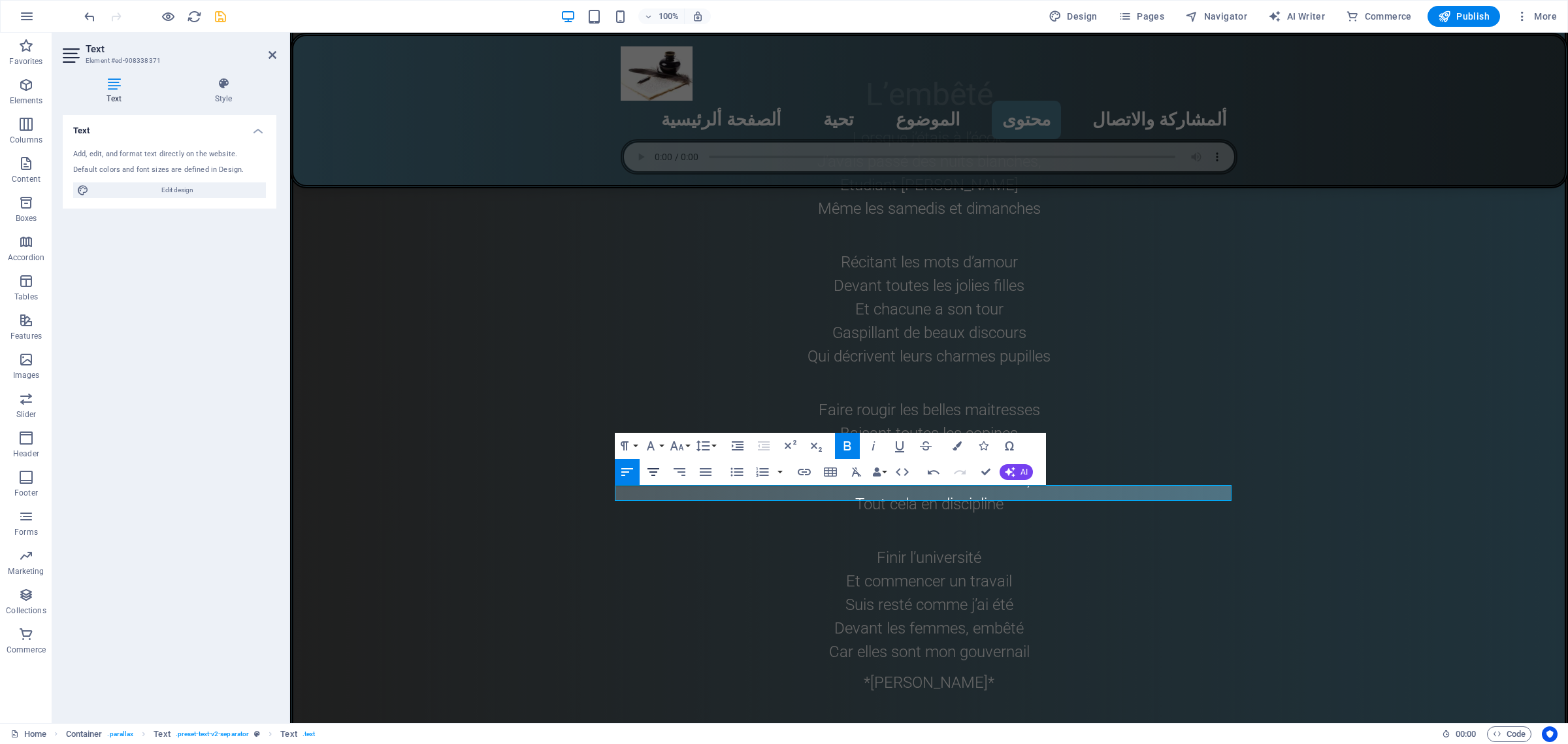
click at [651, 468] on icon "button" at bounding box center [653, 471] width 16 height 16
click at [691, 446] on div "Paragraph Format Normal Heading 1 Heading 2 Heading 3 Heading 4 Heading 5 Headi…" at bounding box center [666, 445] width 104 height 26
click at [685, 443] on button "Font Size" at bounding box center [679, 445] width 25 height 26
click at [679, 625] on link "30" at bounding box center [690, 628] width 47 height 19
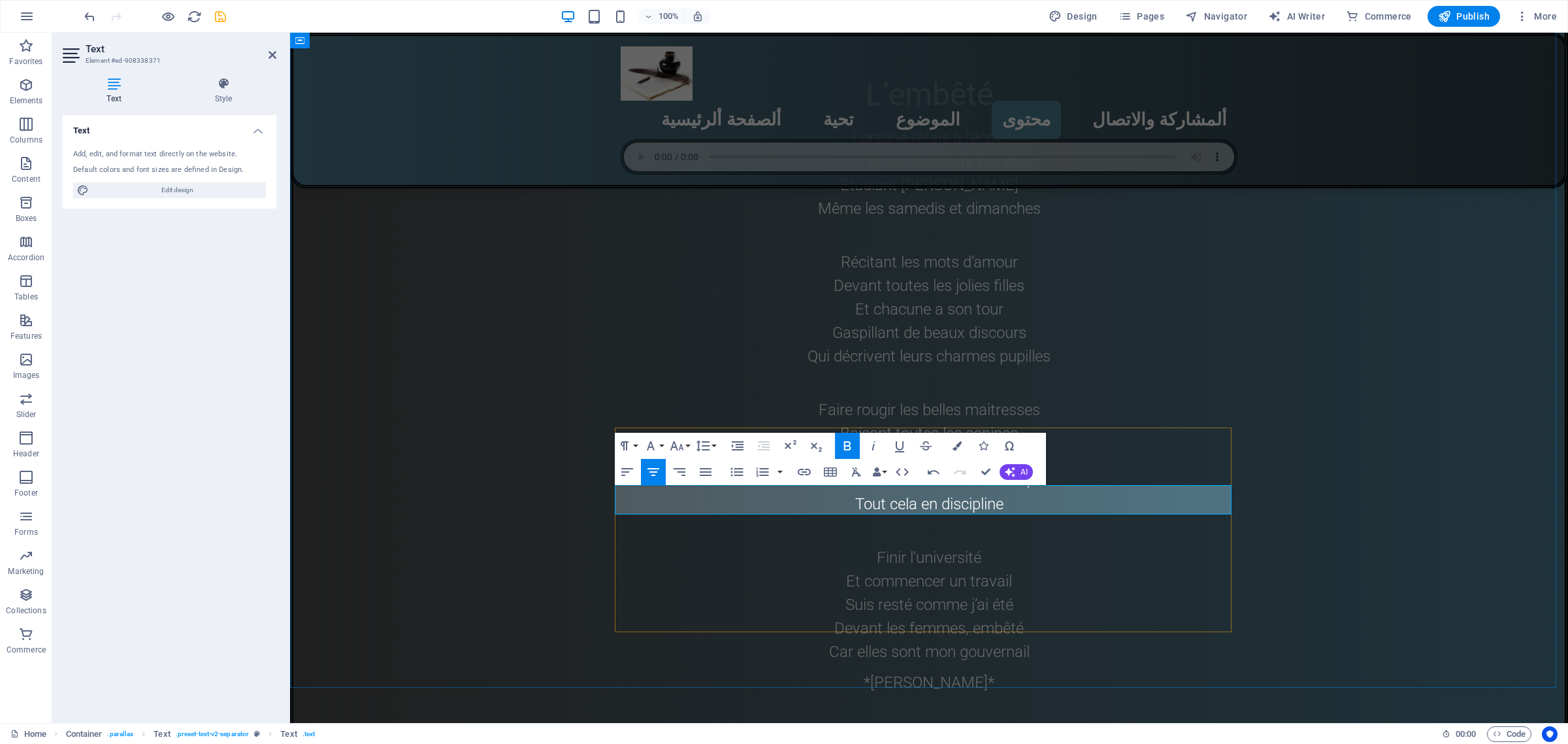
drag, startPoint x: 785, startPoint y: 502, endPoint x: 1063, endPoint y: 500, distance: 278.0
click at [687, 447] on button "Font Size" at bounding box center [679, 445] width 25 height 26
click at [682, 623] on link "30" at bounding box center [690, 628] width 47 height 19
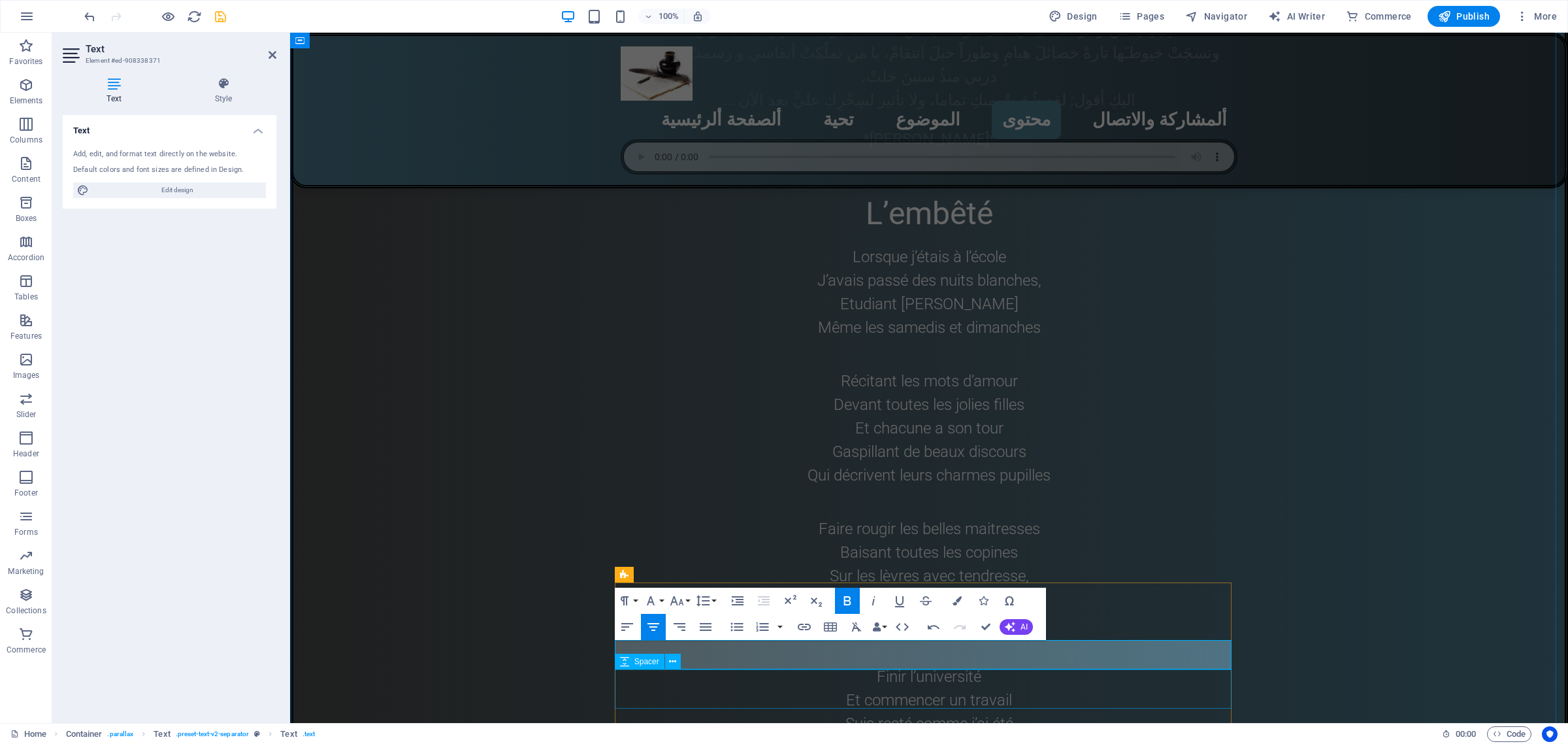
scroll to position [5028, 0]
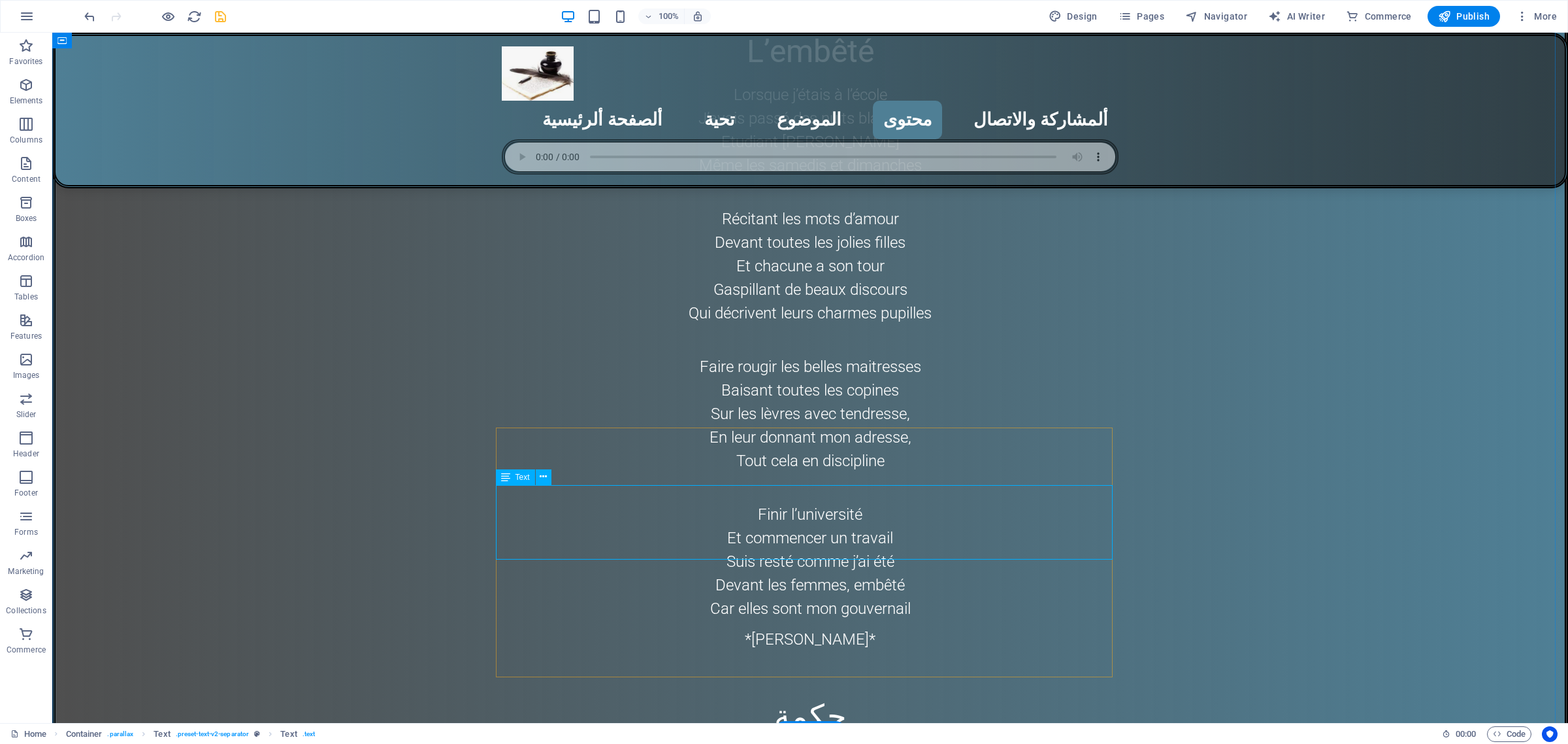
scroll to position [5273, 0]
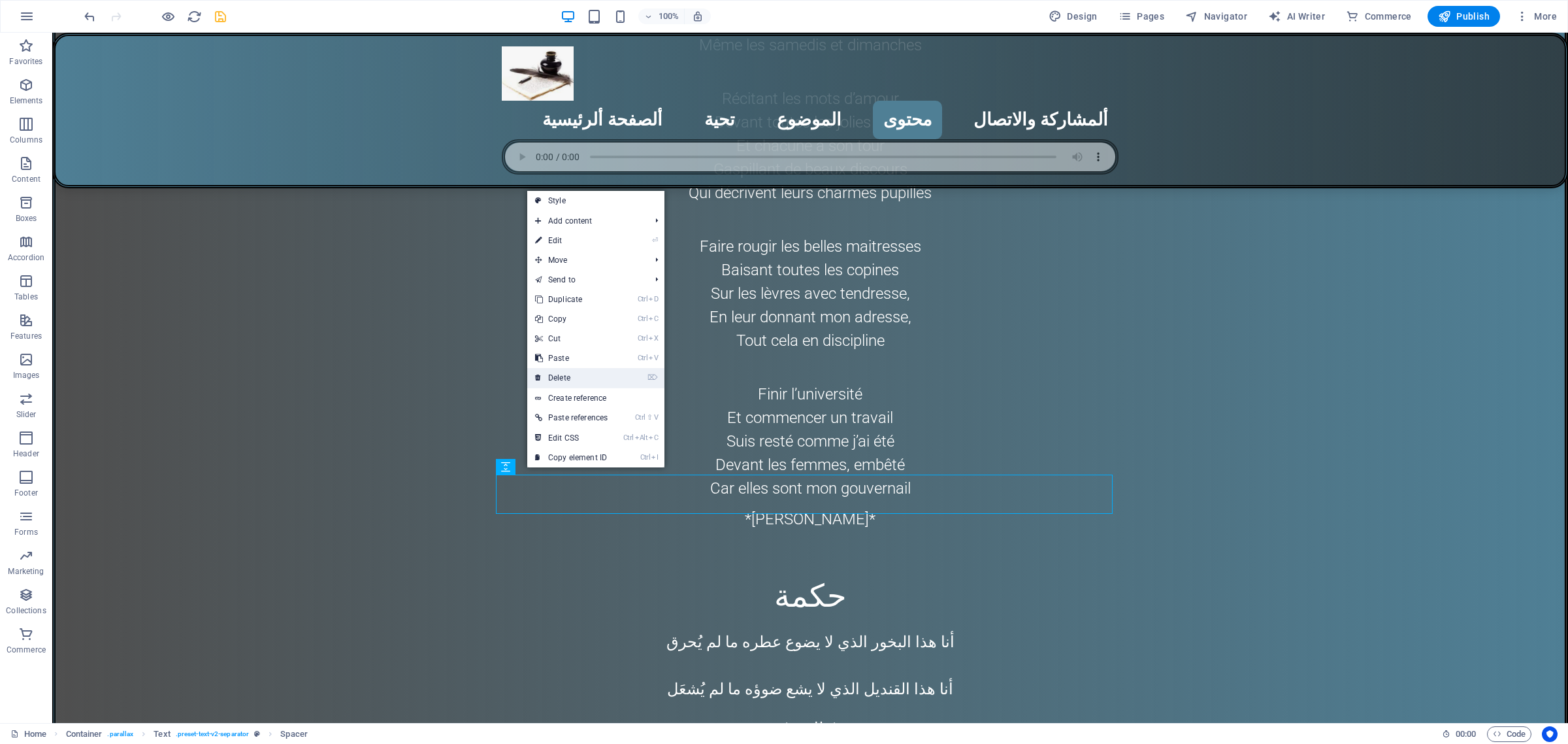
click at [573, 383] on link "⌦ Delete" at bounding box center [571, 378] width 88 height 19
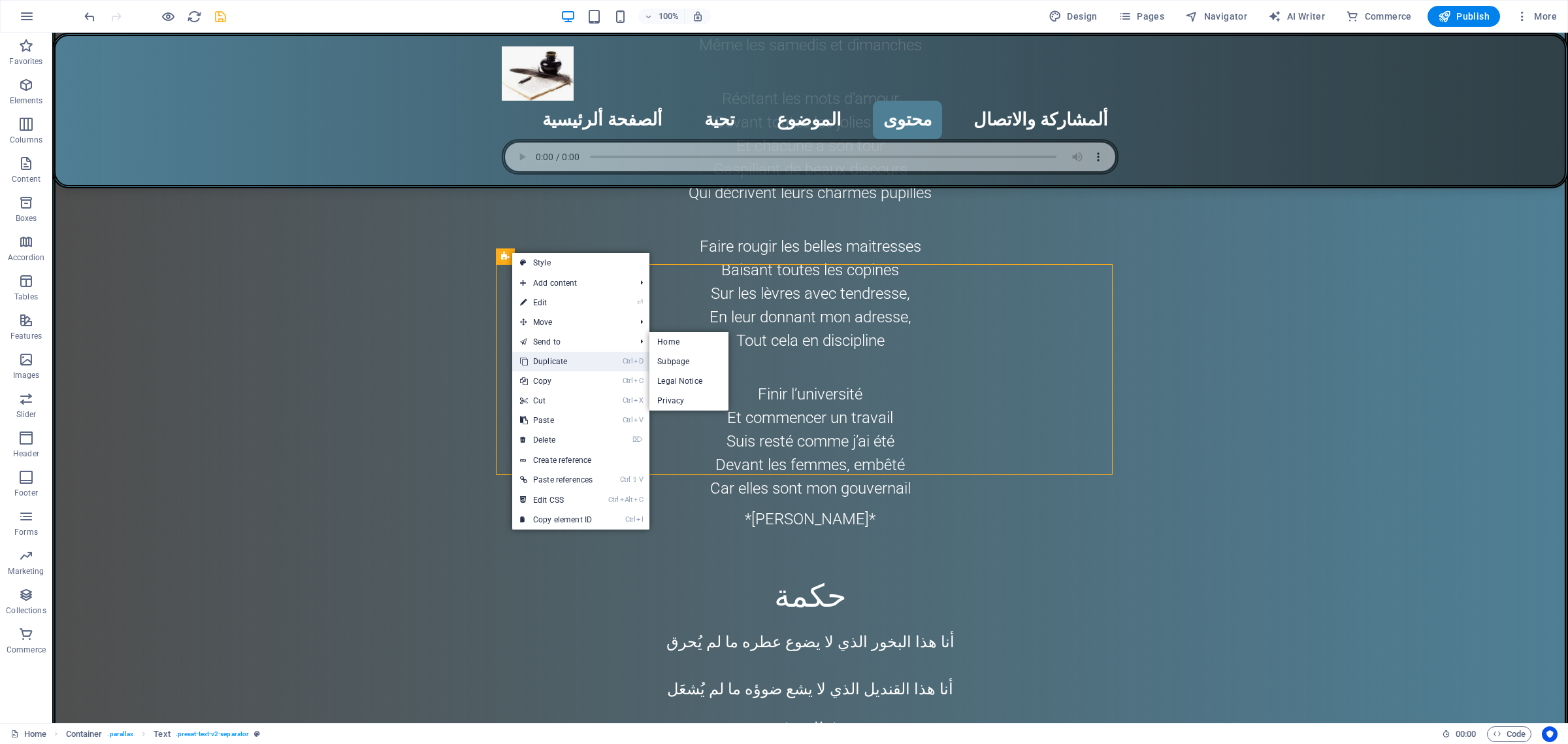
click at [557, 358] on link "Ctrl D Duplicate" at bounding box center [556, 362] width 88 height 19
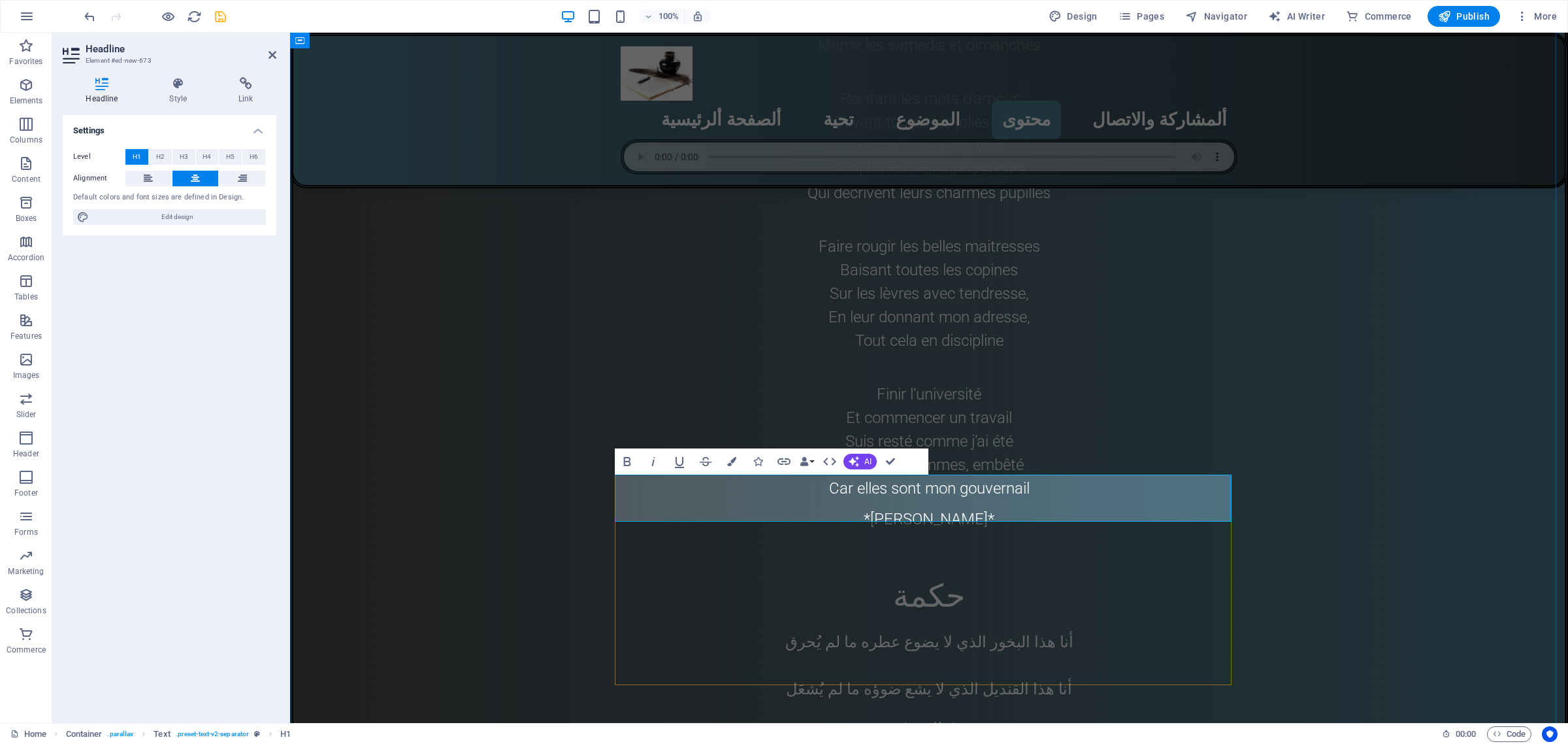
drag, startPoint x: 850, startPoint y: 492, endPoint x: 985, endPoint y: 497, distance: 135.1
click at [729, 465] on icon "button" at bounding box center [732, 462] width 9 height 9
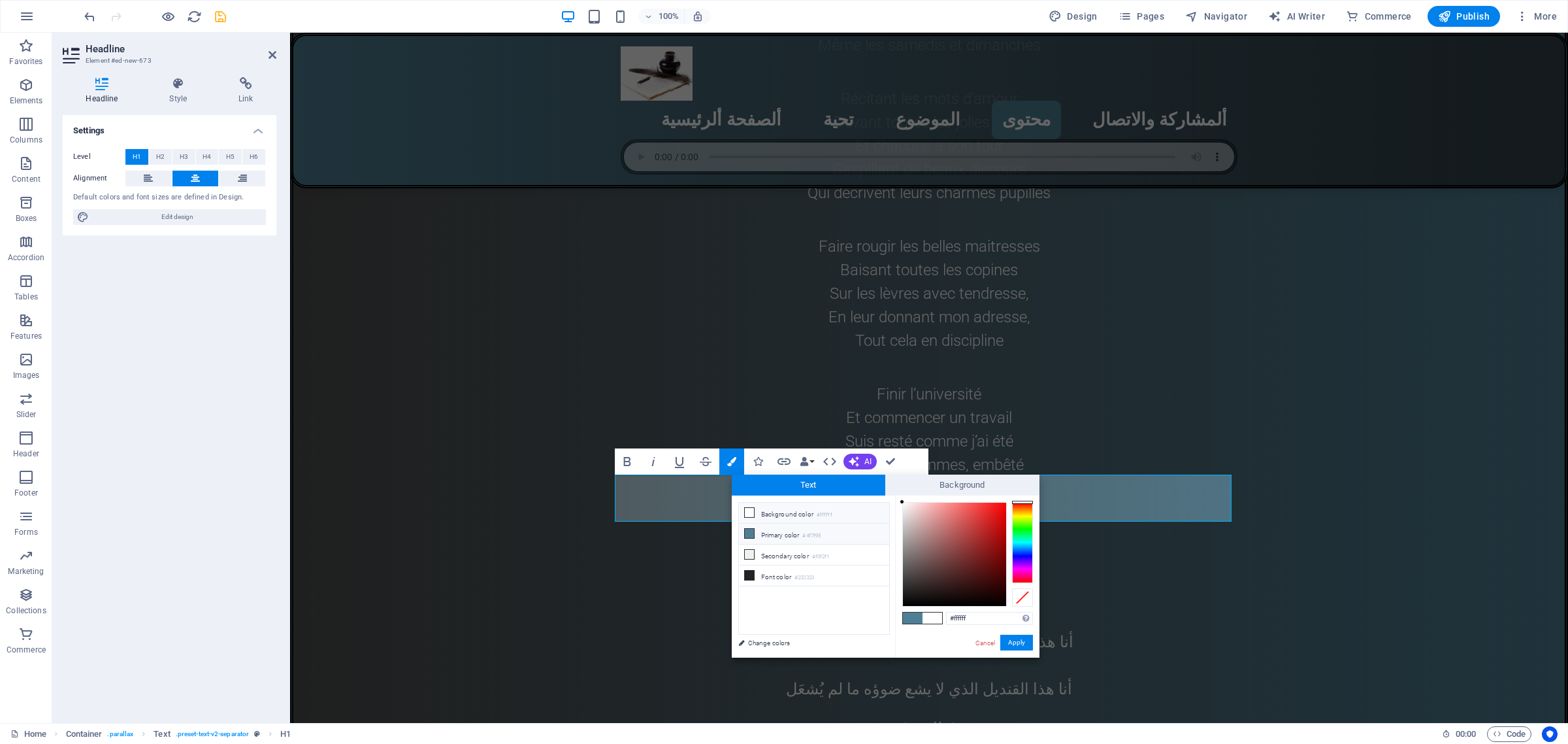
click at [749, 511] on icon at bounding box center [750, 512] width 9 height 9
click at [1013, 645] on button "Apply" at bounding box center [1017, 642] width 33 height 16
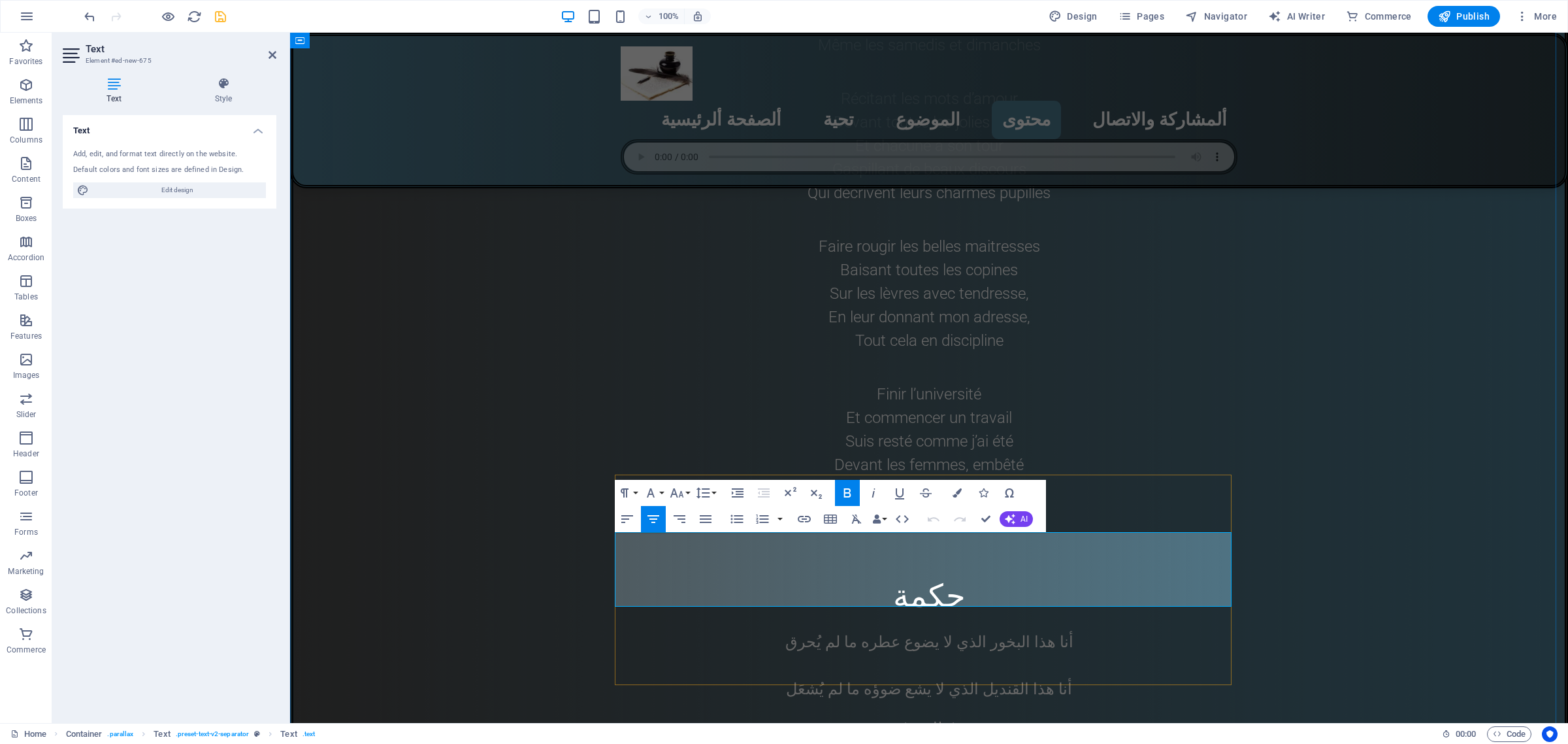
drag, startPoint x: 674, startPoint y: 547, endPoint x: 962, endPoint y: 582, distance: 290.1
drag, startPoint x: 851, startPoint y: 585, endPoint x: 1171, endPoint y: 542, distance: 322.9
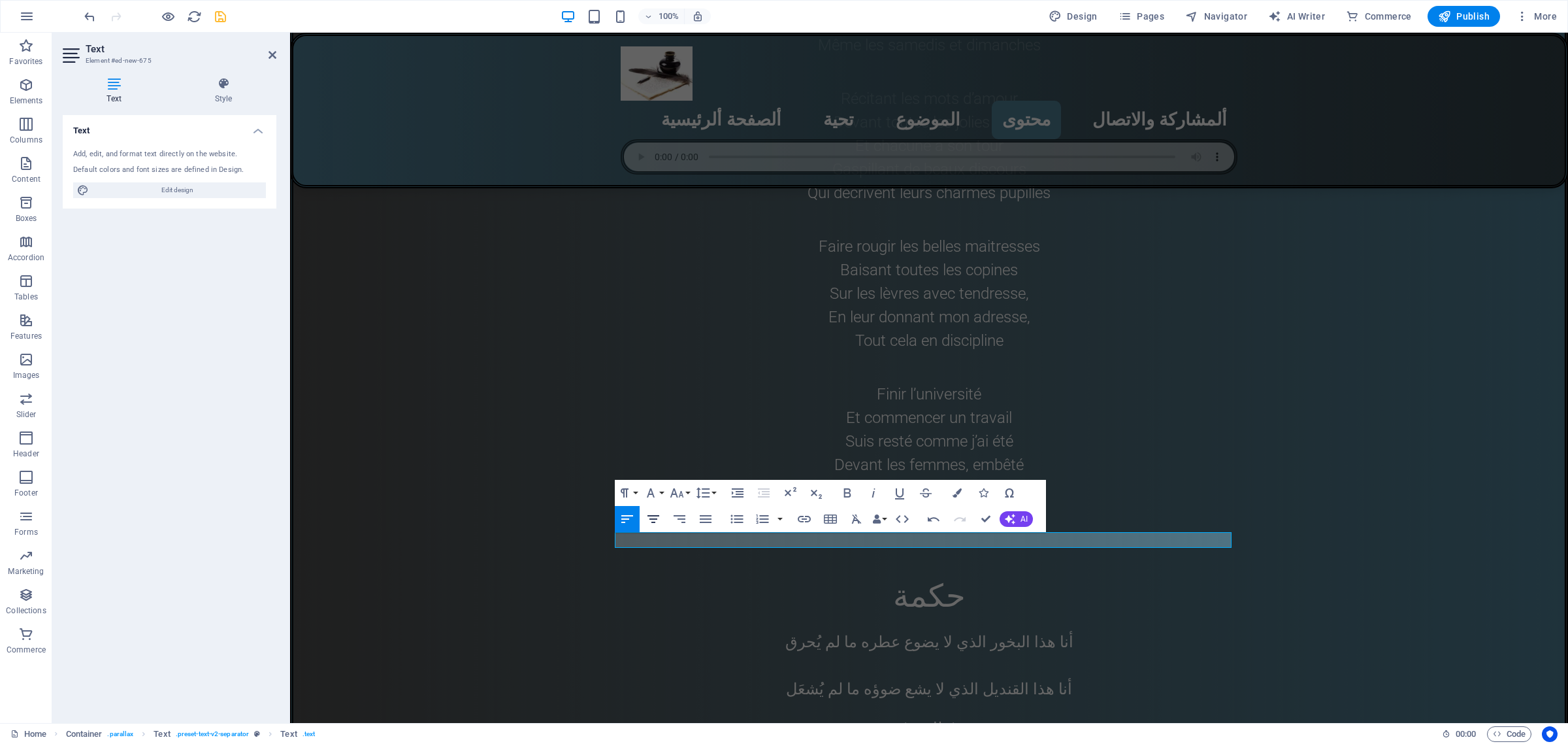
click at [650, 516] on icon "button" at bounding box center [653, 518] width 16 height 16
drag, startPoint x: 881, startPoint y: 540, endPoint x: 942, endPoint y: 545, distance: 61.2
click at [688, 490] on button "Font Size" at bounding box center [679, 492] width 25 height 26
click at [690, 659] on link "24" at bounding box center [690, 656] width 47 height 19
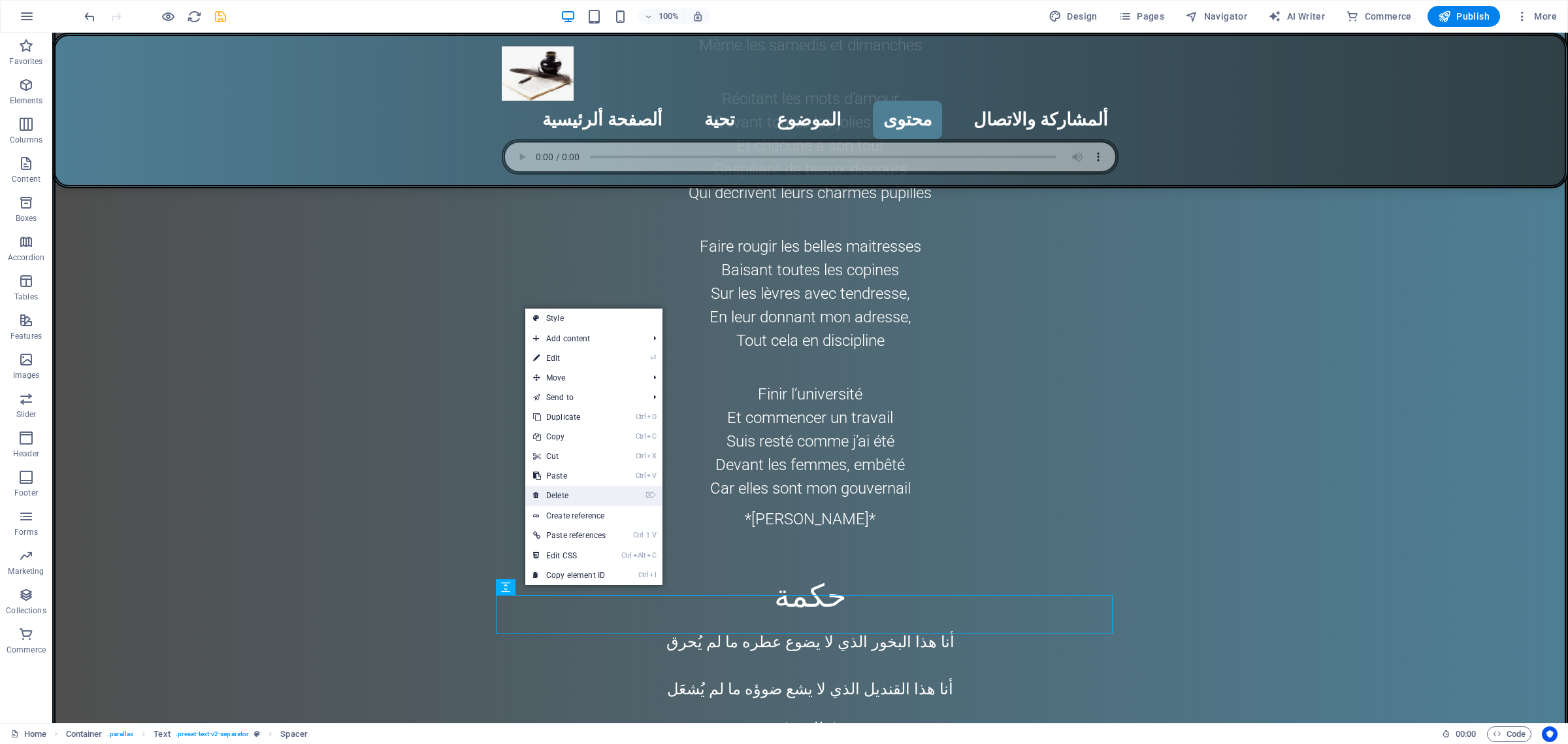
click at [570, 500] on link "⌦ Delete" at bounding box center [570, 495] width 88 height 19
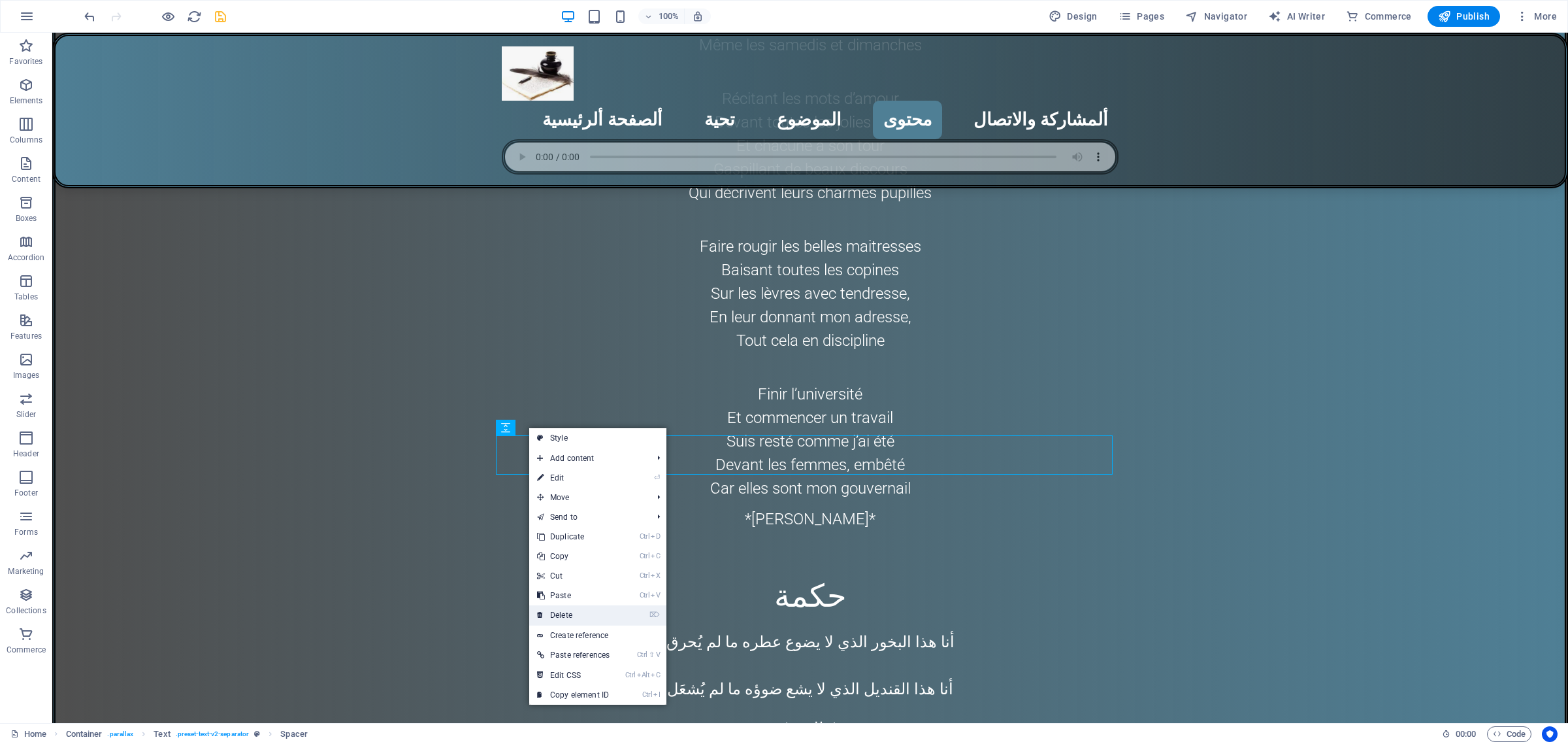
click at [575, 616] on link "⌦ Delete" at bounding box center [573, 615] width 88 height 19
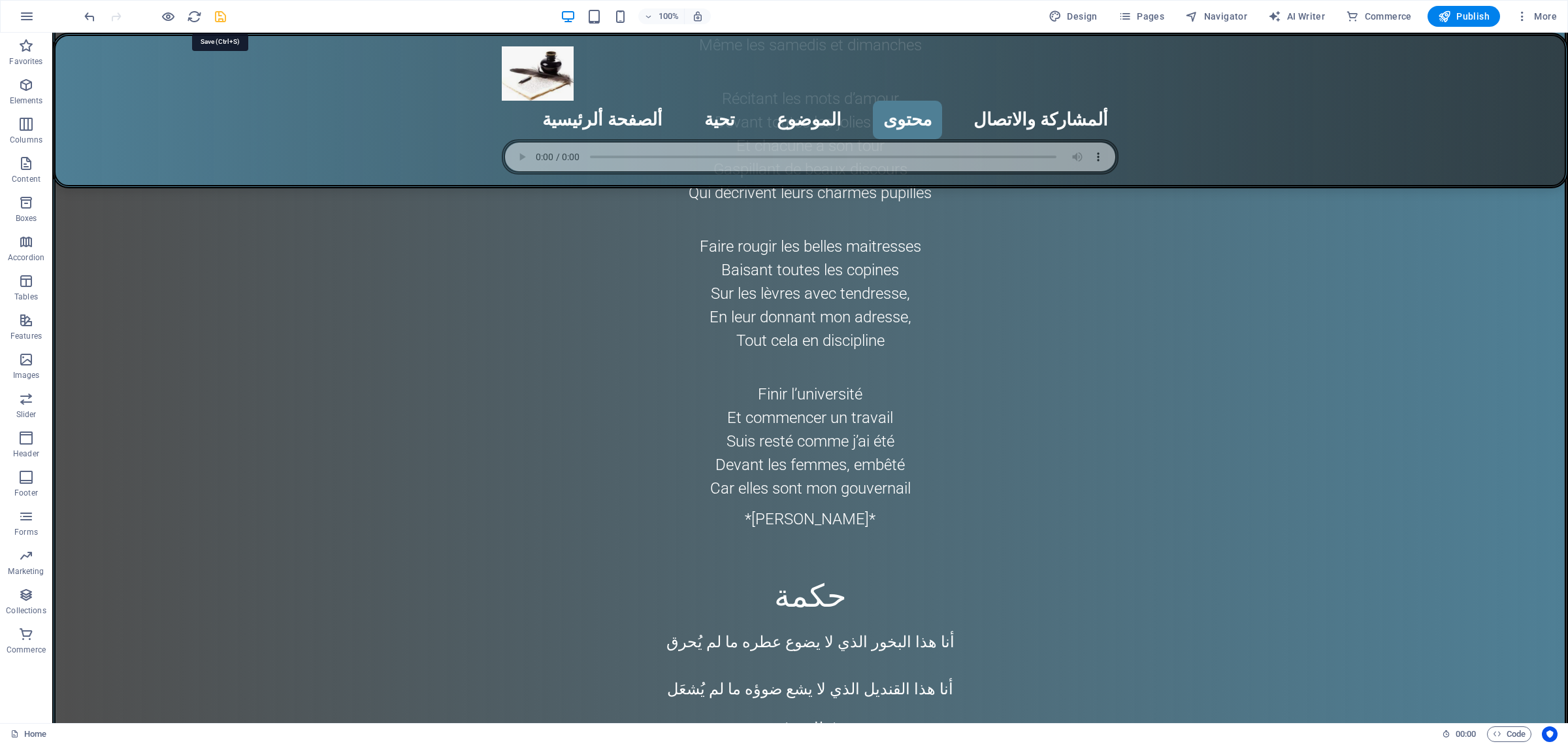
click at [220, 13] on icon "save" at bounding box center [220, 16] width 15 height 15
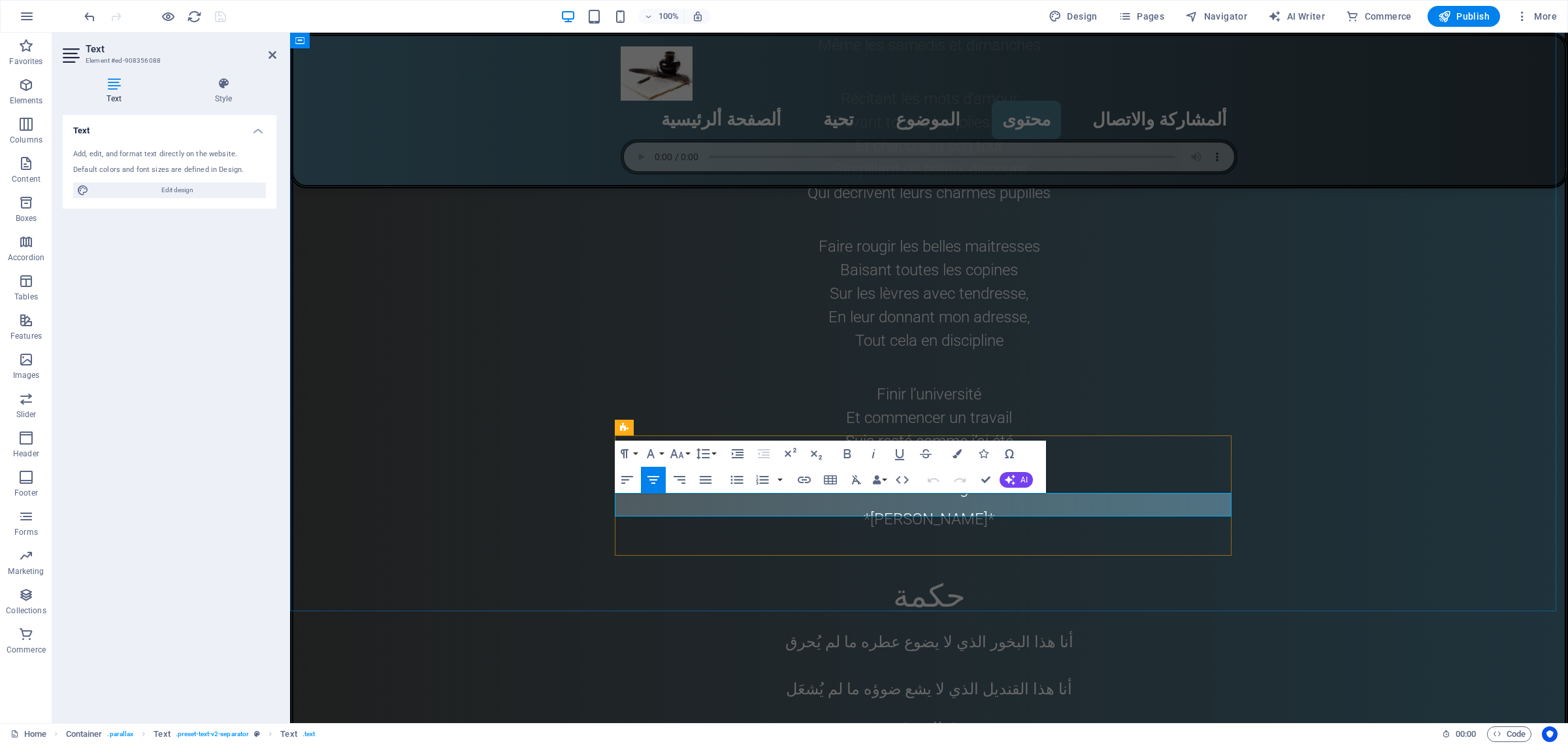
drag, startPoint x: 880, startPoint y: 511, endPoint x: 971, endPoint y: 513, distance: 91.0
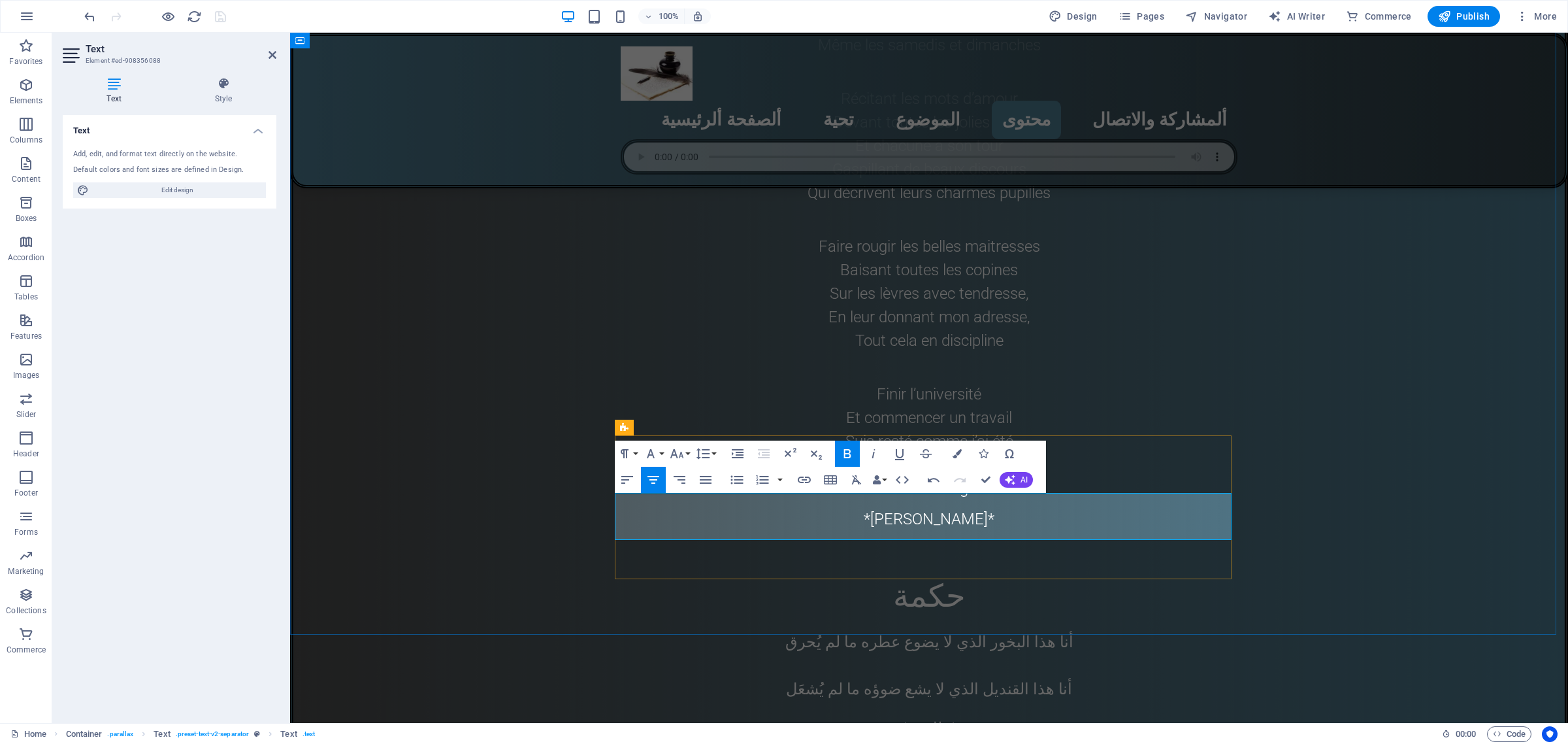
drag, startPoint x: 840, startPoint y: 527, endPoint x: 1012, endPoint y: 505, distance: 173.4
click at [685, 452] on button "Font Size" at bounding box center [679, 453] width 25 height 26
click at [682, 629] on link "30" at bounding box center [690, 636] width 47 height 19
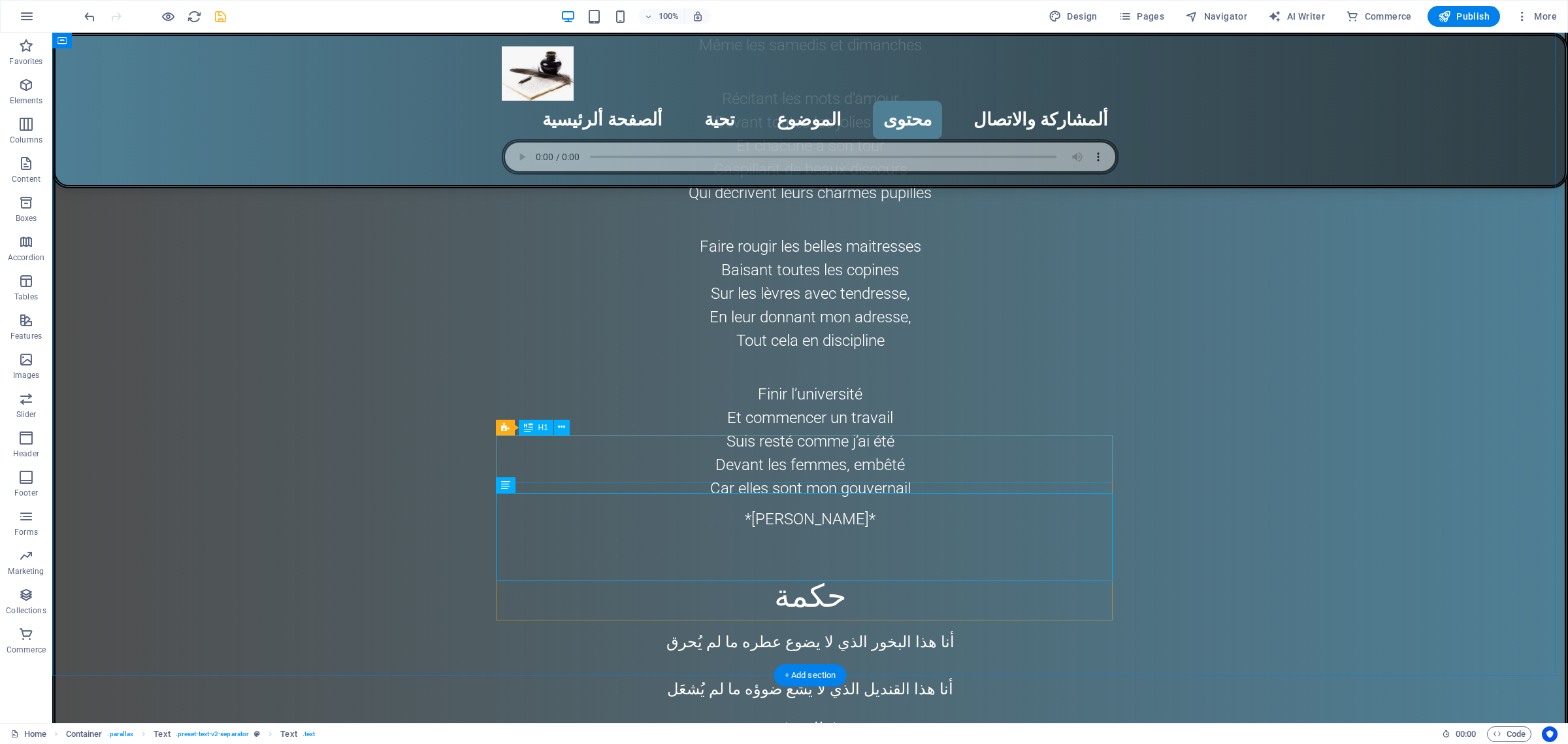
click at [223, 16] on icon "save" at bounding box center [220, 16] width 15 height 15
